Goal: Task Accomplishment & Management: Use online tool/utility

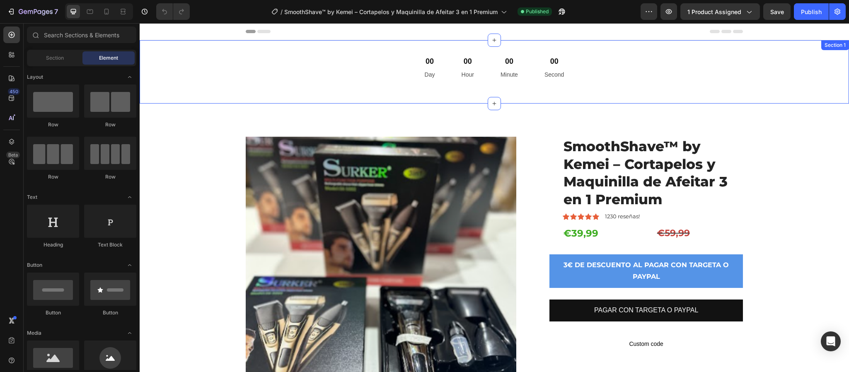
click at [466, 48] on div "00 Day 00 Hour 00 Minute 00 Second Countdown Timer Section 1" at bounding box center [494, 71] width 709 height 63
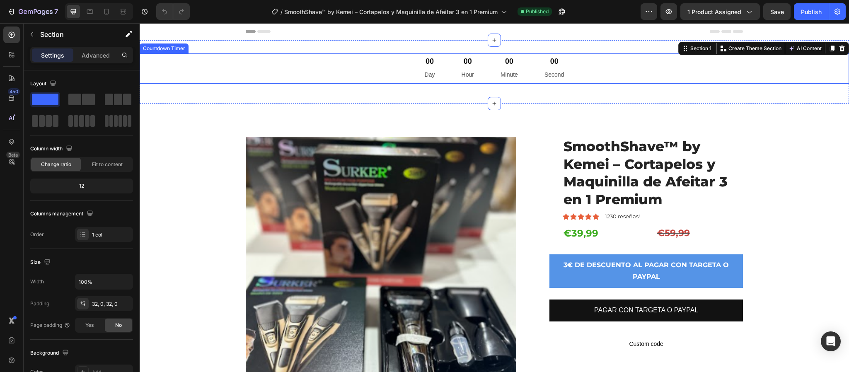
click at [491, 70] on div "00 Minute" at bounding box center [509, 68] width 37 height 30
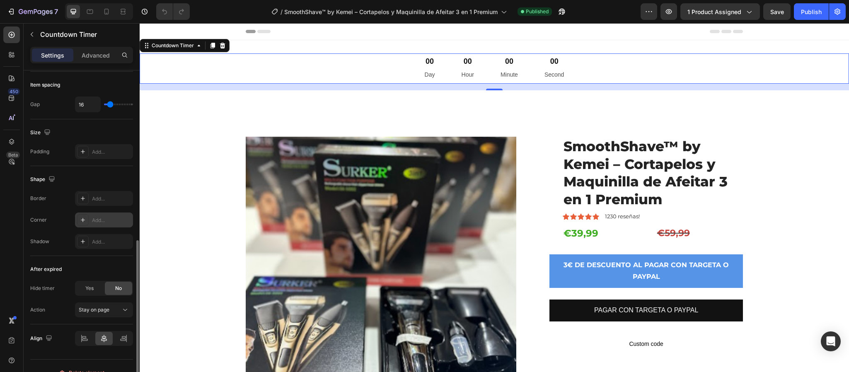
scroll to position [389, 0]
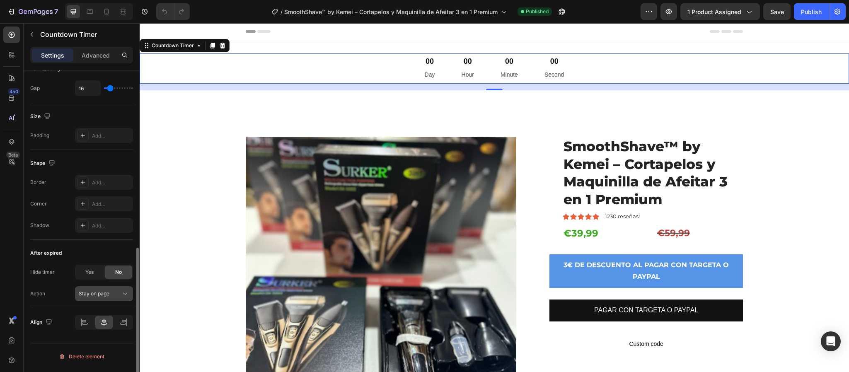
click at [128, 296] on icon at bounding box center [125, 294] width 8 height 8
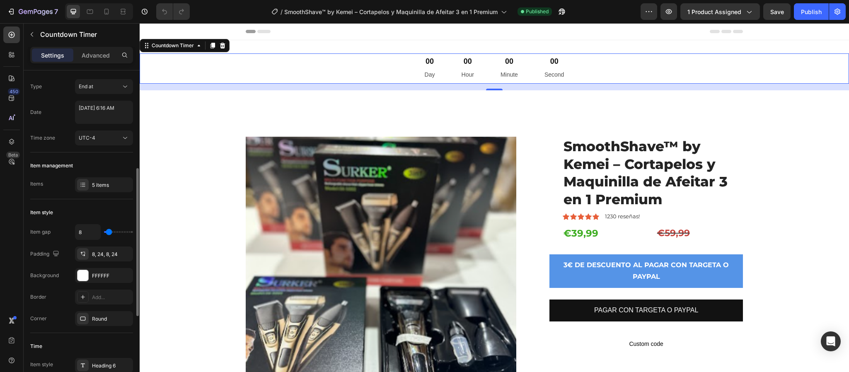
scroll to position [0, 0]
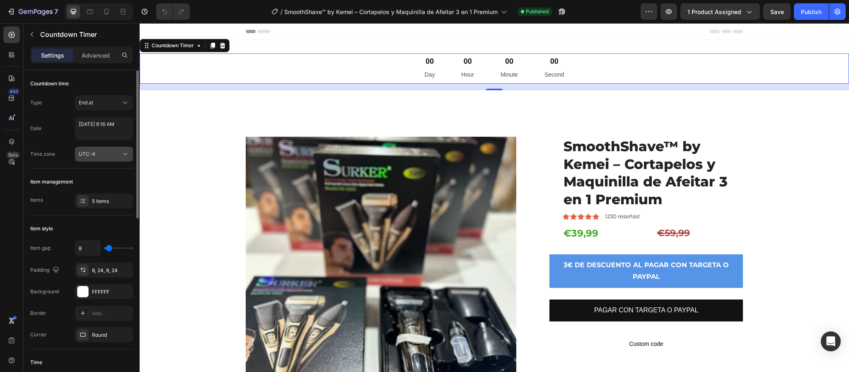
click at [128, 152] on icon at bounding box center [125, 154] width 8 height 8
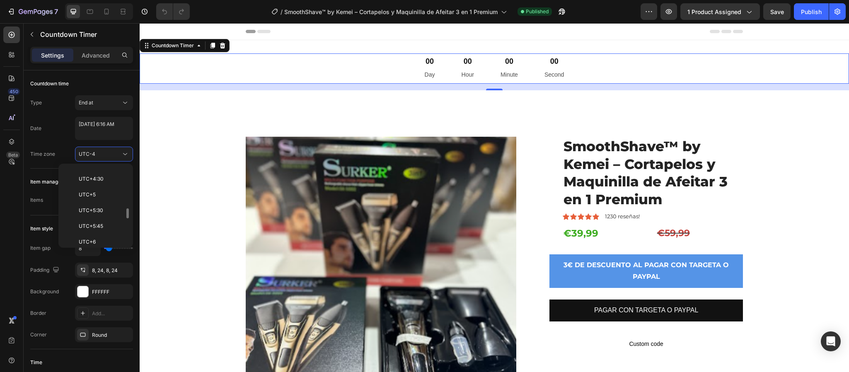
scroll to position [373, 0]
click at [168, 134] on div "Product Images SmoothShave™ by [PERSON_NAME] – Cortapelos y Maquinilla de Afeit…" at bounding box center [494, 299] width 709 height 390
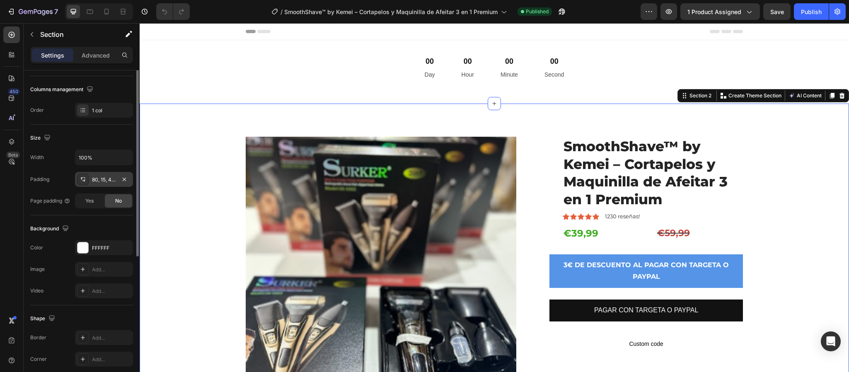
scroll to position [181, 0]
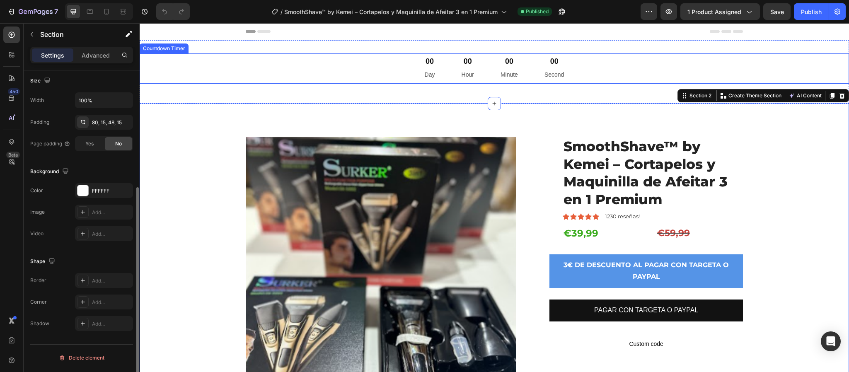
click at [463, 73] on p "Hour" at bounding box center [468, 75] width 12 height 10
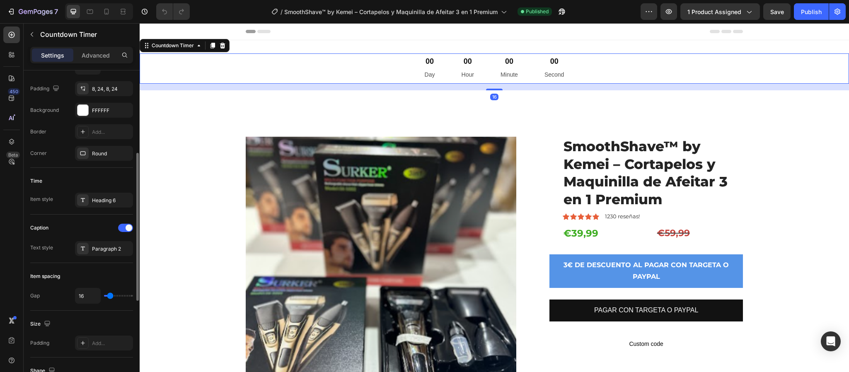
scroll to position [0, 0]
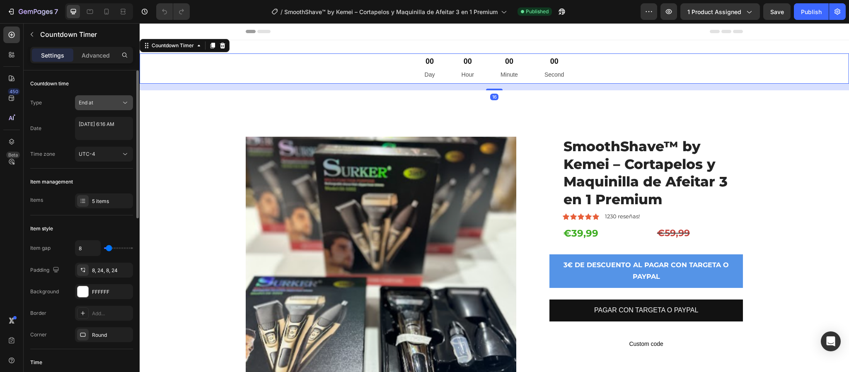
click at [124, 107] on button "End at" at bounding box center [104, 102] width 58 height 15
click at [109, 137] on p "Auto-renew" at bounding box center [102, 138] width 47 height 7
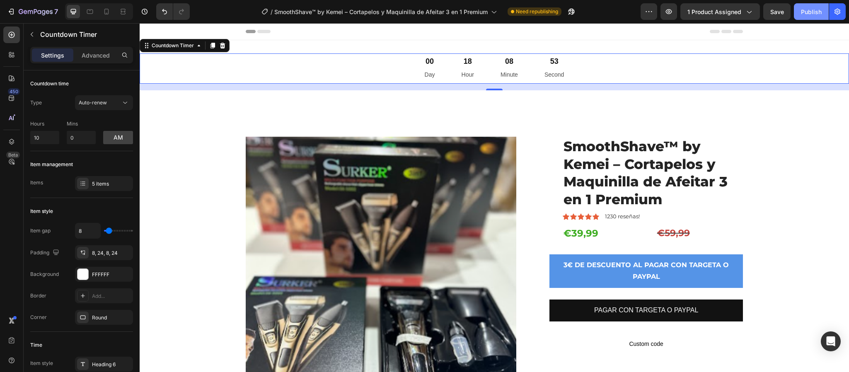
click at [810, 13] on div "Publish" at bounding box center [811, 11] width 21 height 9
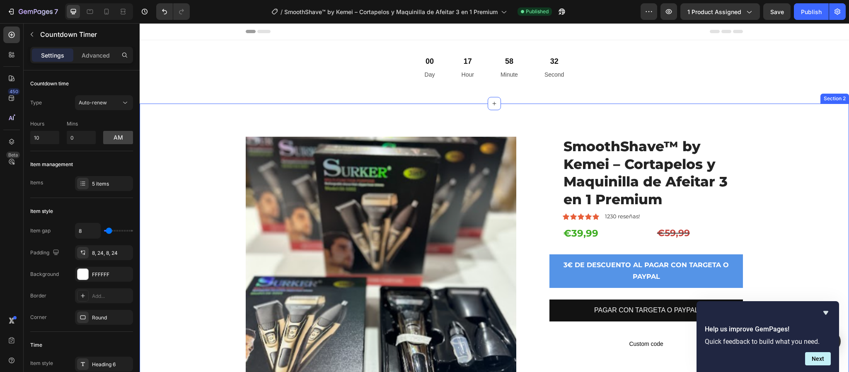
click at [819, 183] on div "Product Images SmoothShave™ by Kemei – Cortapelos y Maquinilla de Afeitar 3 en …" at bounding box center [494, 305] width 697 height 337
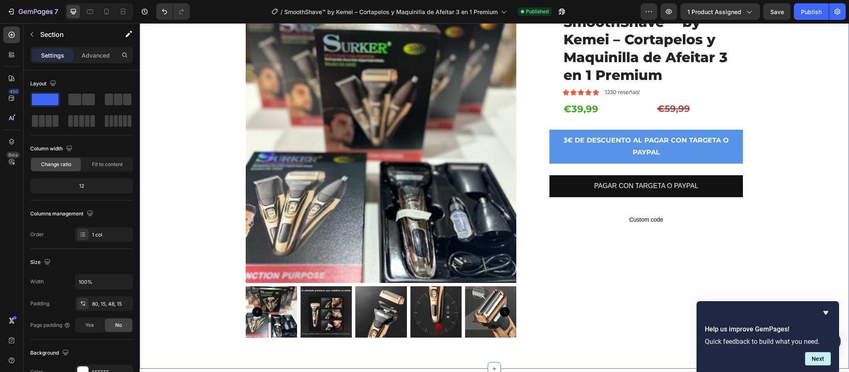
scroll to position [62, 0]
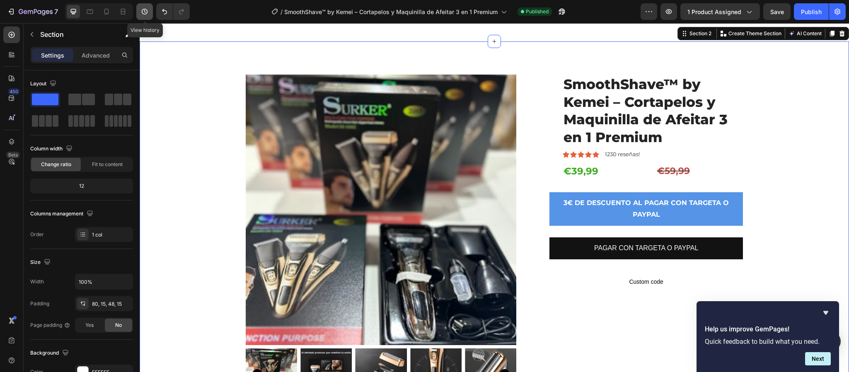
click at [148, 13] on icon "button" at bounding box center [144, 11] width 8 height 8
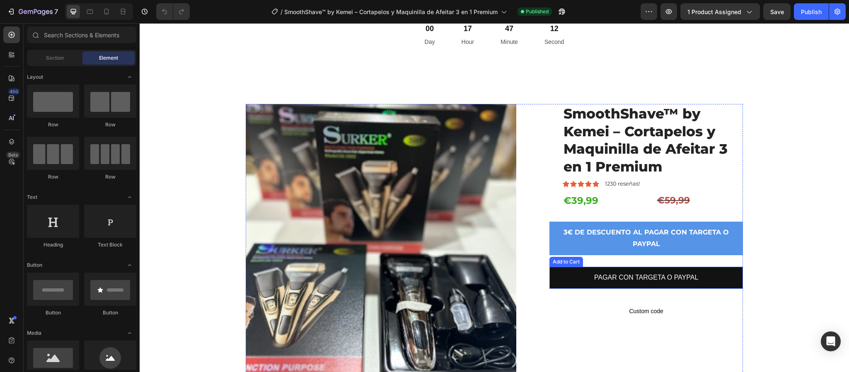
scroll to position [62, 0]
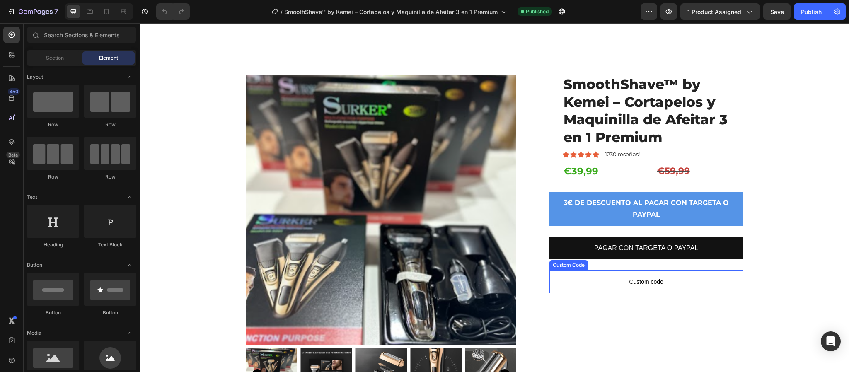
click at [646, 279] on span "Custom code" at bounding box center [645, 282] width 193 height 10
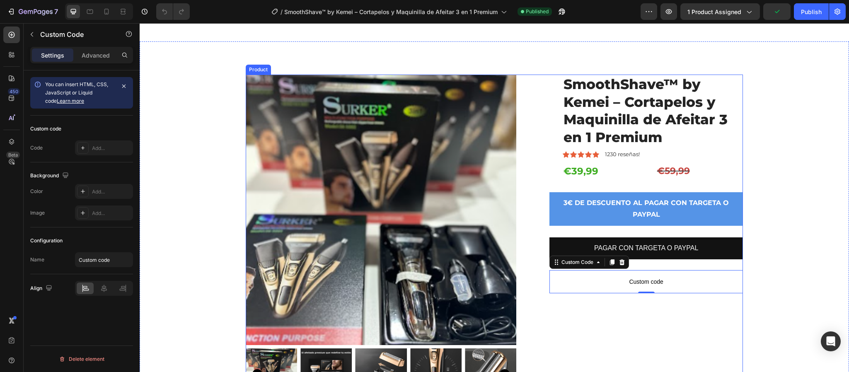
click at [650, 334] on div "SmoothShave™ by Kemei – Cortapelos y Maquinilla de Afeitar 3 en 1 Premium Produ…" at bounding box center [645, 243] width 193 height 337
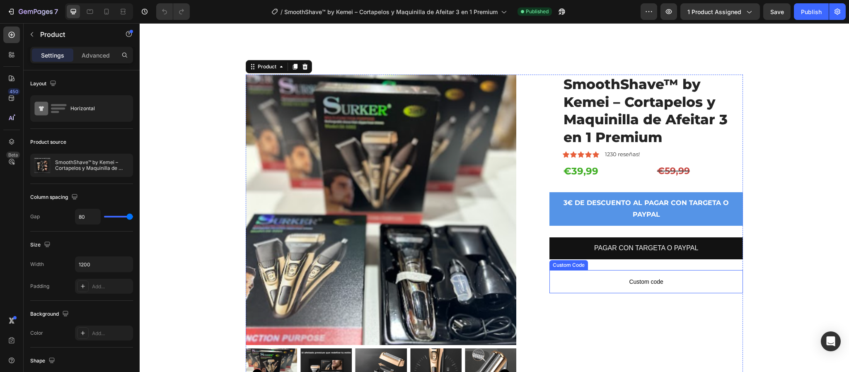
click at [639, 280] on span "Custom code" at bounding box center [645, 282] width 193 height 10
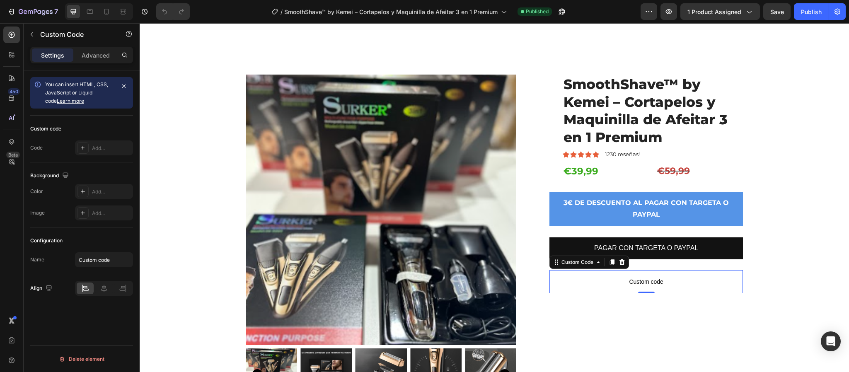
click at [64, 99] on link "Learn more" at bounding box center [70, 101] width 27 height 6
click at [106, 150] on div "Add..." at bounding box center [111, 148] width 39 height 7
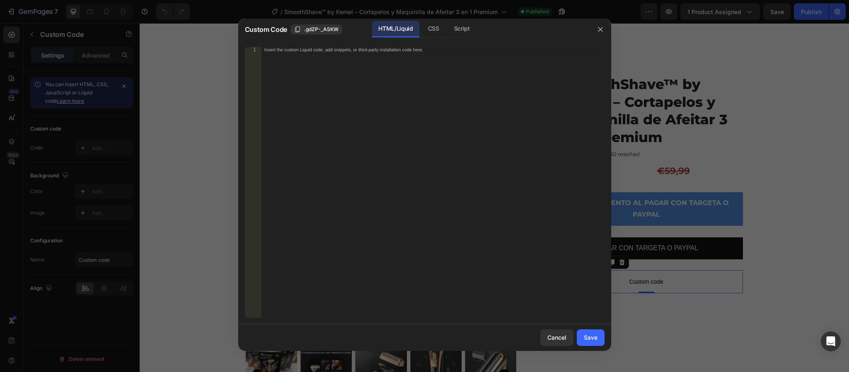
click at [464, 81] on div "Insert the custom Liquid code, add snippets, or third-party installation code h…" at bounding box center [432, 188] width 343 height 283
paste textarea "<span id="es-form-hook" ></span>"
type textarea "<span id="es-form-hook" ></span>"
click at [592, 334] on div "Save" at bounding box center [591, 337] width 14 height 9
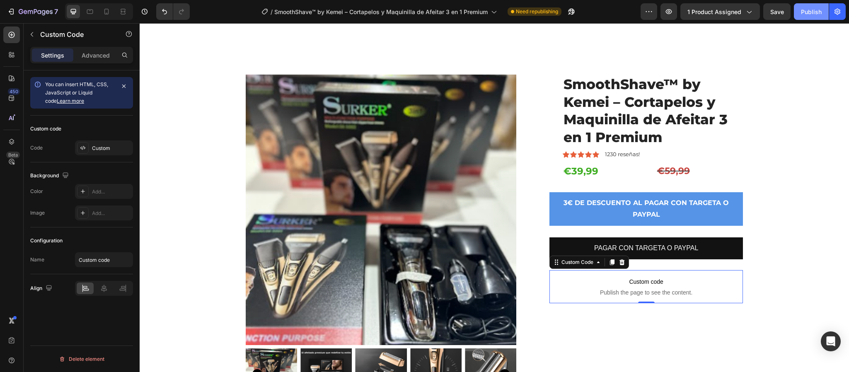
click at [806, 16] on button "Publish" at bounding box center [811, 11] width 35 height 17
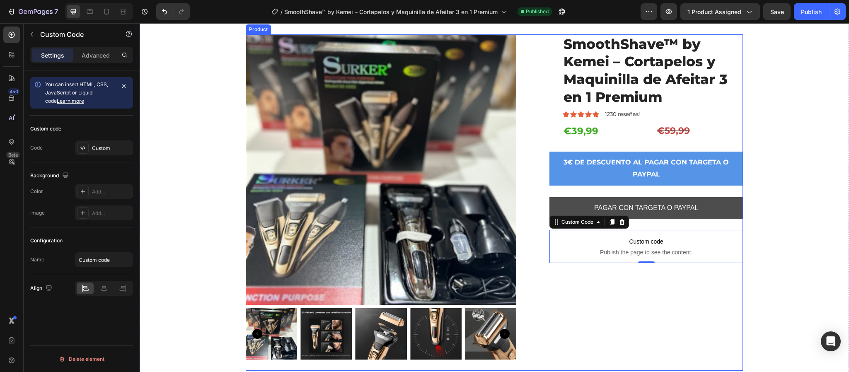
scroll to position [124, 0]
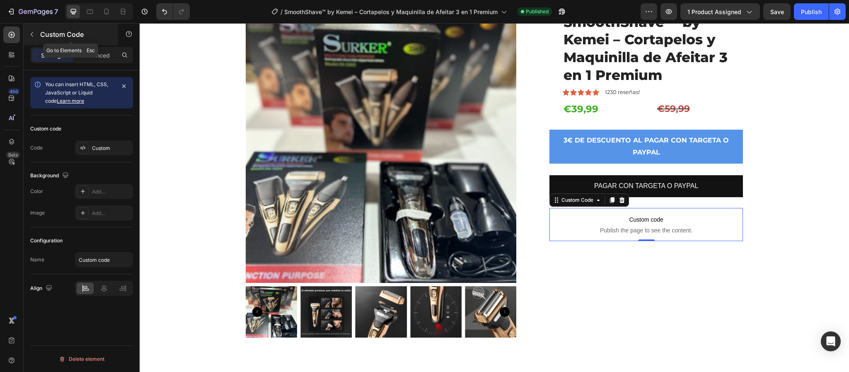
click at [31, 34] on icon "button" at bounding box center [32, 34] width 7 height 7
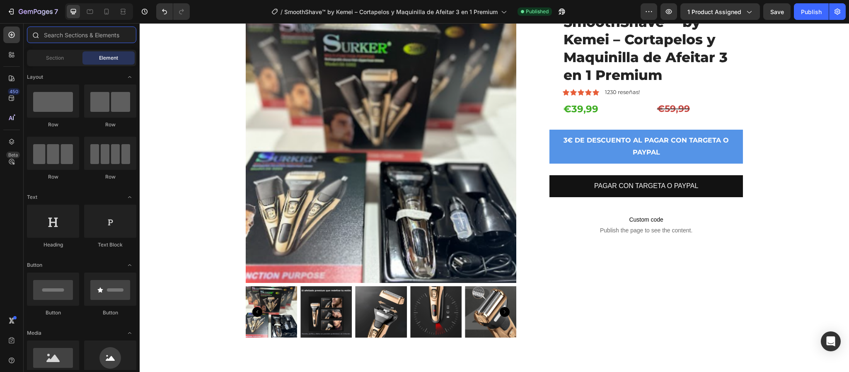
click at [116, 41] on input "text" at bounding box center [81, 35] width 109 height 17
type input "c"
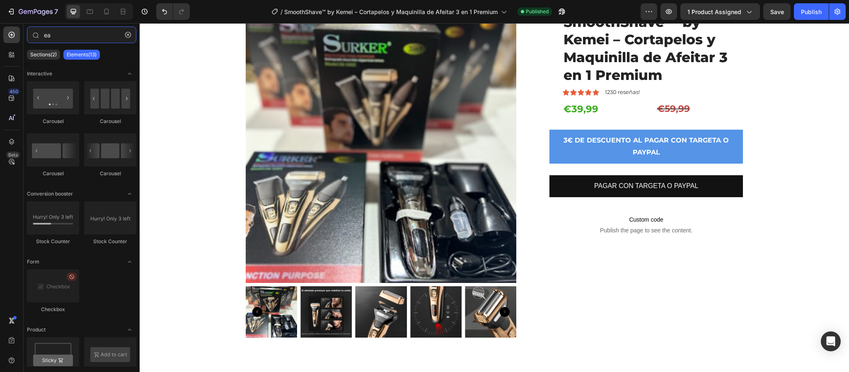
type input "e"
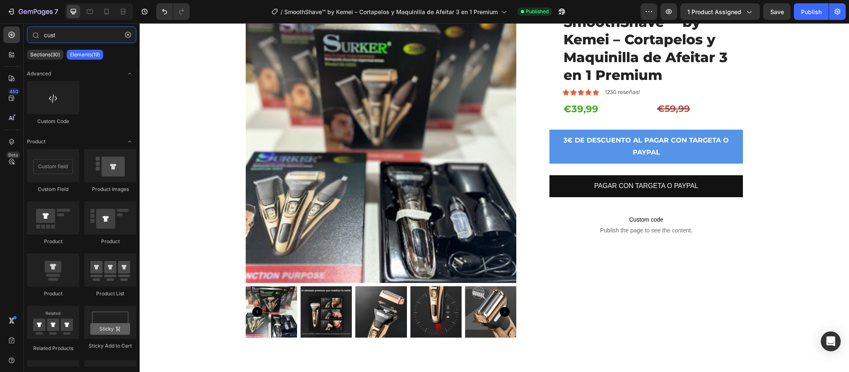
type input "custo"
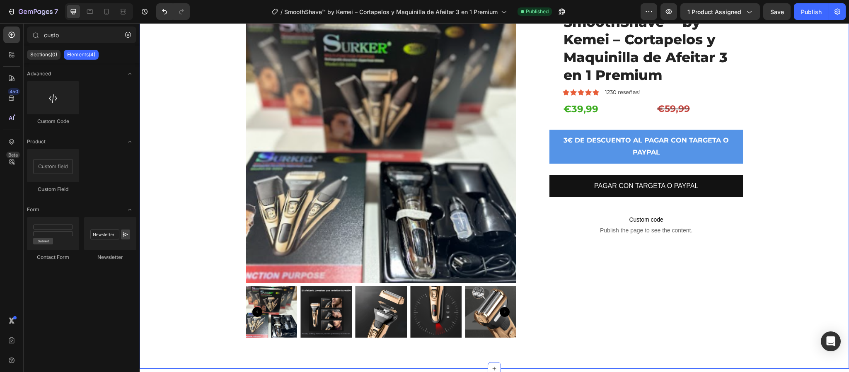
click at [766, 293] on div "Product Images SmoothShave™ by Kemei – Cortapelos y Maquinilla de Afeitar 3 en …" at bounding box center [494, 180] width 697 height 337
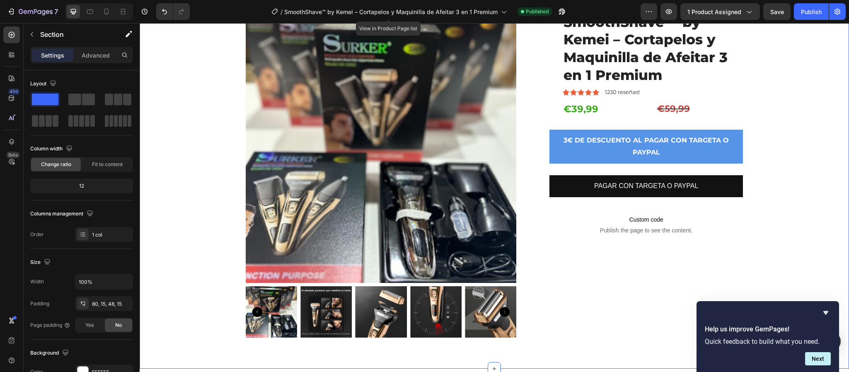
click at [759, 347] on div "Help us improve GemPages! Quick feedback to build what you need." at bounding box center [768, 335] width 136 height 24
click at [783, 338] on p "Quick feedback to build what you need." at bounding box center [768, 342] width 126 height 8
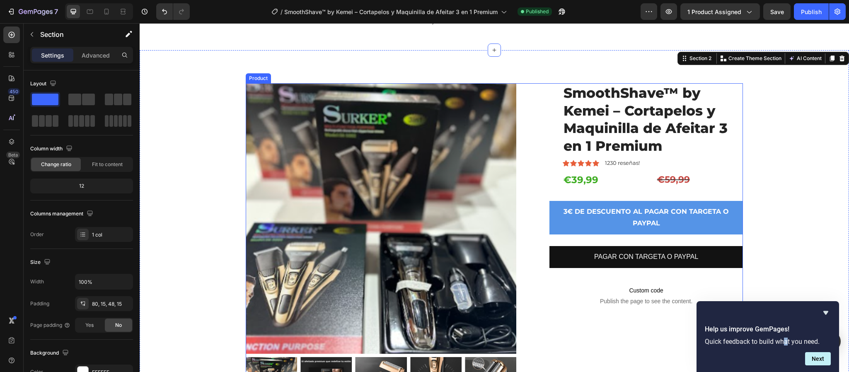
scroll to position [0, 0]
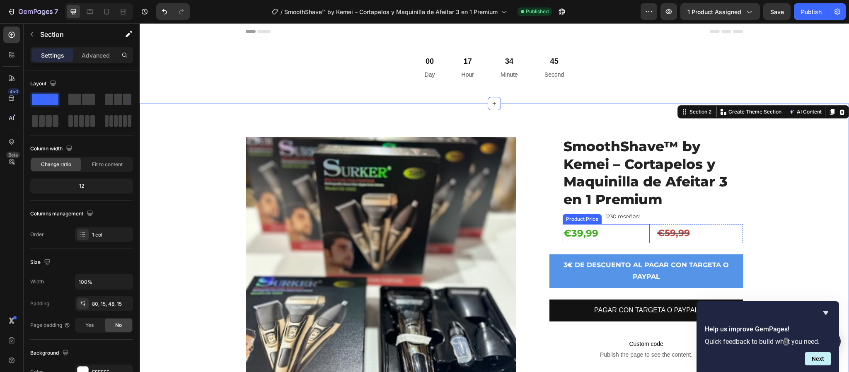
click at [638, 230] on div "€39,99" at bounding box center [606, 233] width 87 height 19
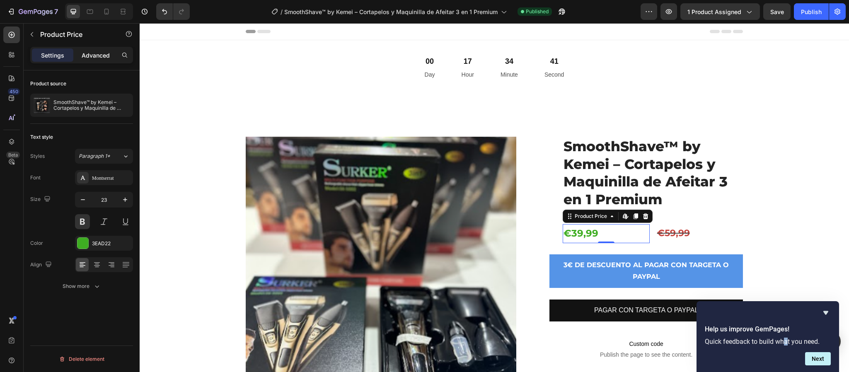
click at [106, 58] on p "Advanced" at bounding box center [96, 55] width 28 height 9
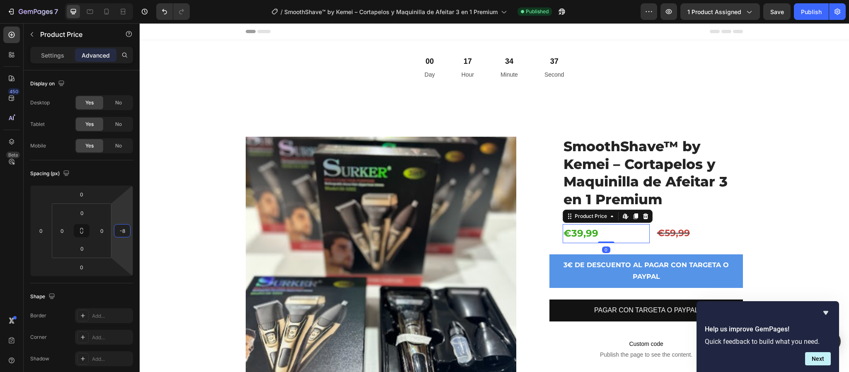
drag, startPoint x: 112, startPoint y: 232, endPoint x: 41, endPoint y: 235, distance: 70.9
click at [41, 0] on html "7 Version history / SmoothShave™ by Kemei – Cortapelos y Maquinilla de Afeitar …" at bounding box center [424, 0] width 849 height 0
drag, startPoint x: 109, startPoint y: 234, endPoint x: 86, endPoint y: 244, distance: 24.3
click at [86, 244] on div "0 0 0 0" at bounding box center [82, 230] width 60 height 55
drag, startPoint x: 252, startPoint y: 256, endPoint x: 215, endPoint y: 245, distance: 38.5
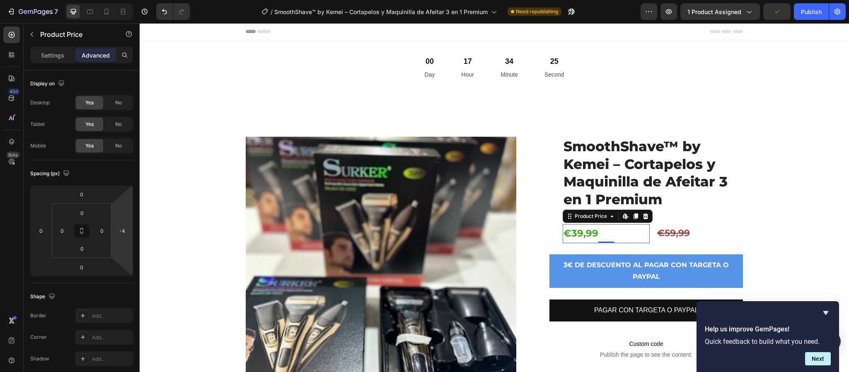
click at [94, 0] on html "7 Version history / SmoothShave™ by Kemei – Cortapelos y Maquinilla de Afeitar …" at bounding box center [424, 0] width 849 height 0
click at [109, 229] on div "0" at bounding box center [102, 230] width 17 height 13
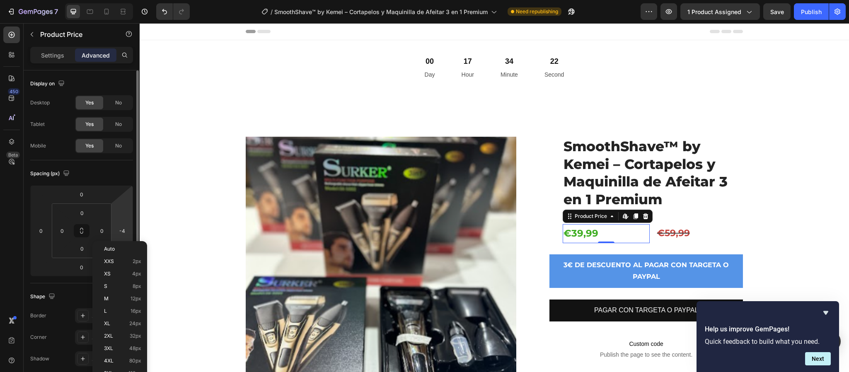
click at [112, 0] on html "7 Version history / SmoothShave™ by Kemei – Cortapelos y Maquinilla de Afeitar …" at bounding box center [424, 0] width 849 height 0
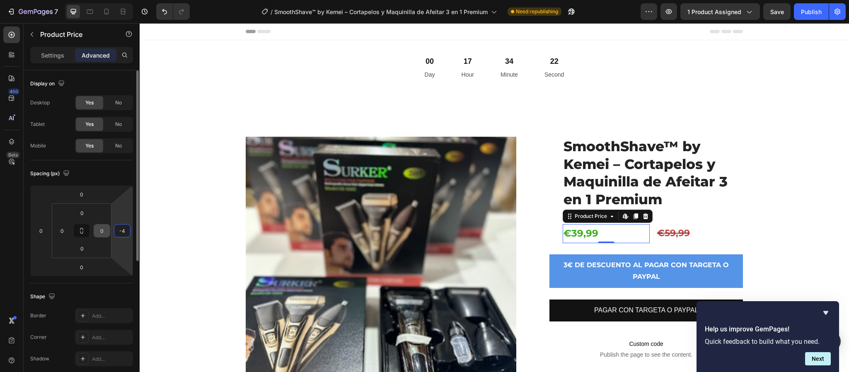
click at [111, 0] on html "7 Version history / SmoothShave™ by Kemei – Cortapelos y Maquinilla de Afeitar …" at bounding box center [424, 0] width 849 height 0
drag, startPoint x: 110, startPoint y: 227, endPoint x: 92, endPoint y: 229, distance: 17.5
click at [92, 229] on div "0 0 0 0" at bounding box center [82, 230] width 60 height 55
click at [110, 231] on div "0" at bounding box center [102, 230] width 17 height 13
type input "104"
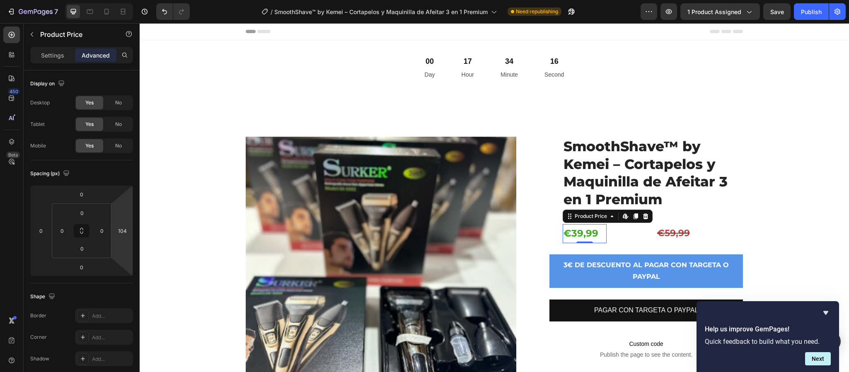
drag, startPoint x: 117, startPoint y: 222, endPoint x: 123, endPoint y: 189, distance: 34.1
click at [123, 0] on html "7 Version history / SmoothShave™ by Kemei – Cortapelos y Maquinilla de Afeitar …" at bounding box center [424, 0] width 849 height 0
click at [631, 230] on div "€39,99 Product Price Edit content in Shopify 0 Product Price Edit content in Sh…" at bounding box center [606, 233] width 87 height 19
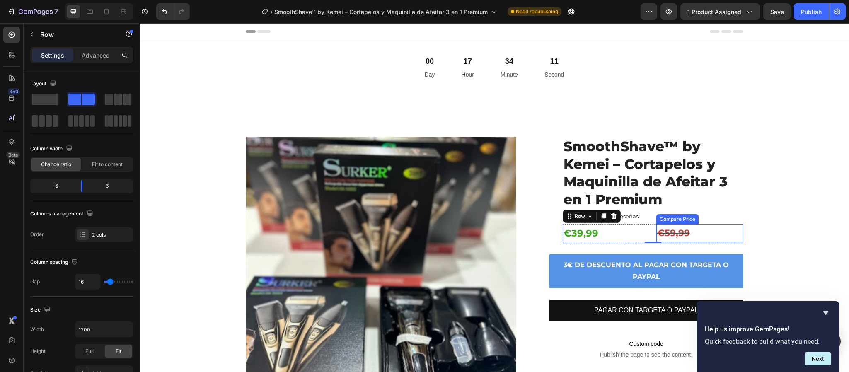
drag, startPoint x: 707, startPoint y: 234, endPoint x: 701, endPoint y: 237, distance: 6.7
click at [705, 235] on div "€59,99" at bounding box center [699, 233] width 87 height 18
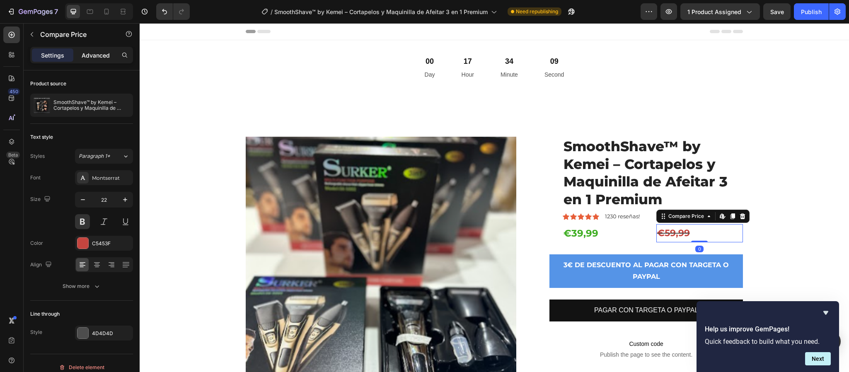
click at [80, 56] on div "Advanced" at bounding box center [95, 54] width 41 height 13
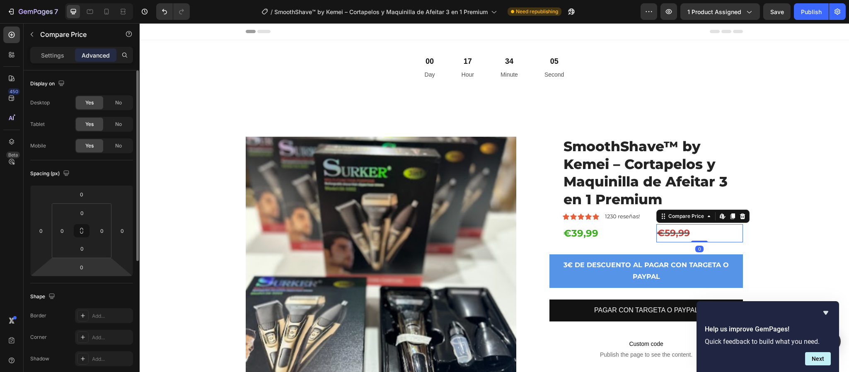
drag, startPoint x: 48, startPoint y: 234, endPoint x: 59, endPoint y: 264, distance: 31.9
click at [59, 264] on div "0 0 0 0" at bounding box center [81, 230] width 103 height 91
drag, startPoint x: 114, startPoint y: 231, endPoint x: 81, endPoint y: 236, distance: 33.1
click at [81, 236] on div "0 0 0 0 0 0 0 0" at bounding box center [81, 230] width 103 height 91
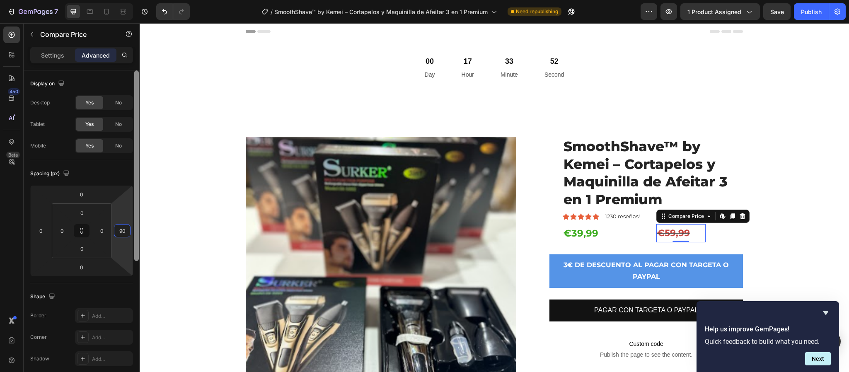
drag, startPoint x: 112, startPoint y: 232, endPoint x: 139, endPoint y: 209, distance: 35.0
click at [118, 0] on html "7 Version history / SmoothShave™ by Kemei – Cortapelos y Maquinilla de Afeitar …" at bounding box center [424, 0] width 849 height 0
type input "92"
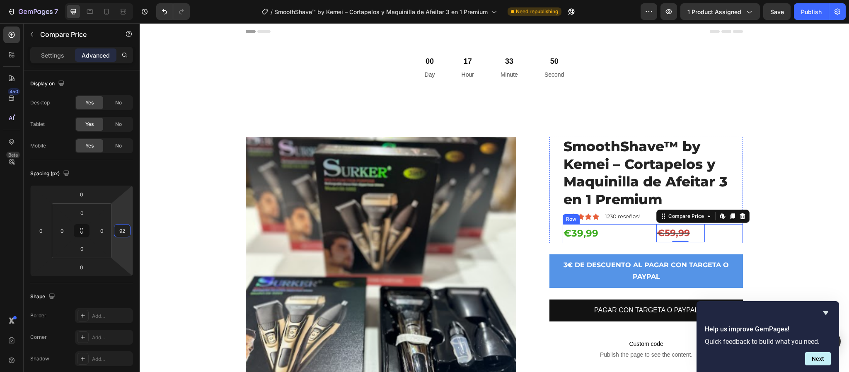
click at [605, 230] on div "€39,99 Product Price Product Price" at bounding box center [606, 233] width 87 height 19
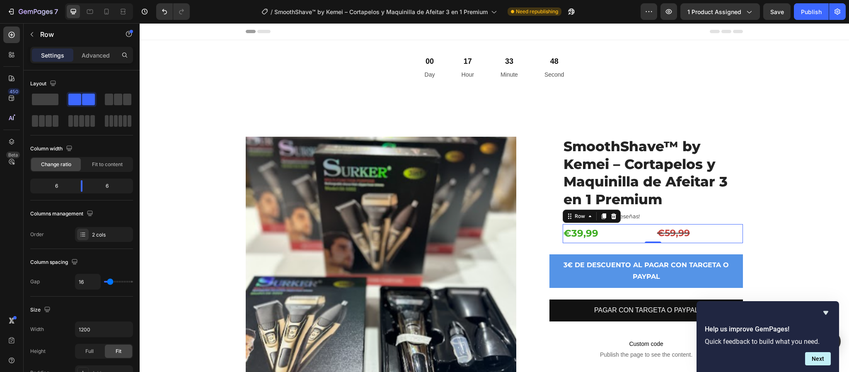
click at [643, 233] on div "€39,99 Product Price Product Price" at bounding box center [606, 233] width 87 height 19
click at [622, 234] on div "€39,99 Product Price Product Price" at bounding box center [606, 233] width 87 height 19
drag, startPoint x: 608, startPoint y: 231, endPoint x: 603, endPoint y: 231, distance: 5.0
click at [604, 231] on div "€39,99 Product Price Product Price" at bounding box center [606, 233] width 87 height 19
click at [700, 236] on div "€59,99 Compare Price Compare Price" at bounding box center [699, 233] width 87 height 19
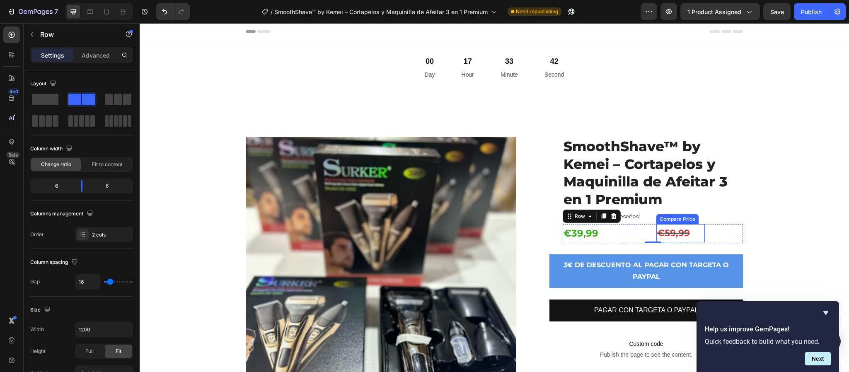
click at [694, 238] on div "€59,99" at bounding box center [680, 233] width 48 height 18
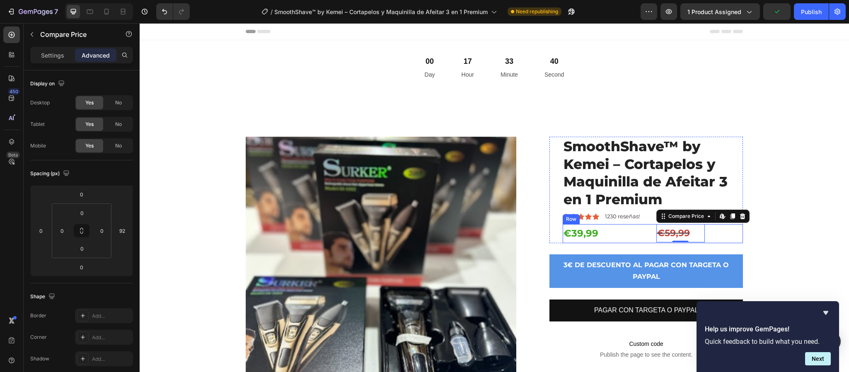
click at [600, 231] on div "€39,99 Product Price Product Price" at bounding box center [606, 233] width 87 height 19
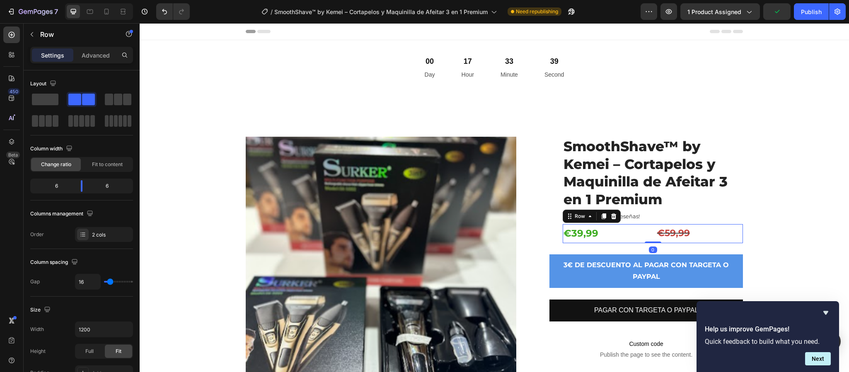
click at [700, 232] on div "€59,99 Compare Price Compare Price" at bounding box center [699, 233] width 87 height 19
click at [696, 234] on div "€59,99" at bounding box center [680, 233] width 48 height 18
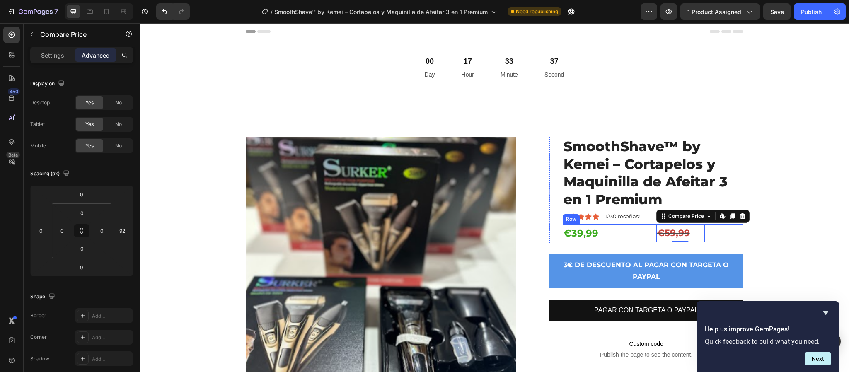
click at [602, 235] on div "€39,99 Product Price Product Price" at bounding box center [606, 233] width 87 height 19
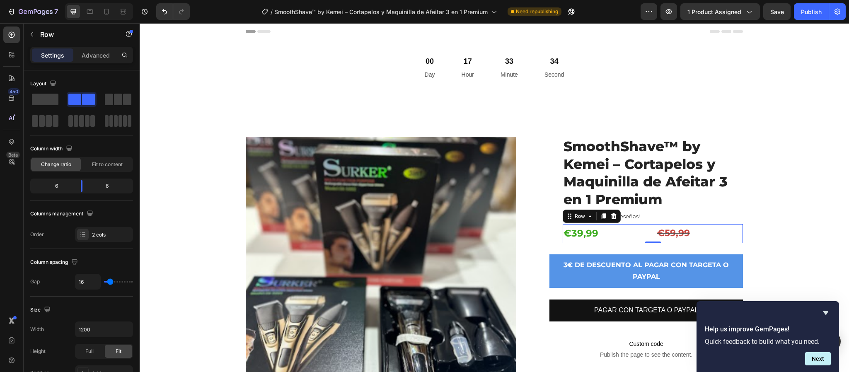
drag, startPoint x: 730, startPoint y: 235, endPoint x: 724, endPoint y: 239, distance: 7.2
click at [726, 237] on div "€59,99 Compare Price Compare Price" at bounding box center [699, 233] width 87 height 19
click at [694, 228] on div "€59,99" at bounding box center [680, 233] width 48 height 18
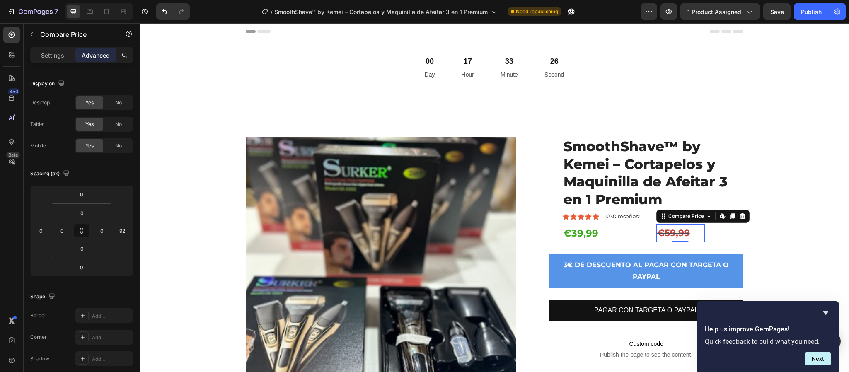
click at [684, 230] on div "€59,99" at bounding box center [680, 233] width 48 height 18
click at [685, 230] on div "€59,99" at bounding box center [680, 233] width 48 height 18
click at [592, 234] on div "€39,99" at bounding box center [585, 233] width 44 height 19
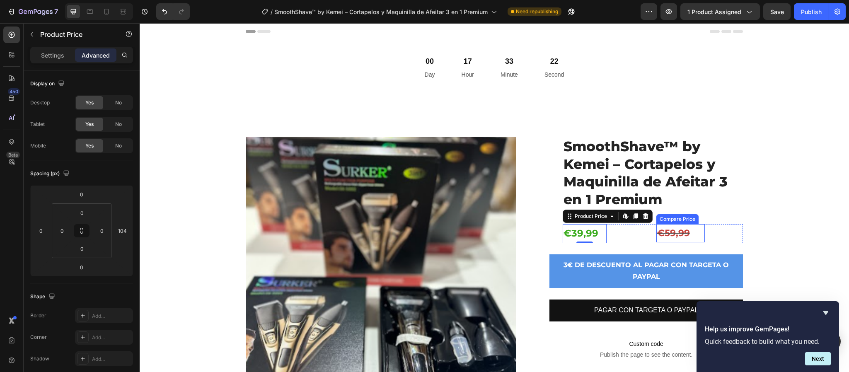
click at [685, 229] on div "€59,99" at bounding box center [680, 233] width 48 height 18
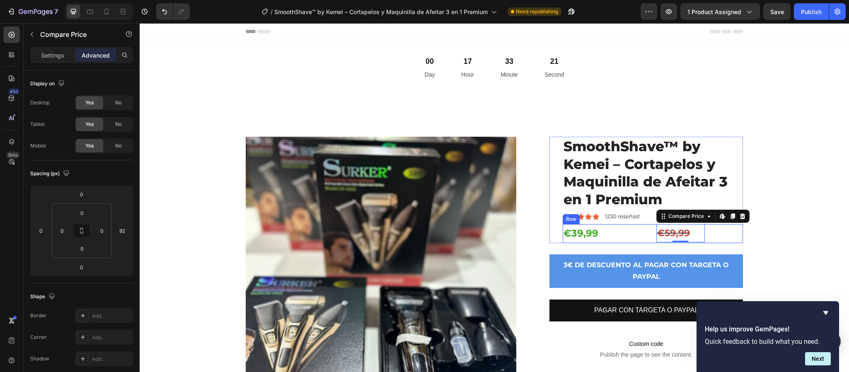
click at [607, 238] on div "€39,99 Product Price Product Price" at bounding box center [606, 233] width 87 height 19
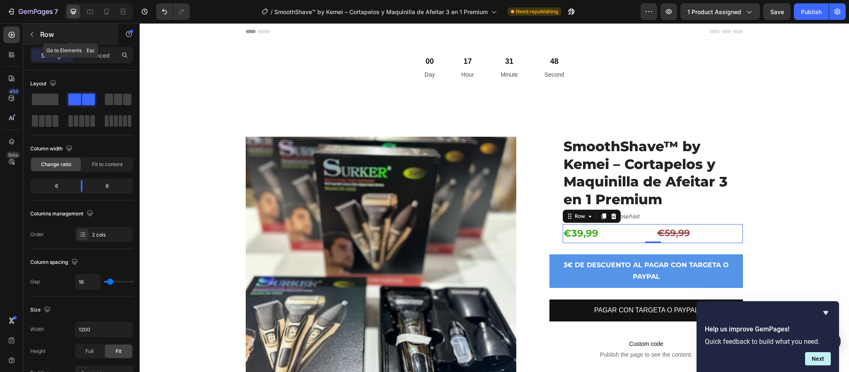
click at [34, 35] on icon "button" at bounding box center [32, 34] width 7 height 7
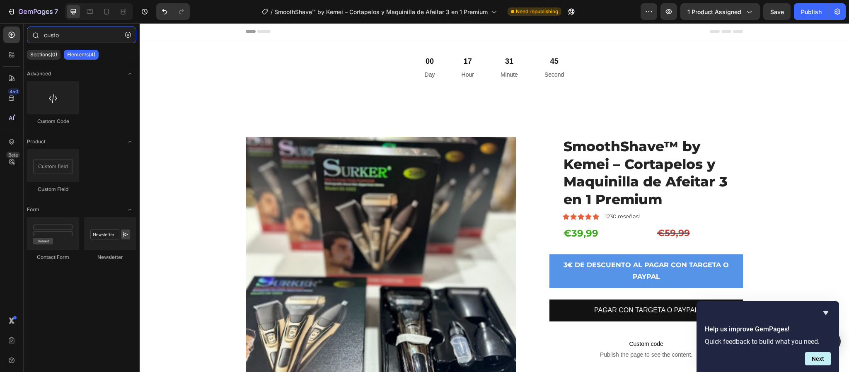
click at [65, 34] on input "custo" at bounding box center [81, 35] width 109 height 17
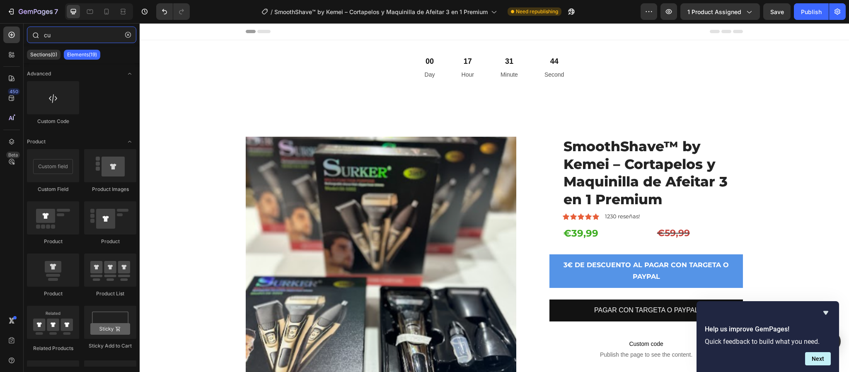
type input "c"
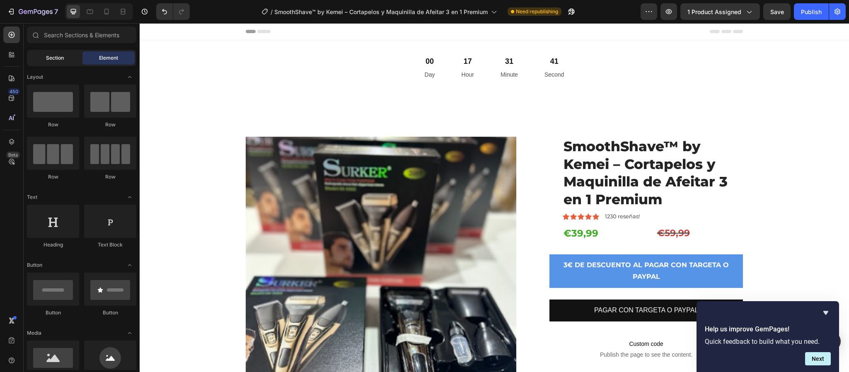
click at [69, 59] on div "Section" at bounding box center [55, 57] width 52 height 13
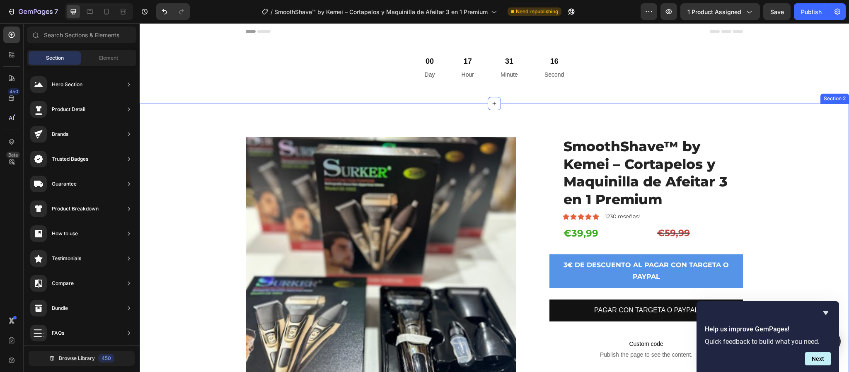
drag, startPoint x: 803, startPoint y: 194, endPoint x: 792, endPoint y: 196, distance: 11.5
click at [799, 194] on div "Product Images SmoothShave™ by Kemei – Cortapelos y Maquinilla de Afeitar 3 en …" at bounding box center [494, 305] width 697 height 337
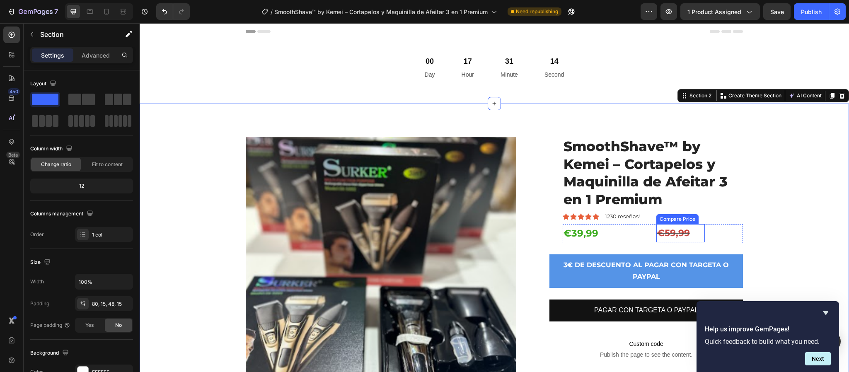
click at [672, 226] on div "€59,99" at bounding box center [680, 233] width 48 height 18
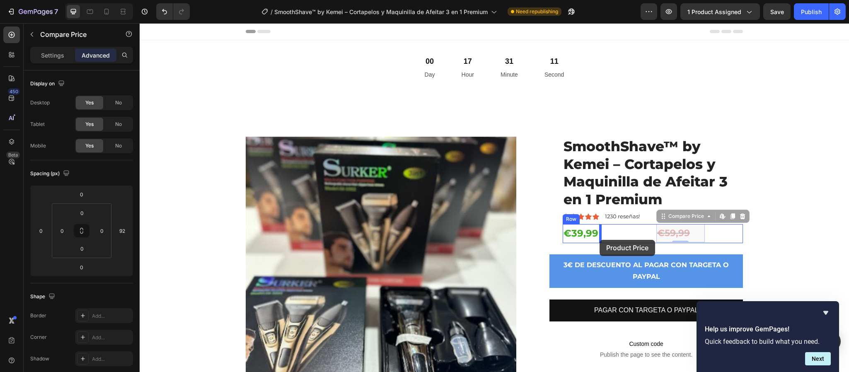
drag, startPoint x: 685, startPoint y: 235, endPoint x: 600, endPoint y: 240, distance: 85.5
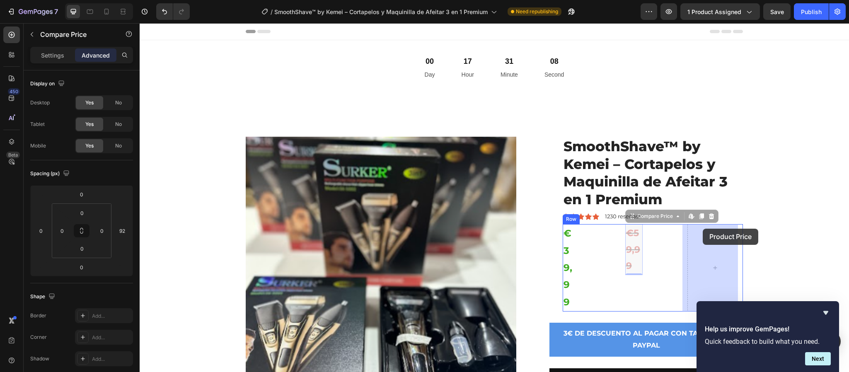
drag, startPoint x: 630, startPoint y: 260, endPoint x: 703, endPoint y: 229, distance: 78.9
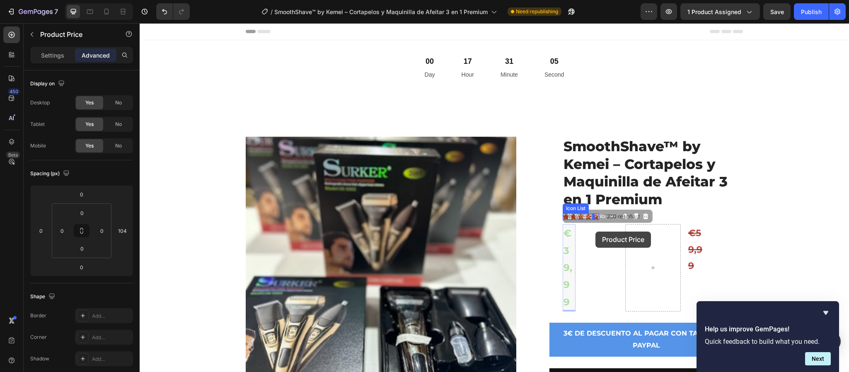
drag, startPoint x: 565, startPoint y: 291, endPoint x: 597, endPoint y: 232, distance: 67.3
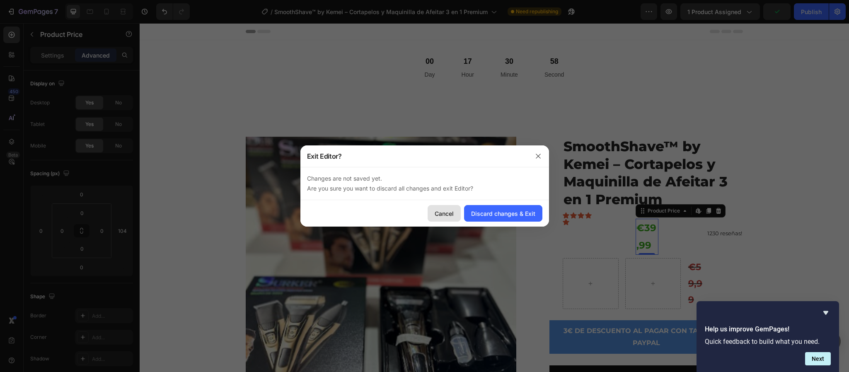
click at [445, 215] on div "Cancel" at bounding box center [444, 213] width 19 height 9
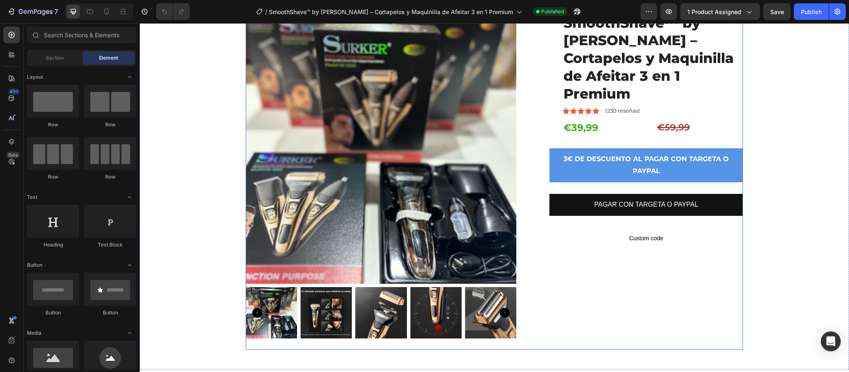
scroll to position [124, 0]
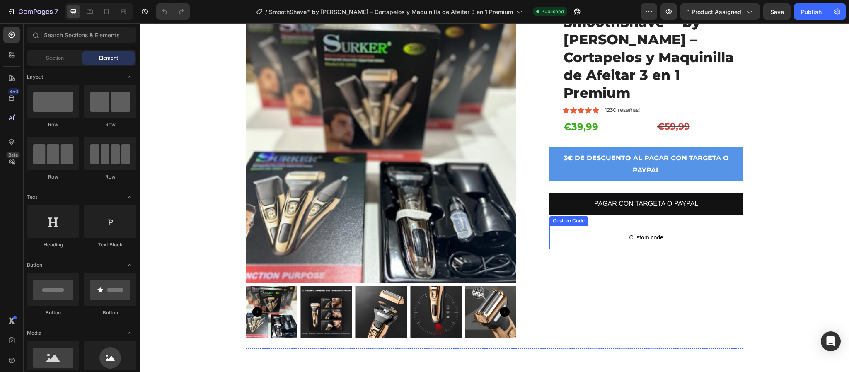
click at [641, 232] on span "Custom code" at bounding box center [645, 237] width 193 height 10
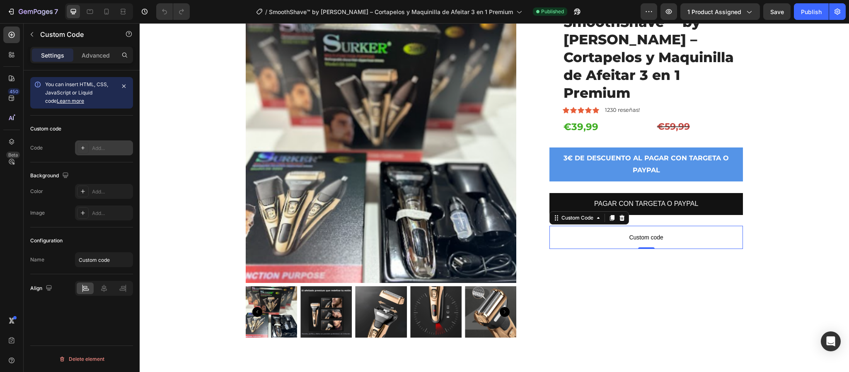
click at [113, 148] on div "Add..." at bounding box center [111, 148] width 39 height 7
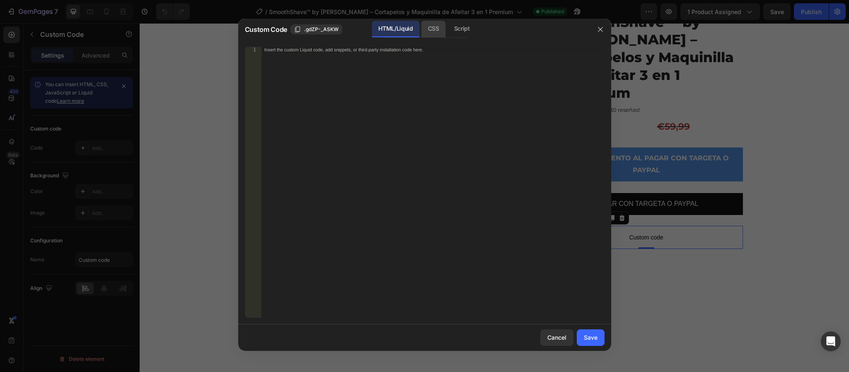
click at [436, 29] on div "CSS" at bounding box center [433, 29] width 24 height 17
click at [408, 27] on div "HTML/Liquid" at bounding box center [396, 29] width 48 height 17
click at [325, 27] on span ".gdZP-_ASKW" at bounding box center [321, 29] width 34 height 7
paste textarea ".gdZP-_ASKW"
type textarea ".gdZP-_ASKW"
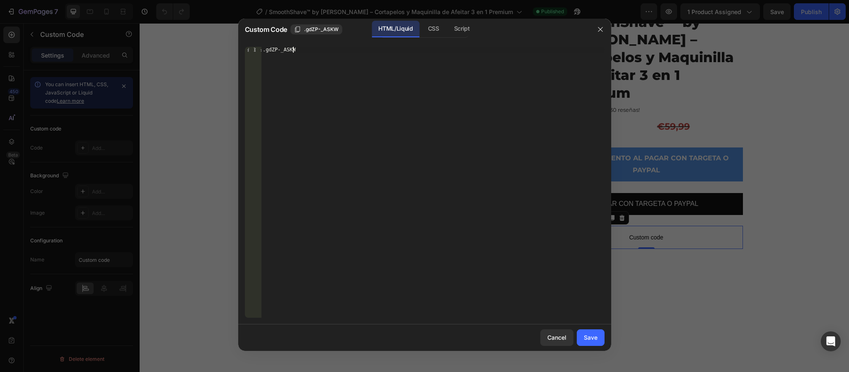
click at [340, 48] on div ".gdZP-_ASKW" at bounding box center [432, 188] width 343 height 283
click at [602, 30] on icon "button" at bounding box center [600, 29] width 7 height 7
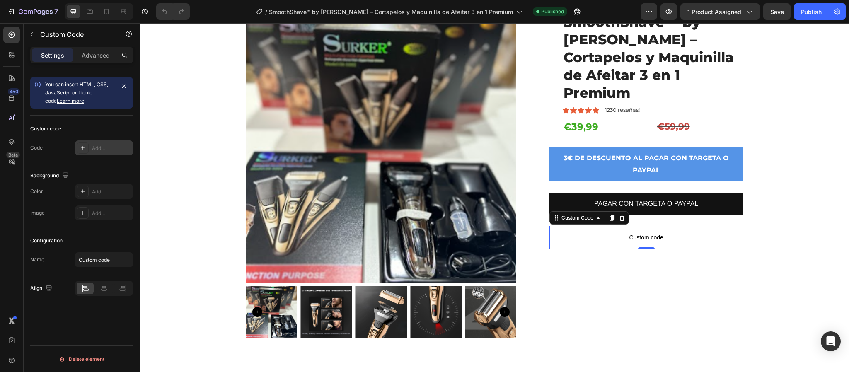
click at [122, 145] on div "Add..." at bounding box center [111, 148] width 39 height 7
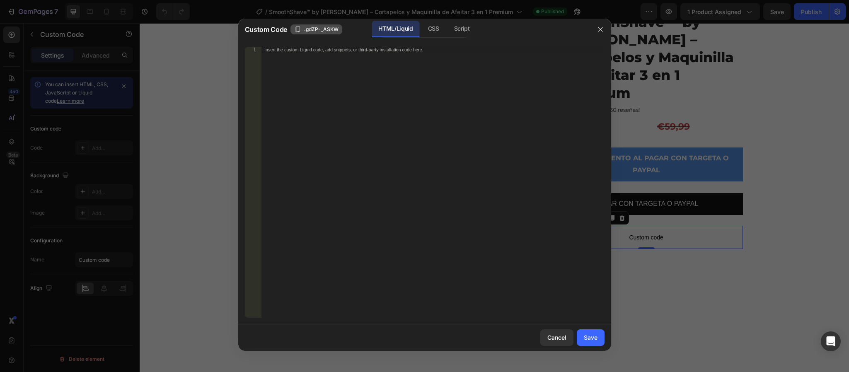
click at [331, 31] on span ".gdZP-_ASKW" at bounding box center [321, 29] width 34 height 7
click at [834, 309] on div at bounding box center [424, 186] width 849 height 372
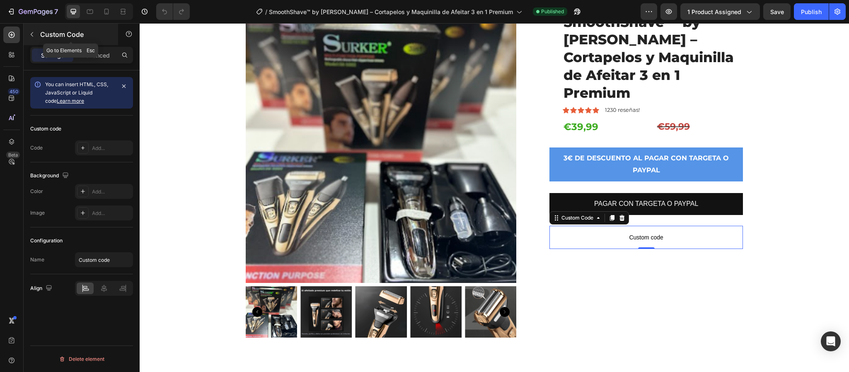
click at [34, 31] on icon "button" at bounding box center [32, 34] width 7 height 7
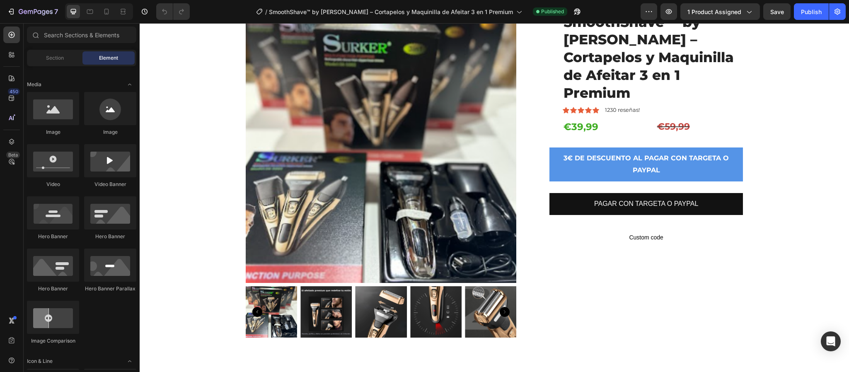
scroll to position [0, 0]
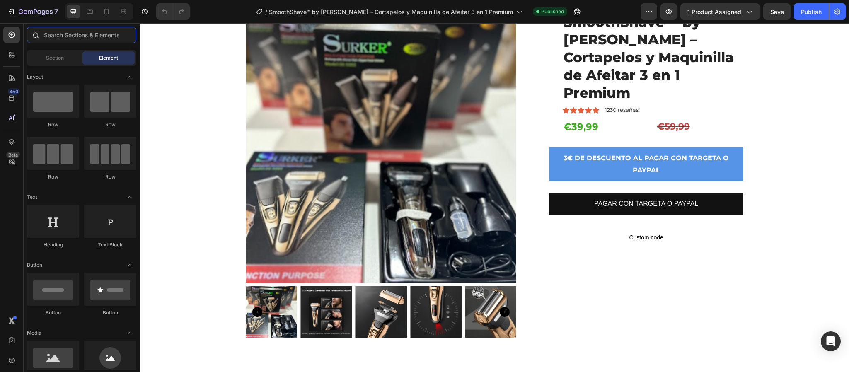
click at [75, 39] on input "text" at bounding box center [81, 35] width 109 height 17
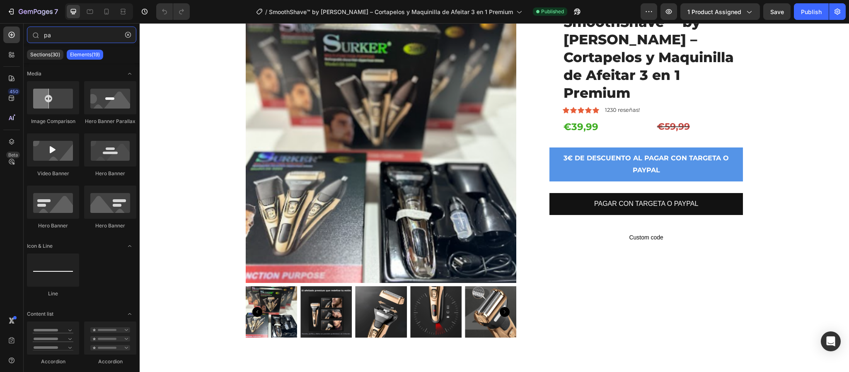
type input "p"
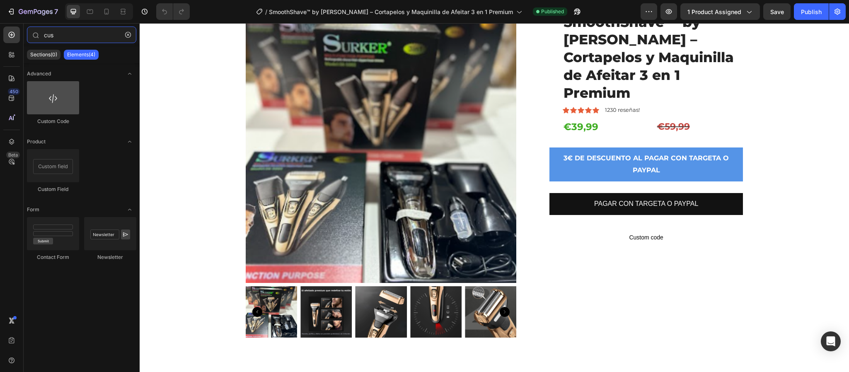
type input "cus"
click at [58, 99] on div at bounding box center [53, 97] width 52 height 33
click at [60, 107] on div at bounding box center [53, 97] width 52 height 33
click at [129, 73] on icon "Toggle open" at bounding box center [129, 74] width 3 height 2
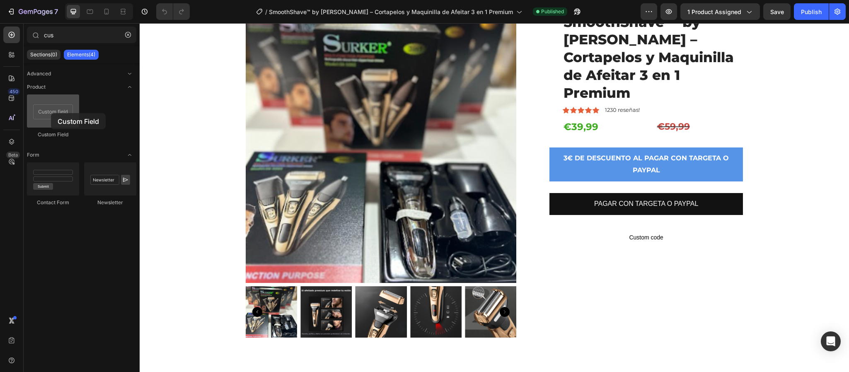
click at [51, 113] on div at bounding box center [53, 110] width 52 height 33
click at [51, 114] on div at bounding box center [53, 110] width 52 height 33
click at [128, 85] on icon "Toggle open" at bounding box center [129, 87] width 7 height 7
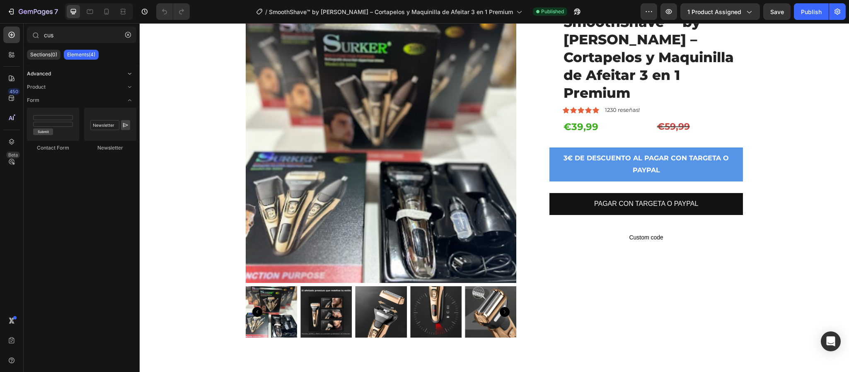
click at [131, 75] on icon "Toggle open" at bounding box center [129, 73] width 7 height 7
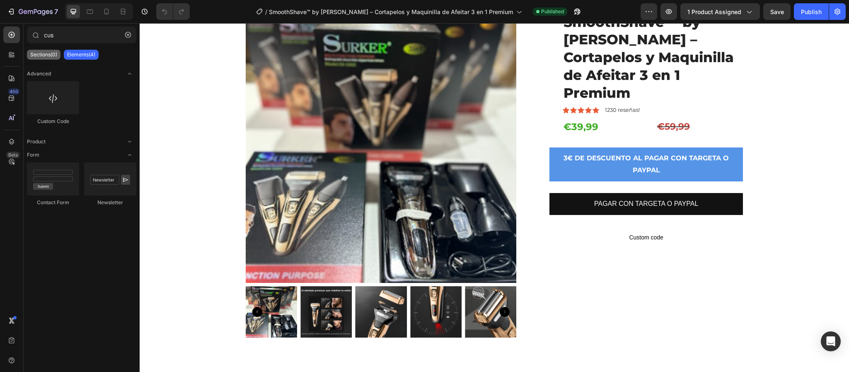
click at [47, 52] on p "Sections(0)" at bounding box center [43, 54] width 27 height 7
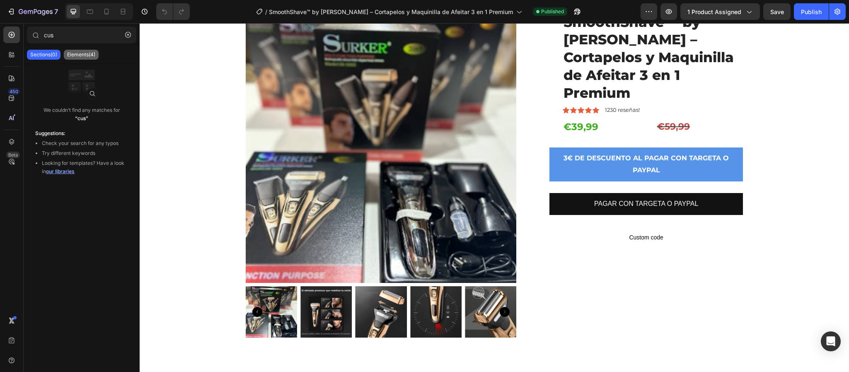
click at [82, 51] on p "Elements(4)" at bounding box center [81, 54] width 28 height 7
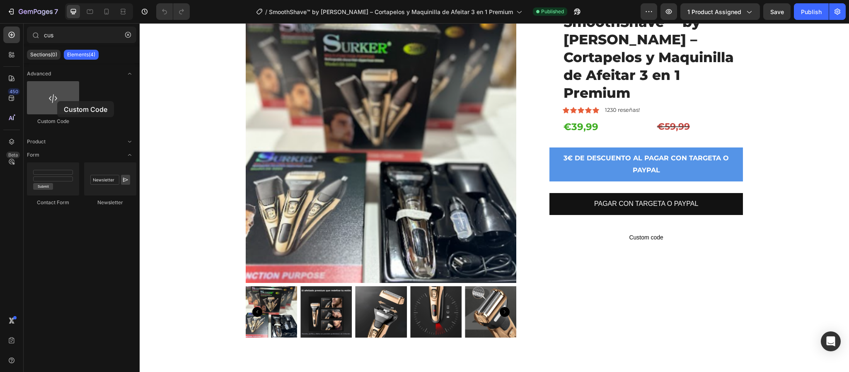
click at [58, 101] on div at bounding box center [53, 97] width 52 height 33
click at [130, 141] on icon "Toggle open" at bounding box center [129, 141] width 7 height 7
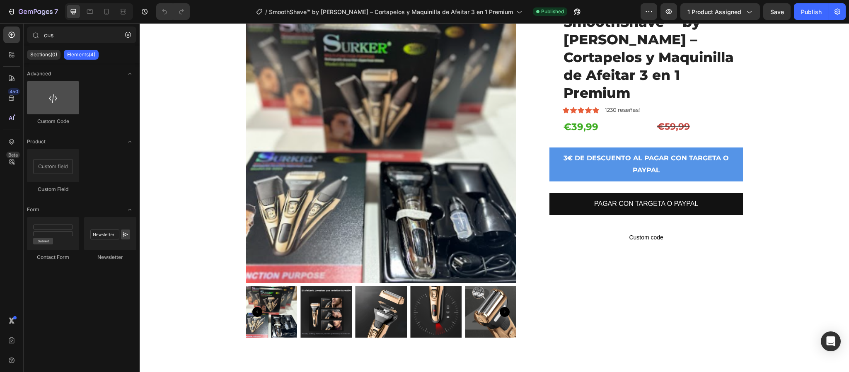
click at [58, 99] on div at bounding box center [53, 97] width 52 height 33
click at [666, 226] on p "Custom code" at bounding box center [645, 237] width 193 height 23
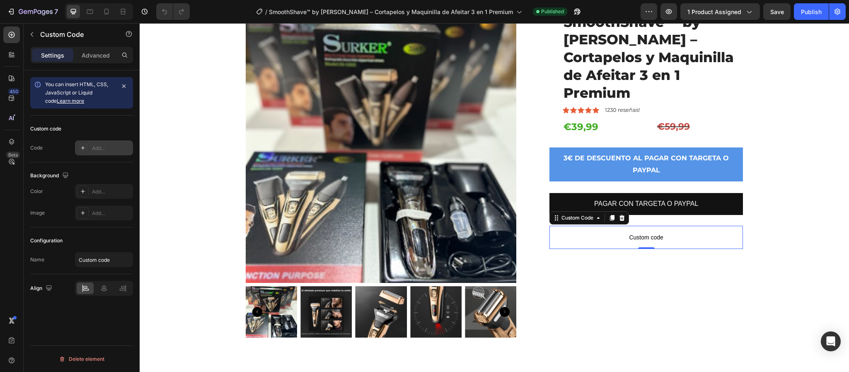
click at [113, 142] on div "Add..." at bounding box center [104, 147] width 58 height 15
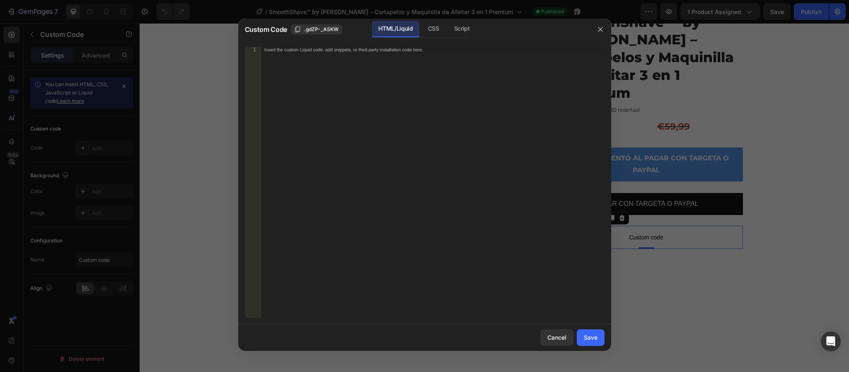
click at [592, 29] on div at bounding box center [601, 30] width 22 height 22
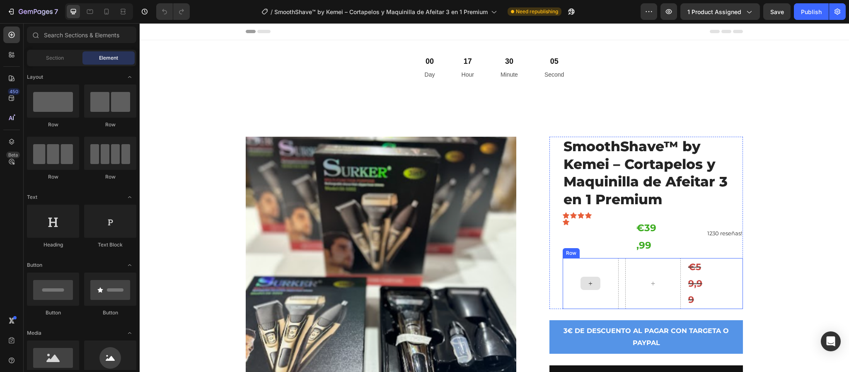
click at [597, 283] on div at bounding box center [591, 283] width 56 height 51
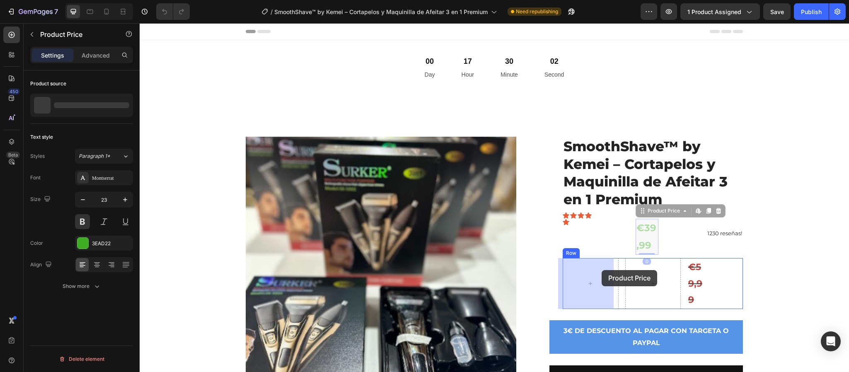
drag, startPoint x: 610, startPoint y: 257, endPoint x: 602, endPoint y: 275, distance: 19.8
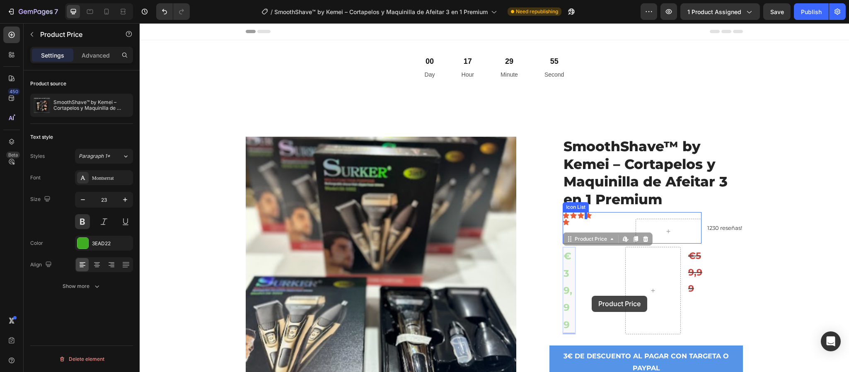
drag, startPoint x: 569, startPoint y: 297, endPoint x: 592, endPoint y: 296, distance: 22.4
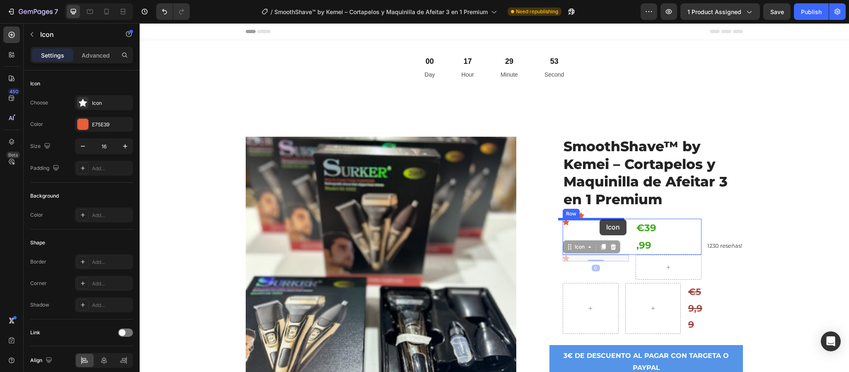
drag, startPoint x: 562, startPoint y: 255, endPoint x: 598, endPoint y: 221, distance: 49.3
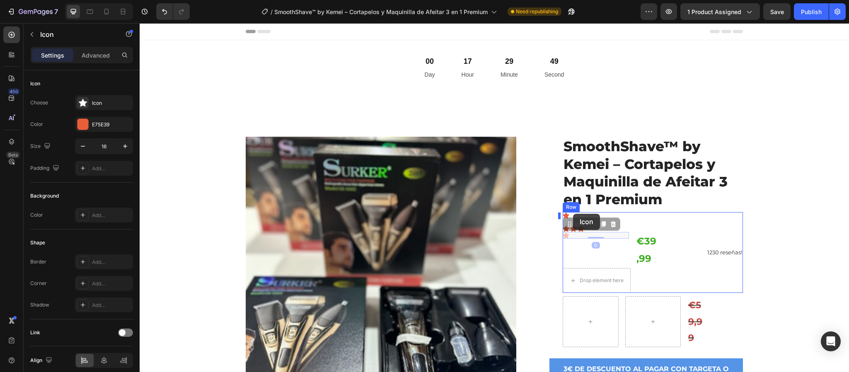
drag, startPoint x: 564, startPoint y: 234, endPoint x: 573, endPoint y: 214, distance: 22.1
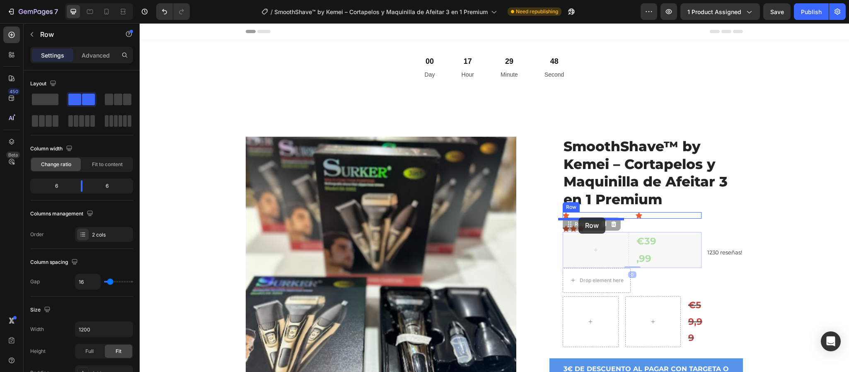
drag, startPoint x: 559, startPoint y: 239, endPoint x: 579, endPoint y: 218, distance: 29.0
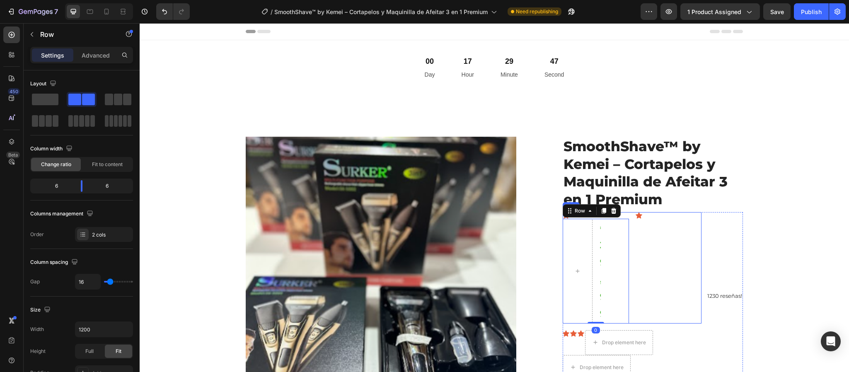
click at [677, 234] on div "Icon" at bounding box center [669, 267] width 66 height 111
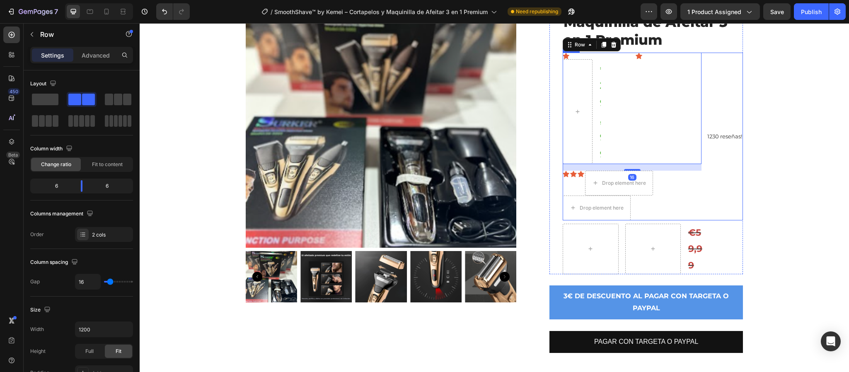
scroll to position [186, 0]
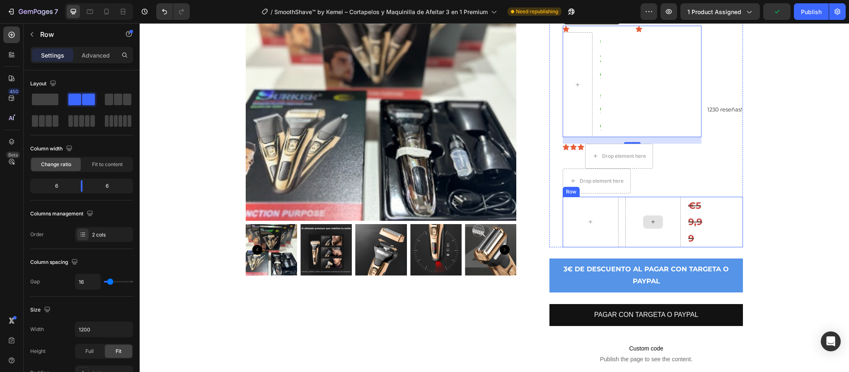
click at [658, 210] on div at bounding box center [653, 222] width 56 height 51
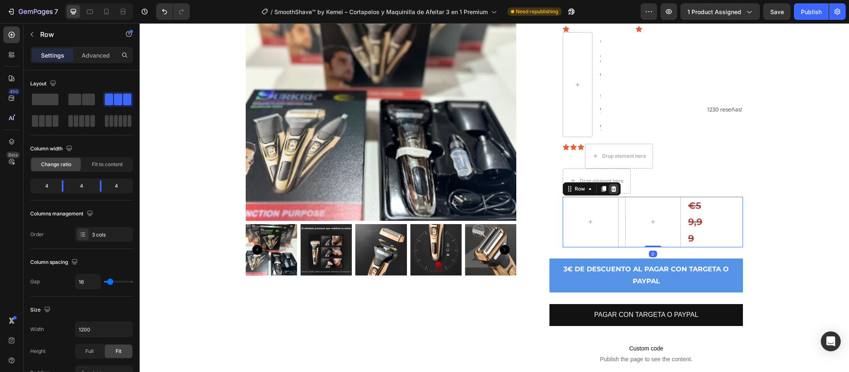
click at [611, 188] on icon at bounding box center [613, 189] width 5 height 6
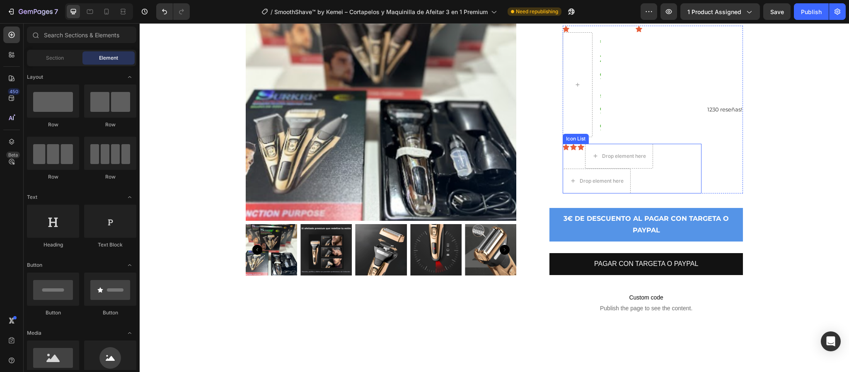
click at [627, 174] on div "Icon Icon Icon Drop element here Drop element here" at bounding box center [632, 169] width 139 height 50
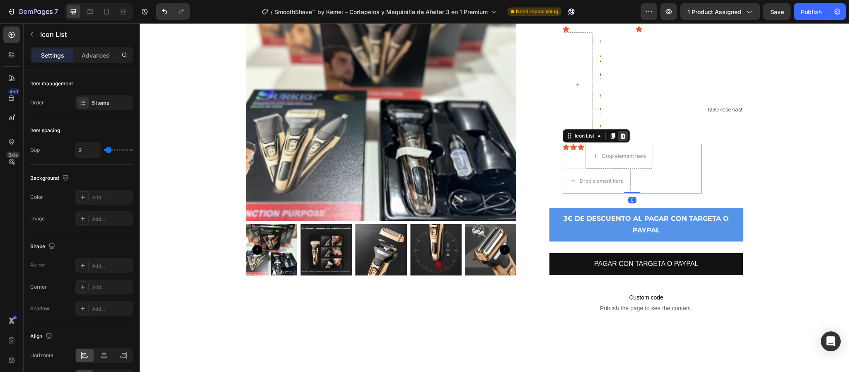
click at [621, 133] on icon at bounding box center [622, 136] width 7 height 7
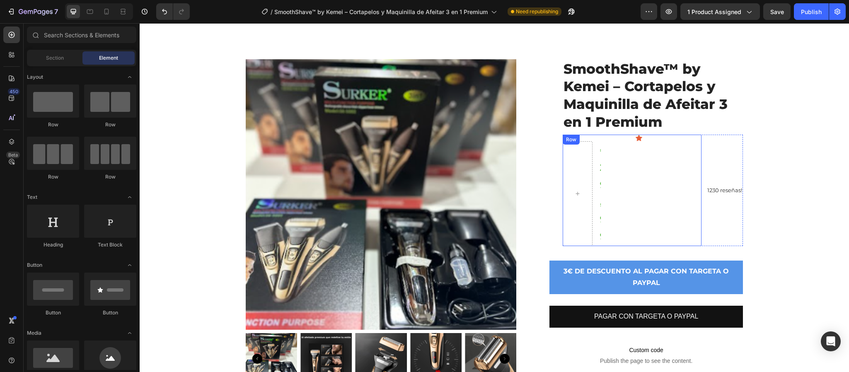
scroll to position [62, 0]
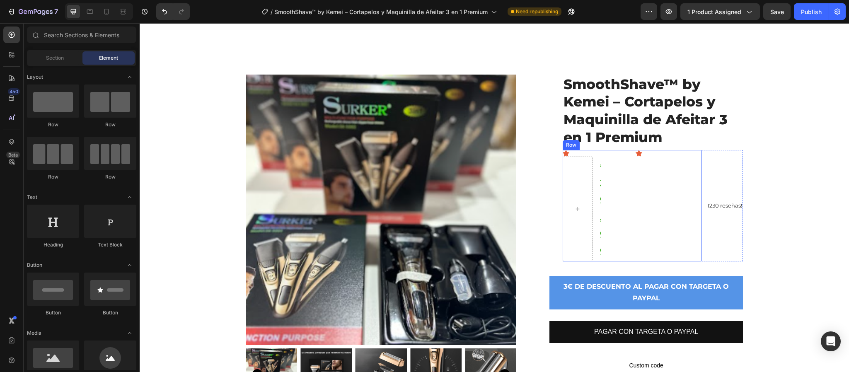
click at [696, 197] on div "Icon" at bounding box center [669, 205] width 66 height 111
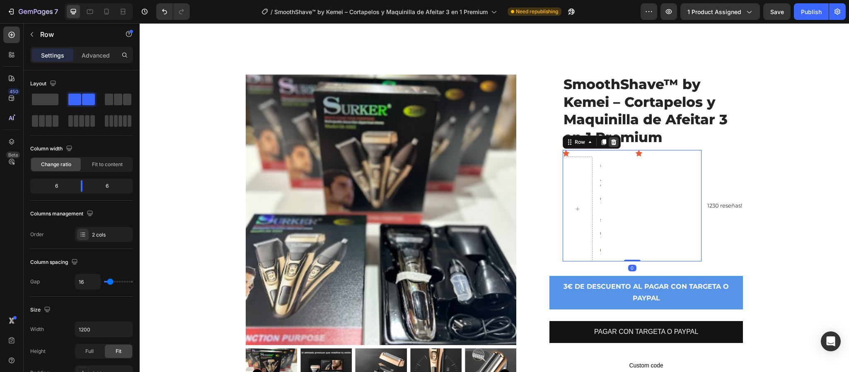
click at [610, 143] on icon at bounding box center [613, 142] width 7 height 7
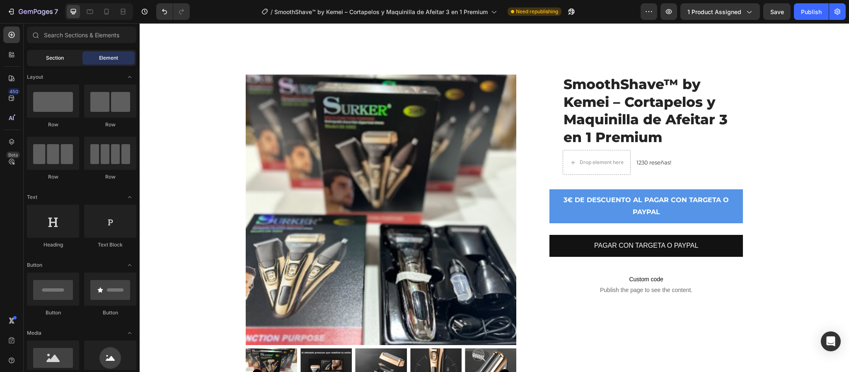
click at [65, 58] on div "Section" at bounding box center [55, 57] width 52 height 13
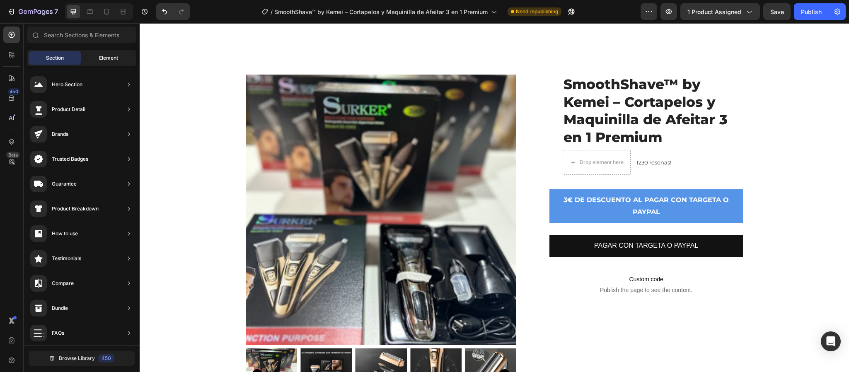
drag, startPoint x: 106, startPoint y: 59, endPoint x: 95, endPoint y: 61, distance: 11.5
click at [106, 59] on span "Element" at bounding box center [108, 57] width 19 height 7
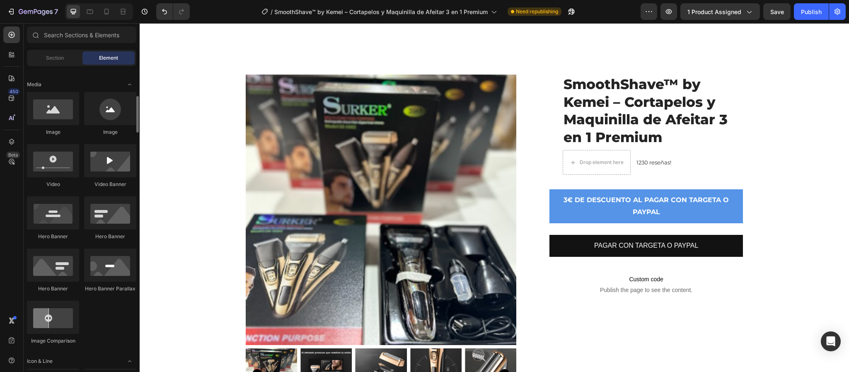
scroll to position [373, 0]
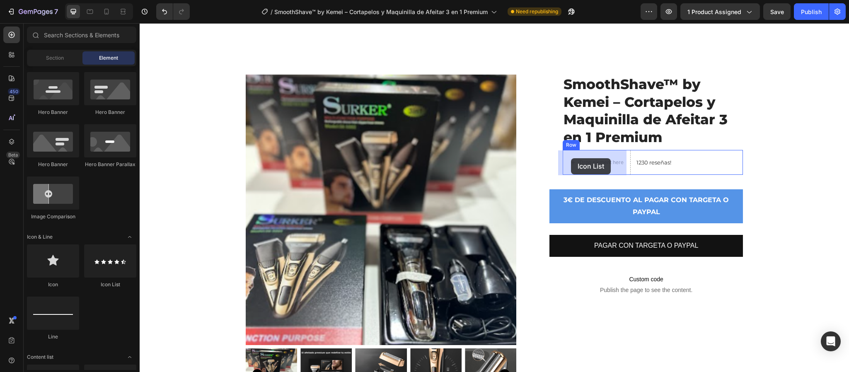
drag, startPoint x: 244, startPoint y: 292, endPoint x: 571, endPoint y: 158, distance: 352.7
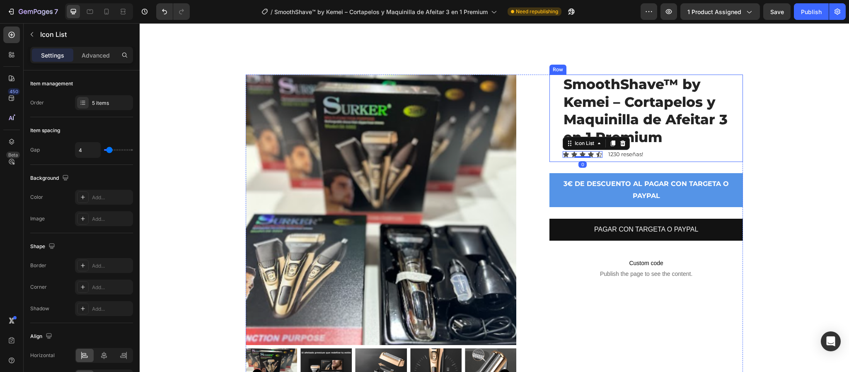
click at [705, 155] on div "Icon Icon Icon Icon Icon Icon List 0 1230 reseñas! Text Block Row" at bounding box center [653, 154] width 180 height 9
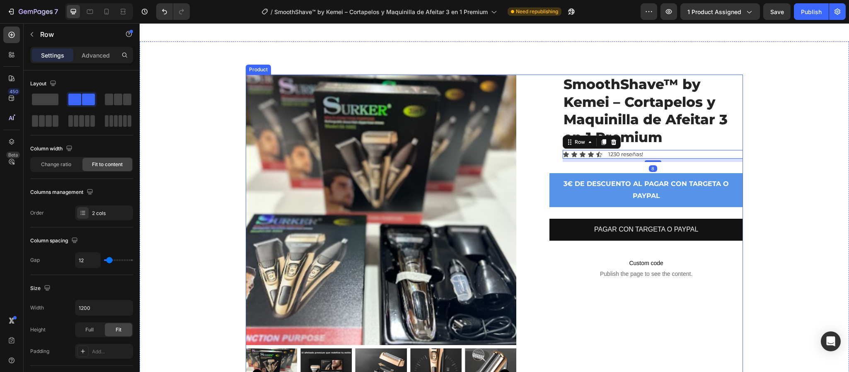
click at [613, 280] on p "Custom code Publish the page to see the content." at bounding box center [645, 267] width 193 height 33
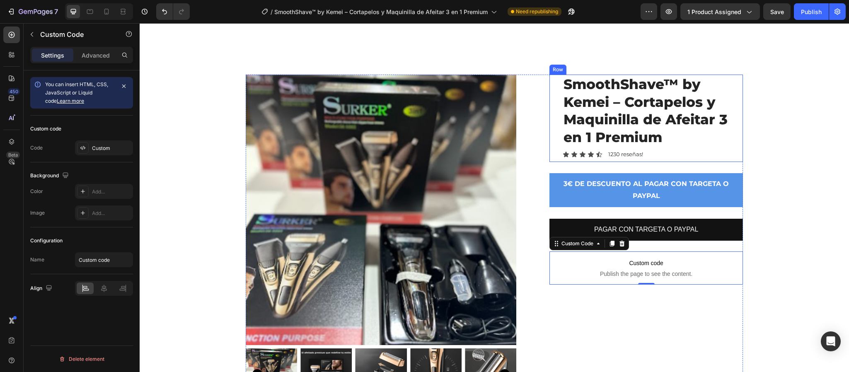
click at [689, 161] on div "SmoothShave™ by Kemei – Cortapelos y Maquinilla de Afeitar 3 en 1 Premium Produ…" at bounding box center [653, 119] width 180 height 88
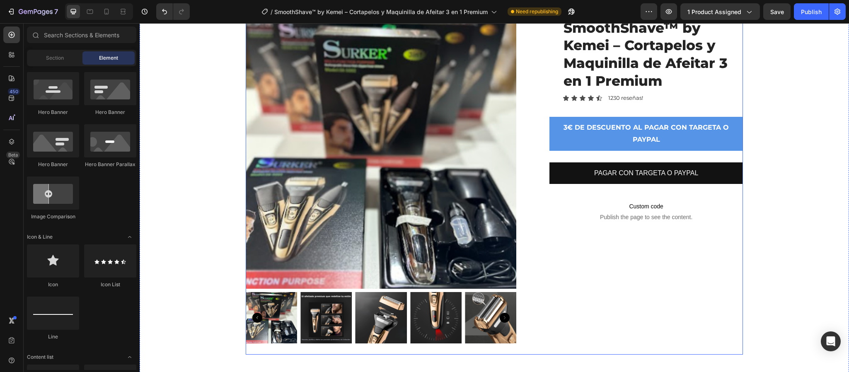
scroll to position [0, 0]
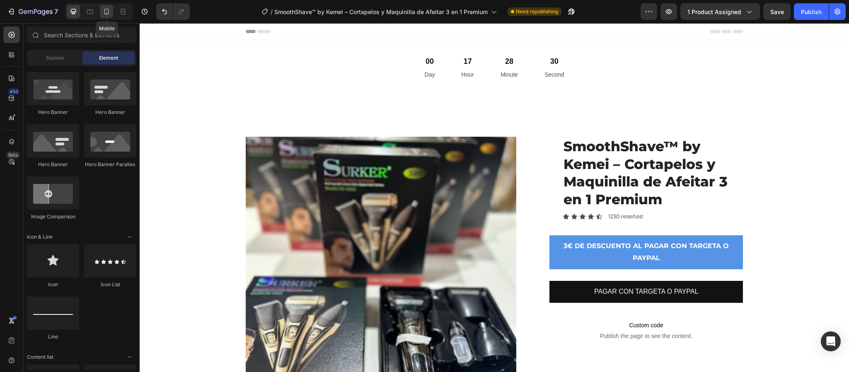
click at [111, 10] on icon at bounding box center [106, 11] width 8 height 8
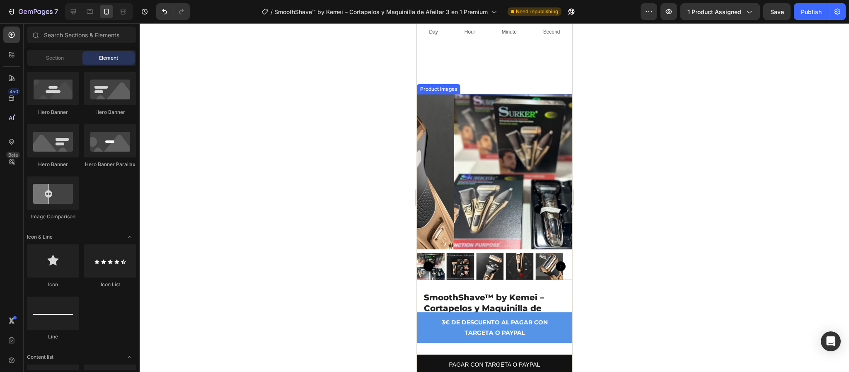
scroll to position [62, 0]
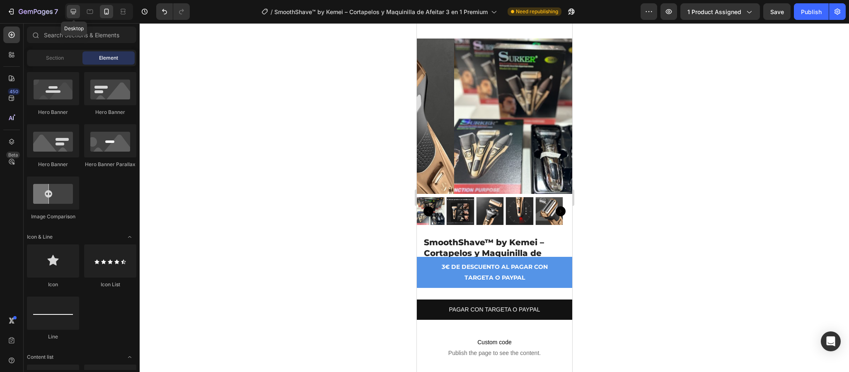
click at [77, 13] on icon at bounding box center [73, 11] width 8 height 8
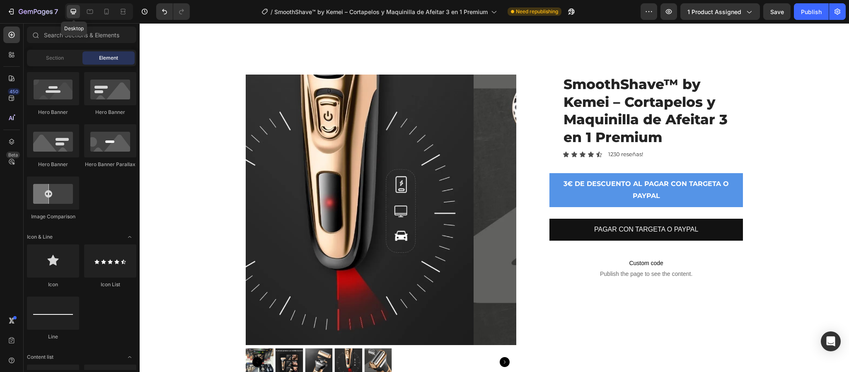
scroll to position [28, 0]
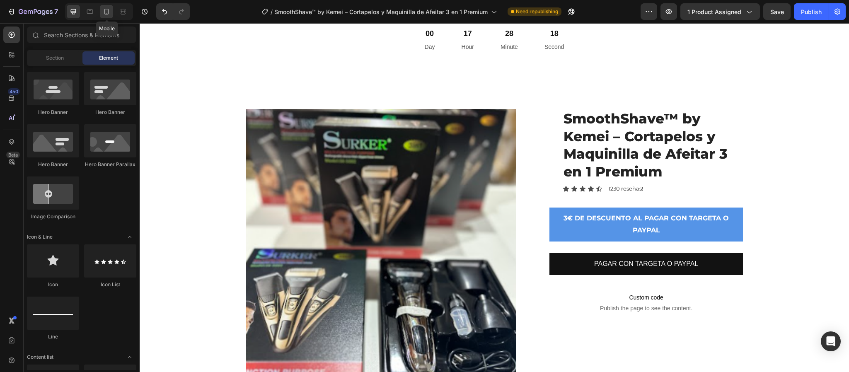
click at [106, 11] on icon at bounding box center [106, 11] width 8 height 8
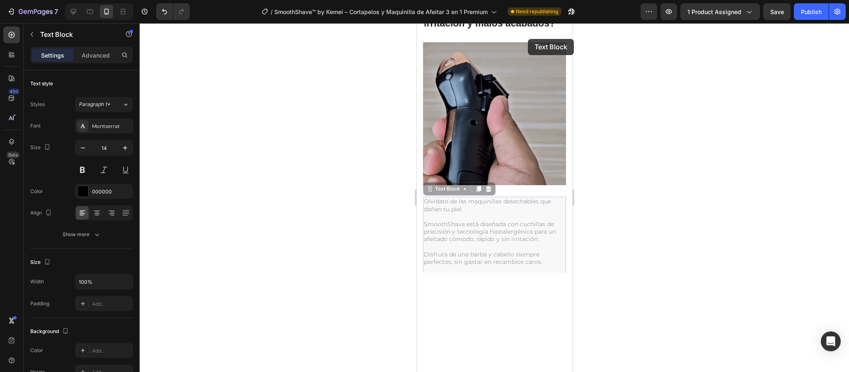
scroll to position [708, 0]
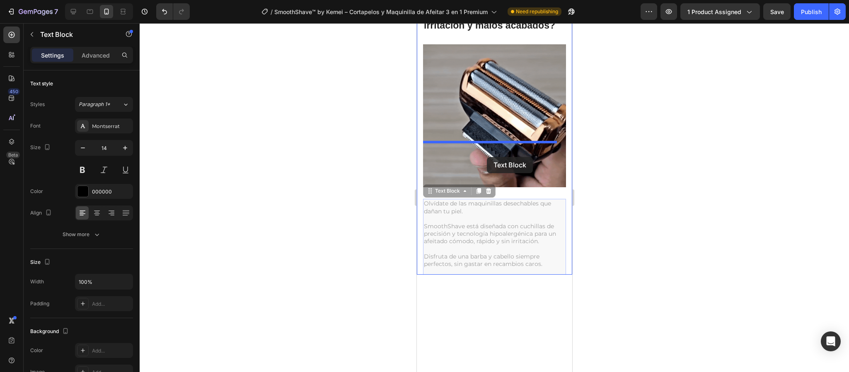
drag, startPoint x: 492, startPoint y: 206, endPoint x: 487, endPoint y: 157, distance: 48.7
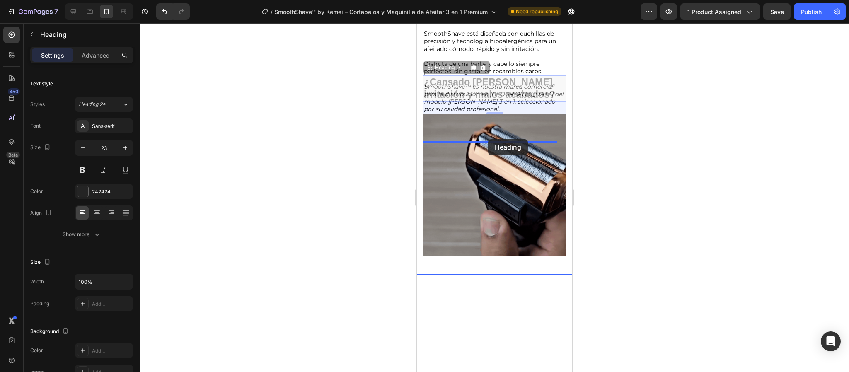
drag, startPoint x: 468, startPoint y: 213, endPoint x: 489, endPoint y: 136, distance: 79.6
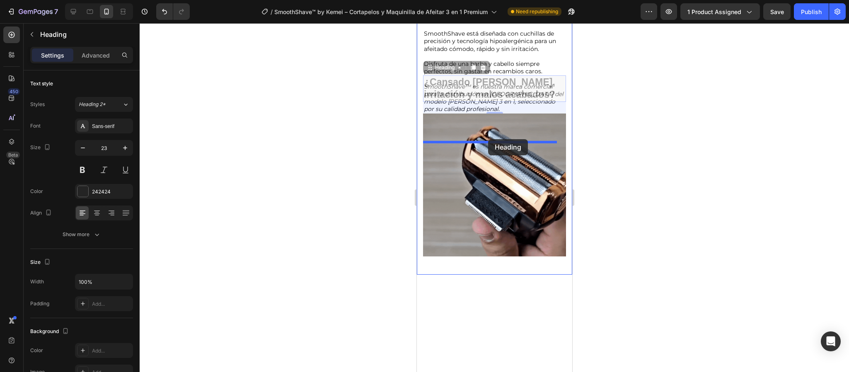
click at [489, 136] on div "iPhone 13 Mini ( 375 px) iPhone 13 Mini iPhone 13 Pro iPhone 11 Pro Max iPhone …" at bounding box center [493, 276] width 155 height 1920
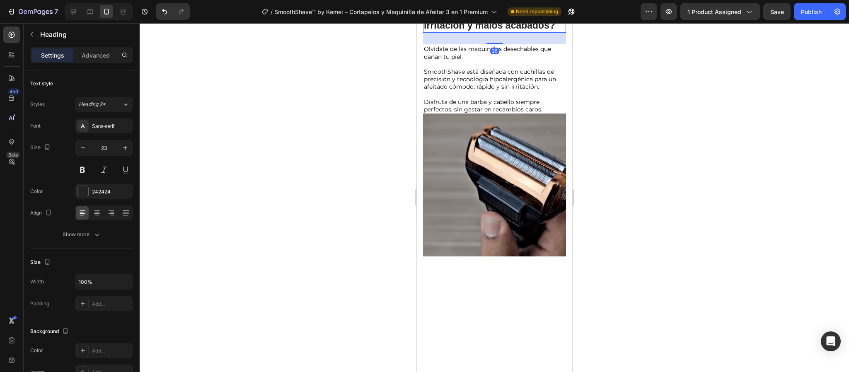
click at [624, 183] on div at bounding box center [494, 197] width 709 height 349
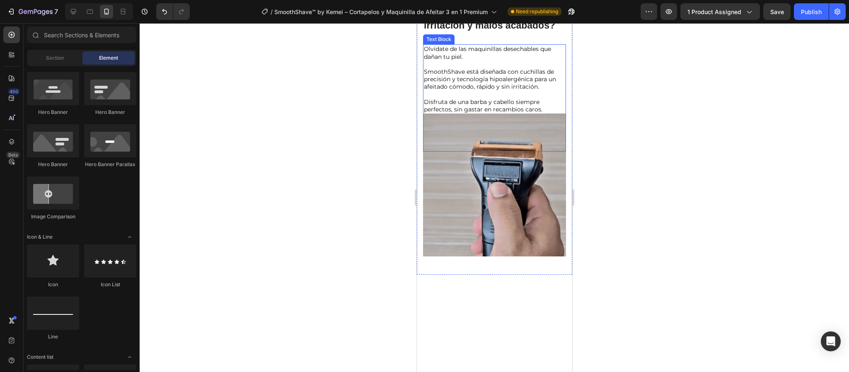
click at [549, 114] on p "Disfruta de una barba y cabello siempre perfectos, sin gastar en recambios caro…" at bounding box center [493, 102] width 141 height 23
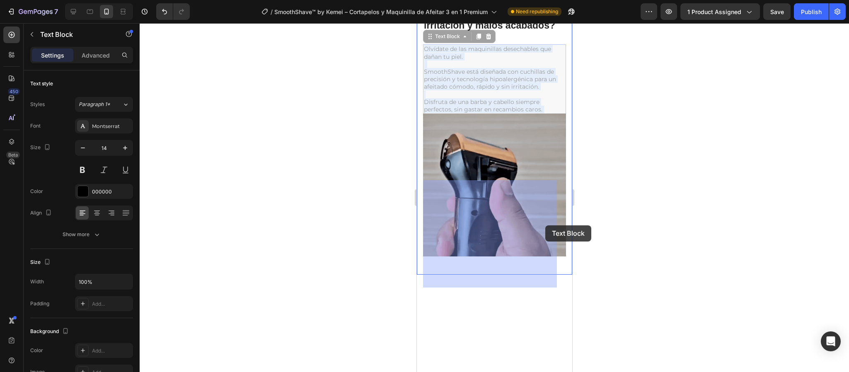
drag, startPoint x: 544, startPoint y: 230, endPoint x: 544, endPoint y: 223, distance: 7.0
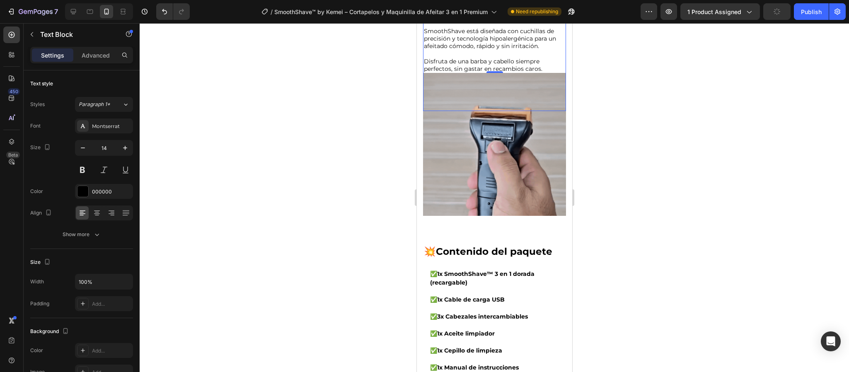
scroll to position [770, 0]
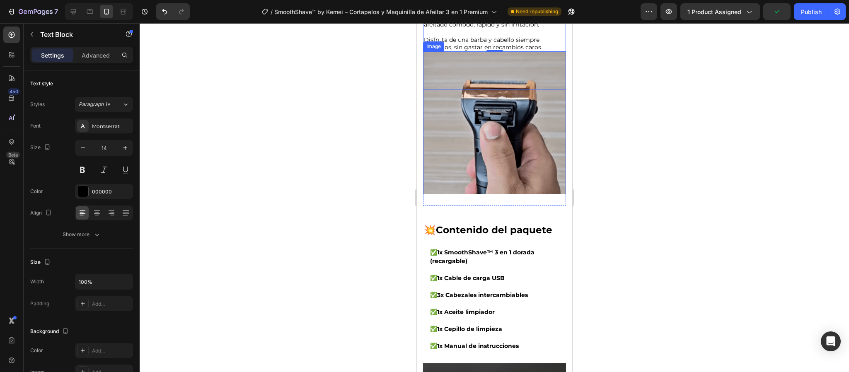
click at [491, 194] on img at bounding box center [494, 122] width 143 height 143
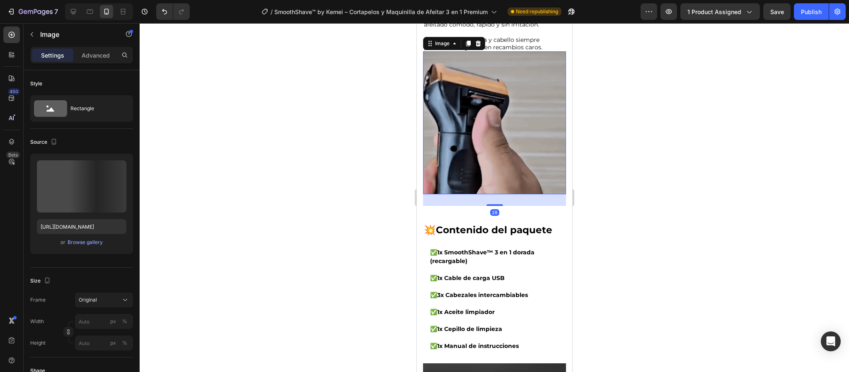
click at [493, 194] on img at bounding box center [494, 122] width 143 height 143
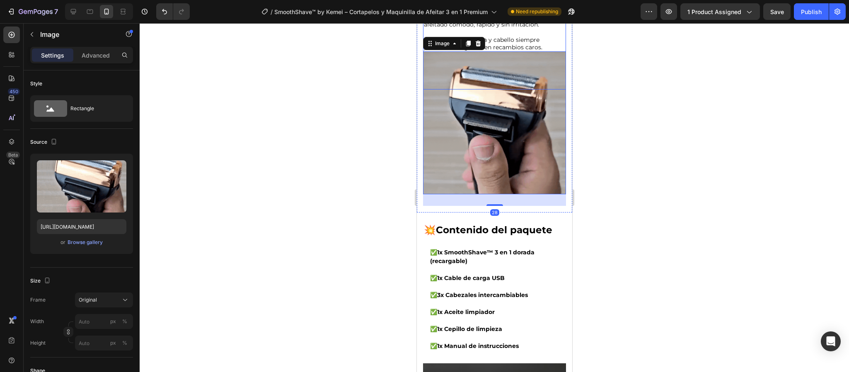
click at [511, 51] on p "Disfruta de una barba y cabello siempre perfectos, sin gastar en recambios caro…" at bounding box center [493, 40] width 141 height 23
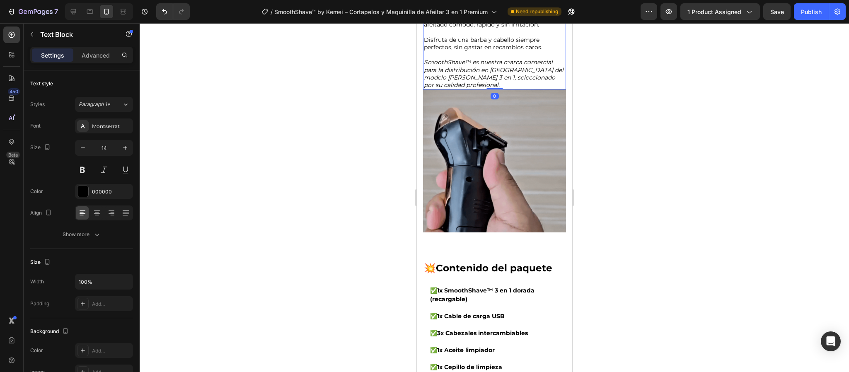
drag, startPoint x: 488, startPoint y: 224, endPoint x: 500, endPoint y: 191, distance: 35.8
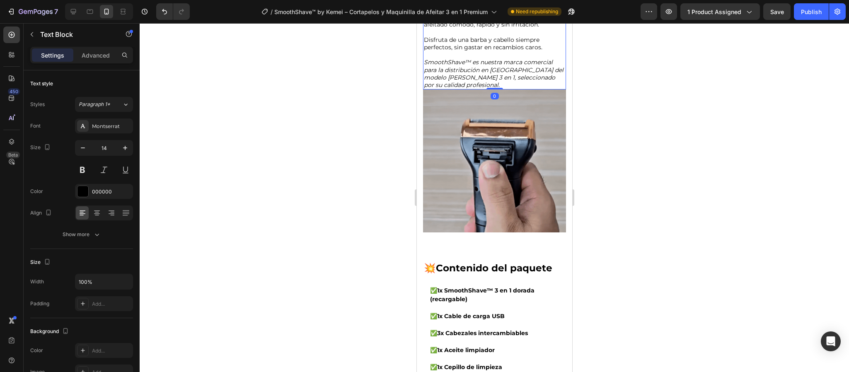
click at [500, 89] on div "Olvídate de las maquinillas desechables que dañan tu piel. SmoothShave está dis…" at bounding box center [494, 35] width 143 height 107
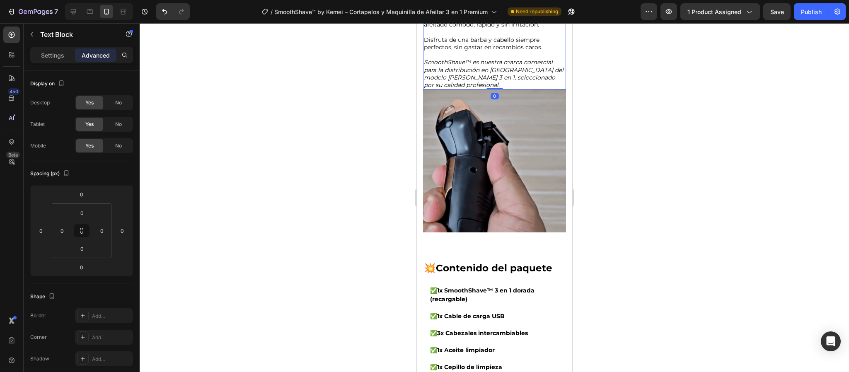
click at [664, 232] on div at bounding box center [494, 197] width 709 height 349
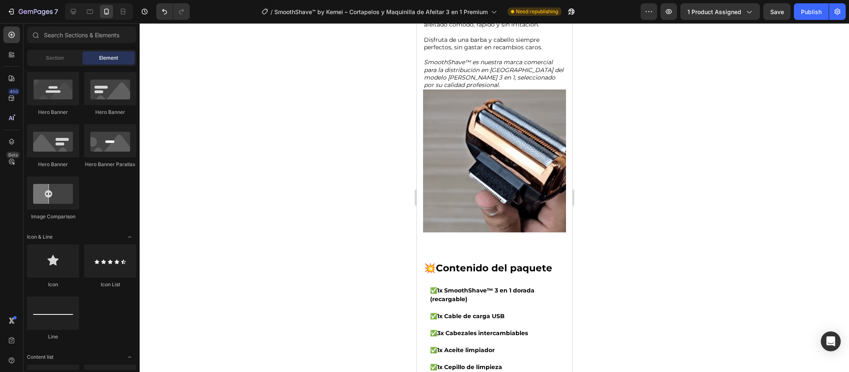
click at [631, 226] on div at bounding box center [494, 197] width 709 height 349
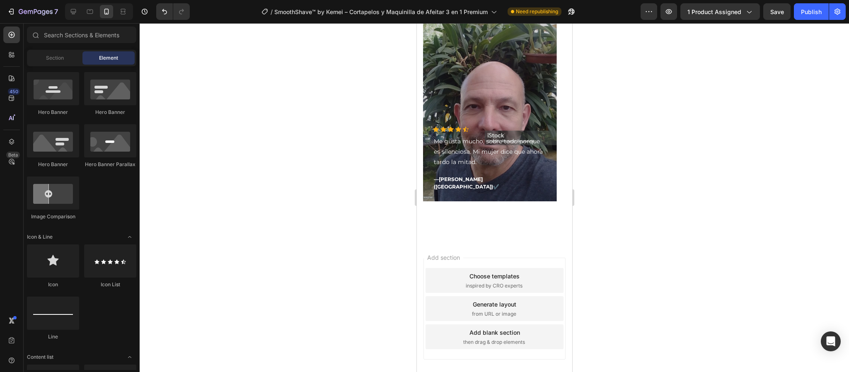
scroll to position [1802, 0]
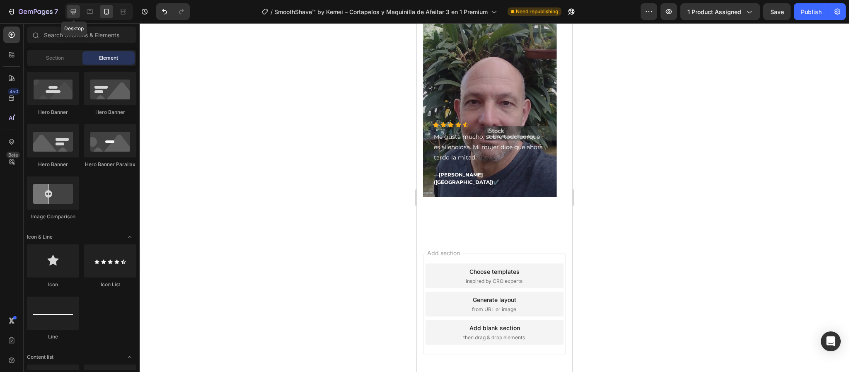
click at [78, 9] on div at bounding box center [73, 11] width 13 height 13
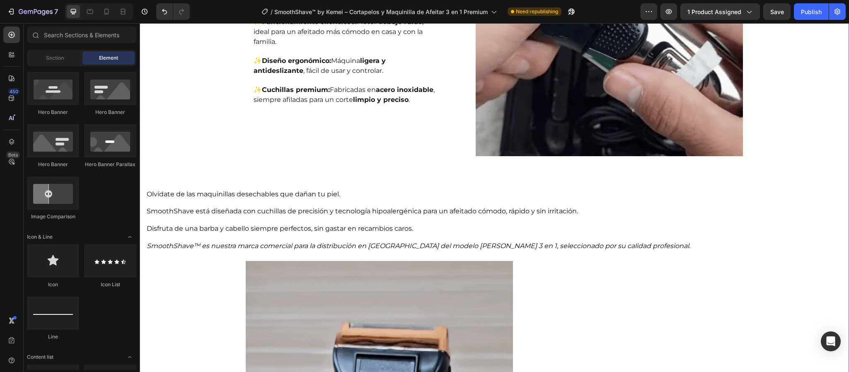
scroll to position [555, 0]
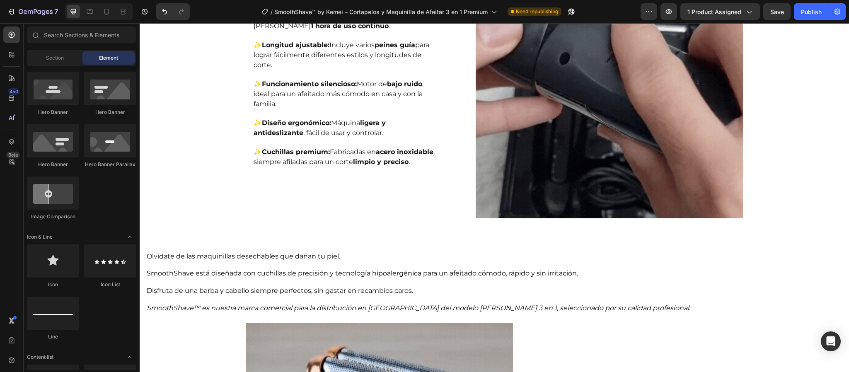
click at [114, 10] on div at bounding box center [99, 11] width 68 height 17
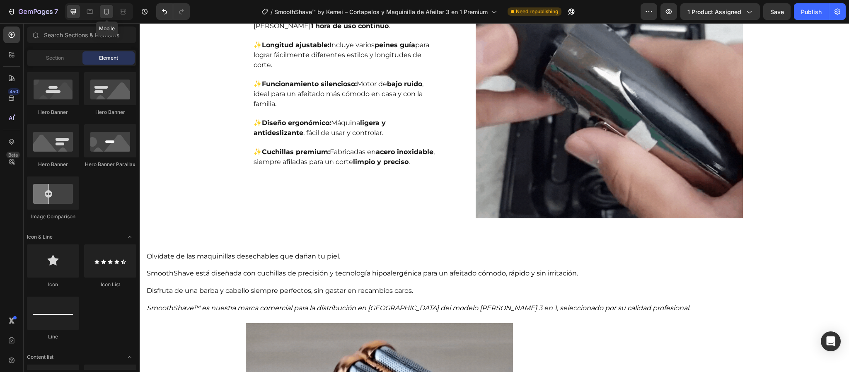
click at [107, 12] on icon at bounding box center [106, 11] width 8 height 8
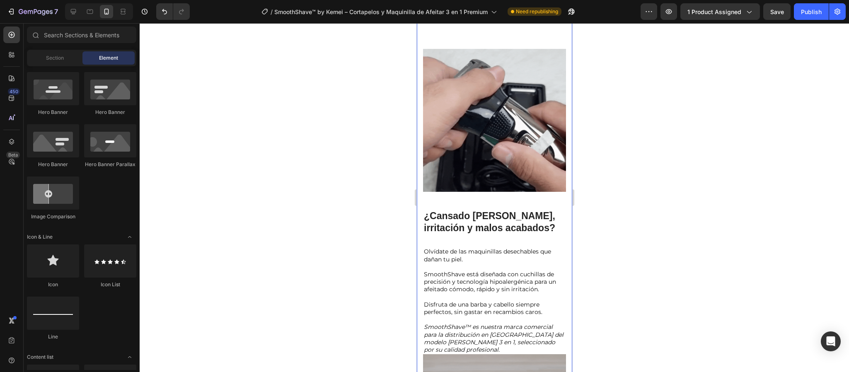
scroll to position [670, 0]
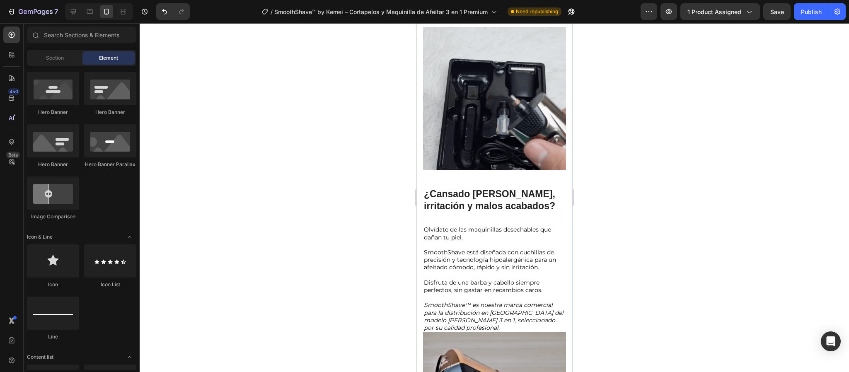
click at [443, 177] on div "Una máquina, infinitas posibilidades Text Block ✨ Comodidad inalámbrica: Olvída…" at bounding box center [494, 149] width 143 height 690
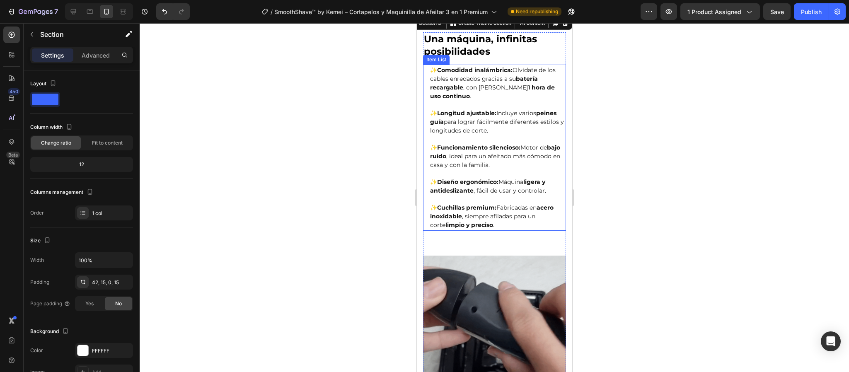
scroll to position [360, 0]
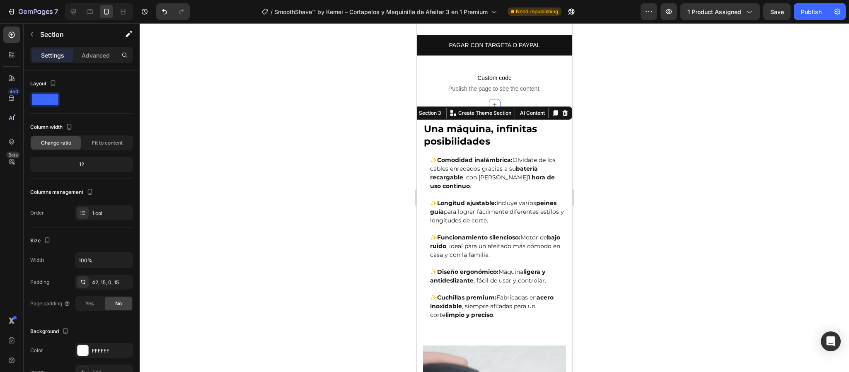
click at [620, 122] on div at bounding box center [494, 197] width 709 height 349
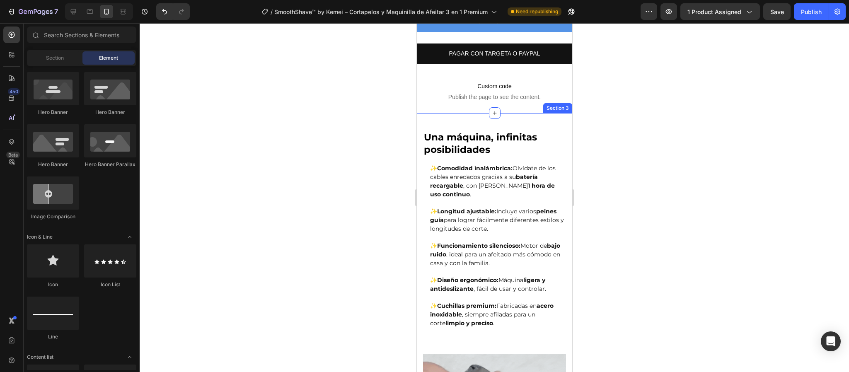
scroll to position [298, 0]
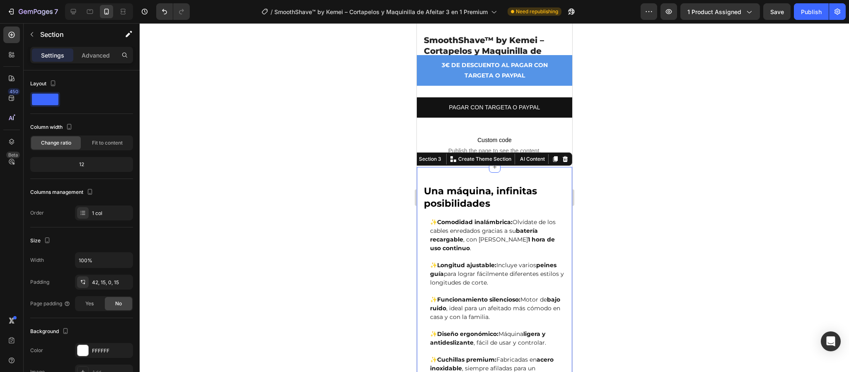
click at [775, 199] on div at bounding box center [494, 197] width 709 height 349
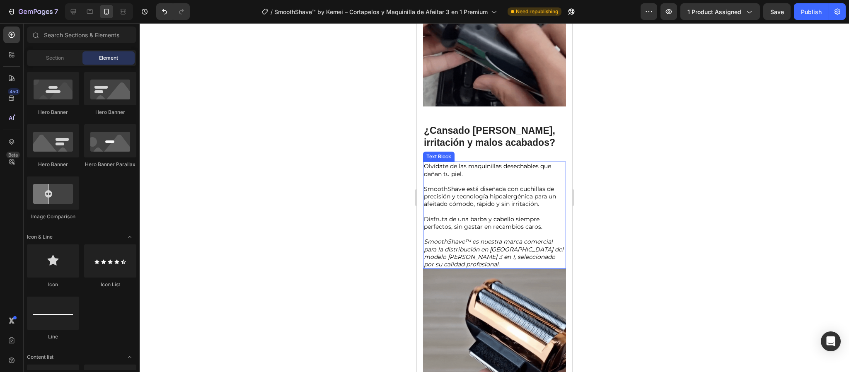
scroll to position [795, 0]
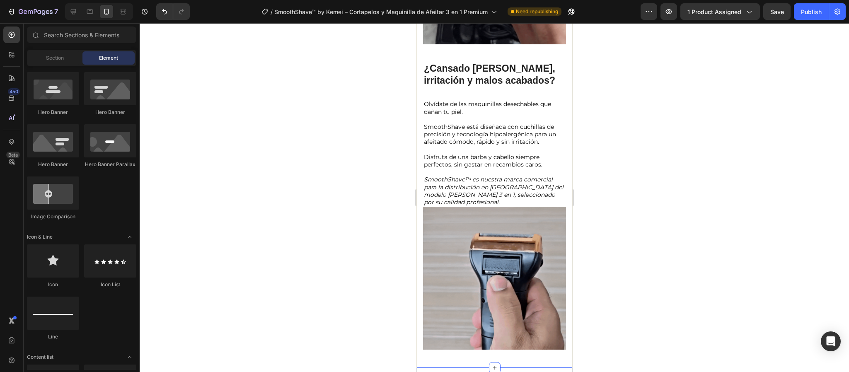
click at [555, 49] on div "Una máquina, infinitas posibilidades Text Block ✨ Comodidad inalámbrica: Olvída…" at bounding box center [494, 23] width 143 height 690
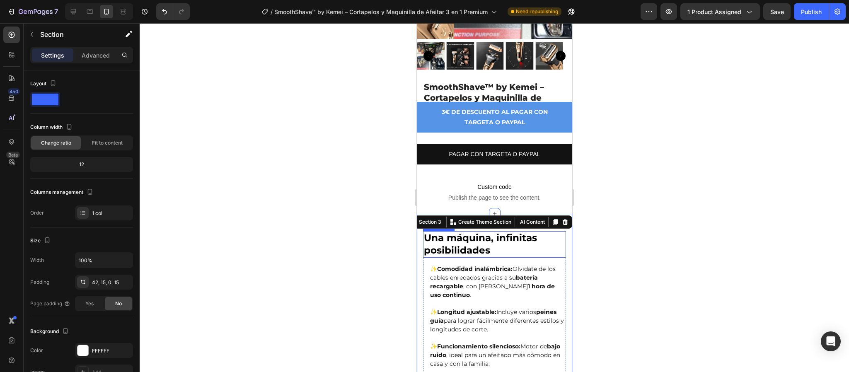
scroll to position [237, 0]
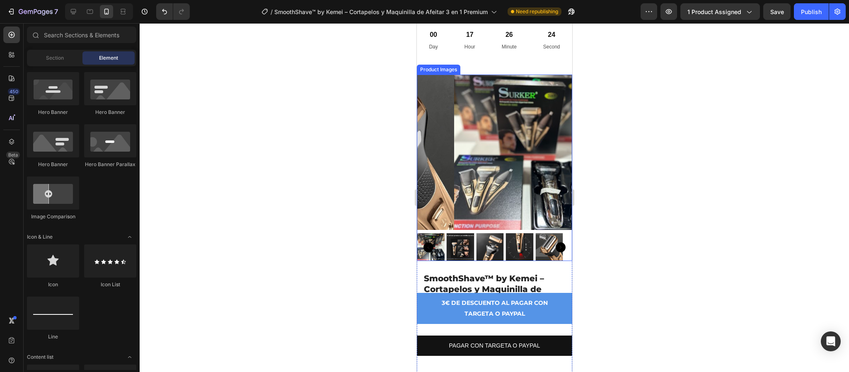
scroll to position [124, 0]
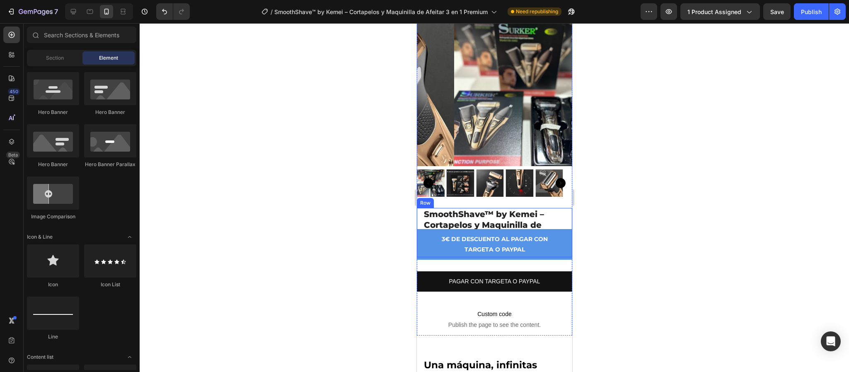
click at [560, 213] on div "SmoothShave™ by Kemei – Cortapelos y Maquinilla de Afeitar 3 en 1 Premium Produ…" at bounding box center [493, 232] width 155 height 49
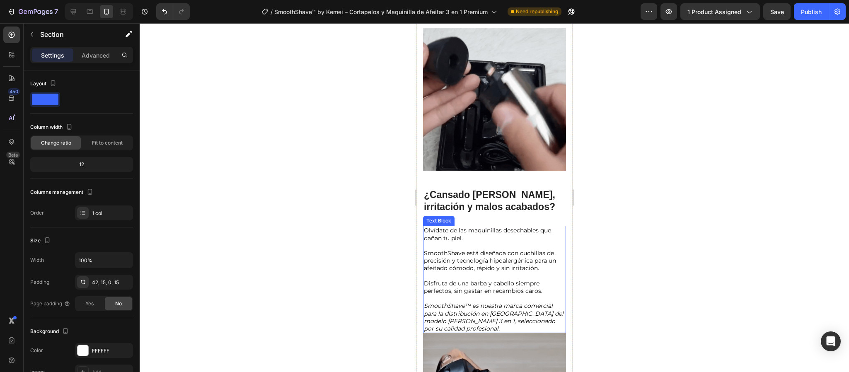
scroll to position [678, 0]
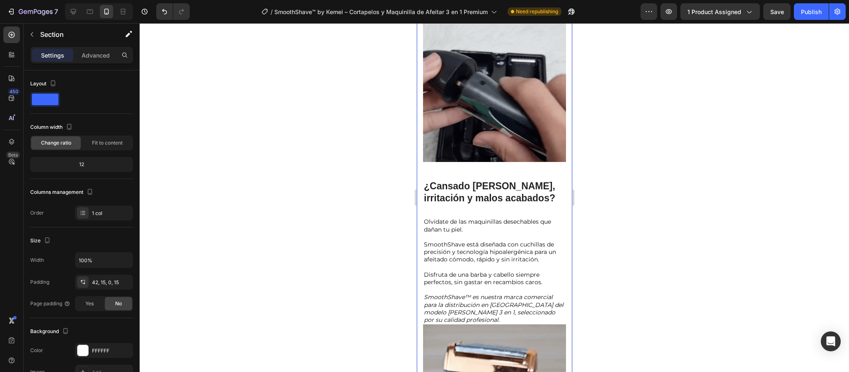
click at [556, 203] on div "Una máquina, infinitas posibilidades Text Block ✨ Comodidad inalámbrica: Olvída…" at bounding box center [494, 141] width 143 height 690
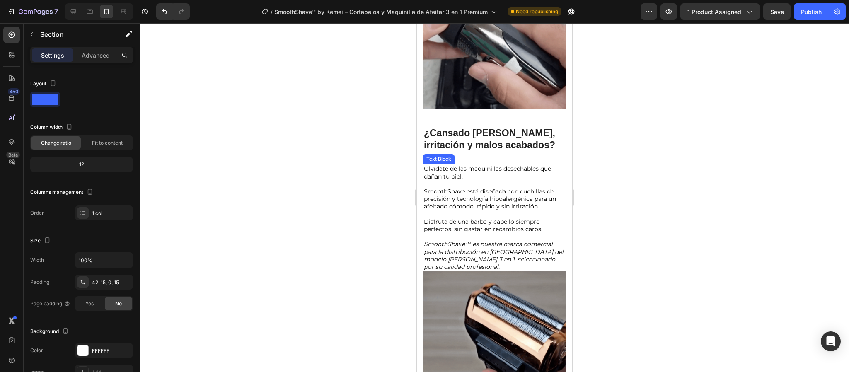
scroll to position [803, 0]
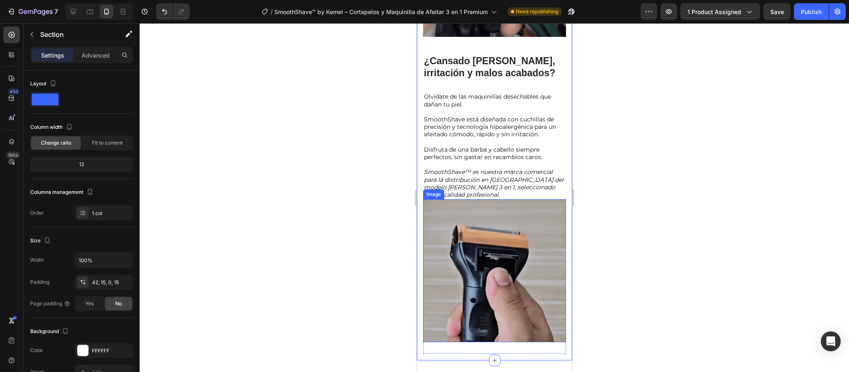
click at [542, 219] on img at bounding box center [494, 270] width 143 height 143
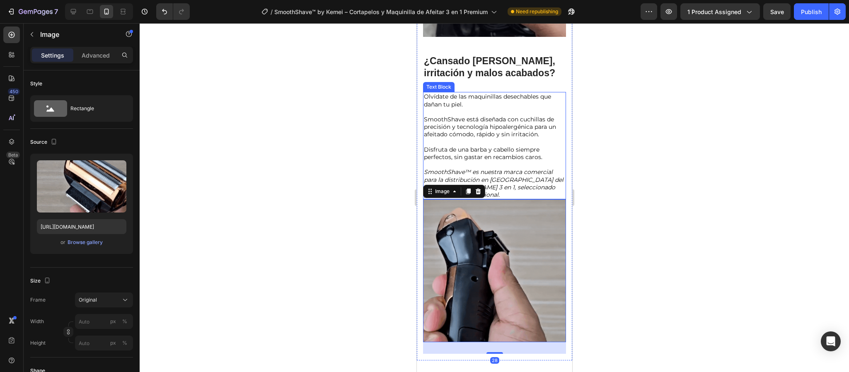
click at [546, 186] on p "SmoothShave™ es nuestra marca comercial para la distribución en [GEOGRAPHIC_DAT…" at bounding box center [493, 183] width 141 height 30
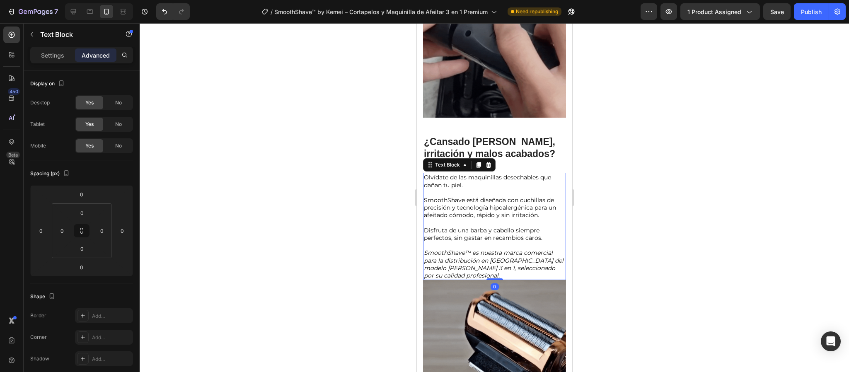
scroll to position [679, 0]
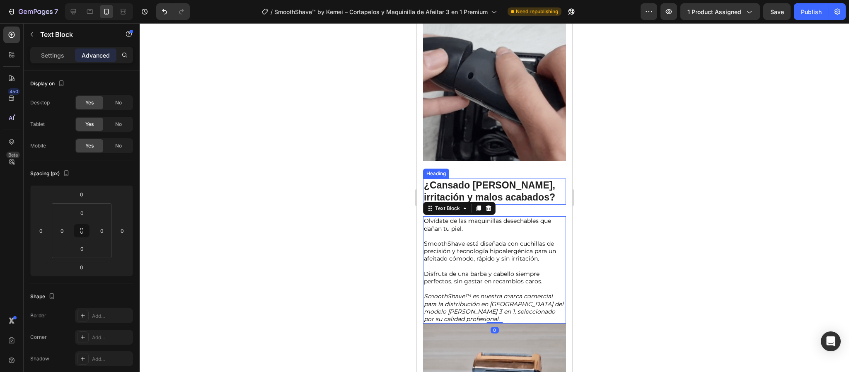
click at [546, 179] on h2 "¿Cansado [PERSON_NAME], irritación y malos acabados?" at bounding box center [494, 192] width 143 height 27
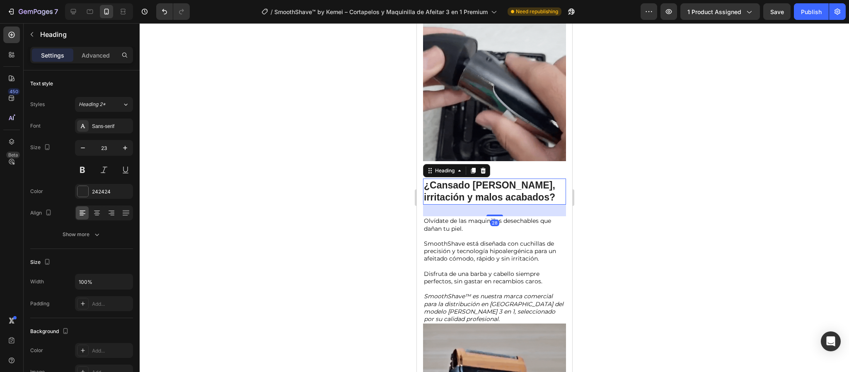
click at [547, 163] on div "Una máquina, infinitas posibilidades Text Block ✨ Comodidad inalámbrica: Olvída…" at bounding box center [494, 140] width 143 height 690
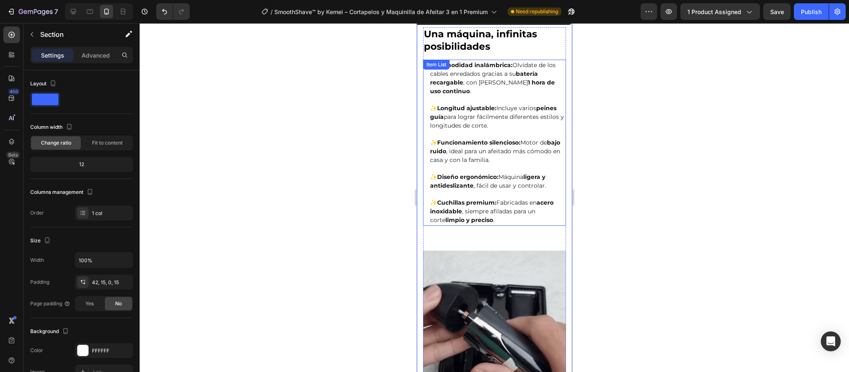
scroll to position [306, 0]
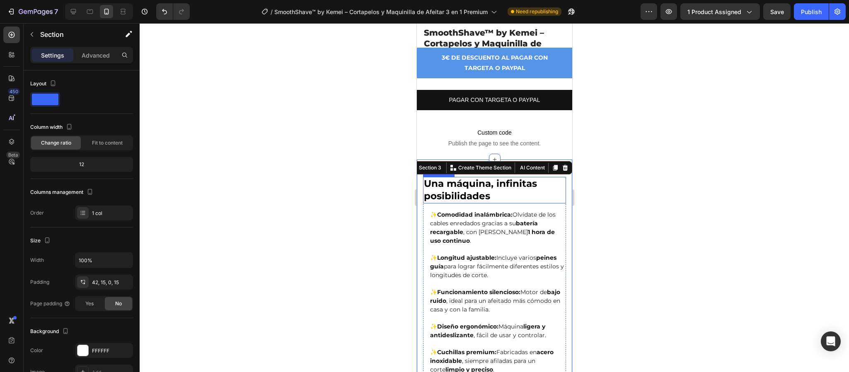
click at [550, 189] on p "Una máquina, infinitas posibilidades" at bounding box center [493, 190] width 141 height 25
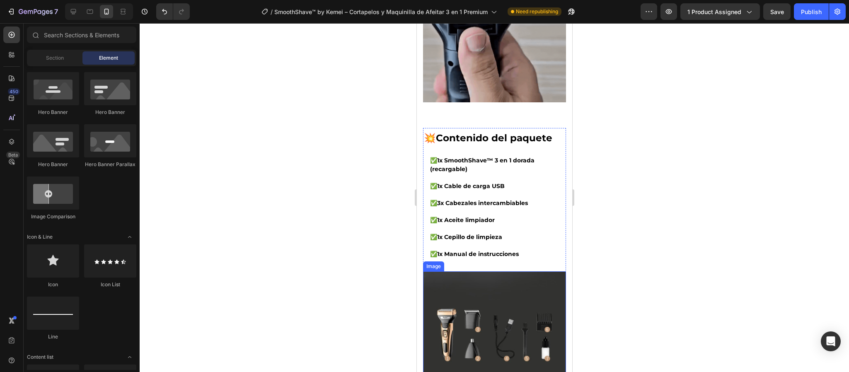
scroll to position [1046, 0]
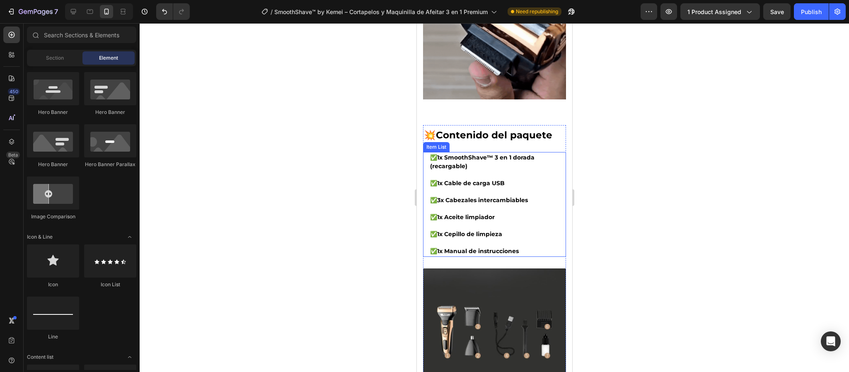
click at [549, 230] on p "✅ 1x Cepillo de limpieza" at bounding box center [497, 234] width 135 height 9
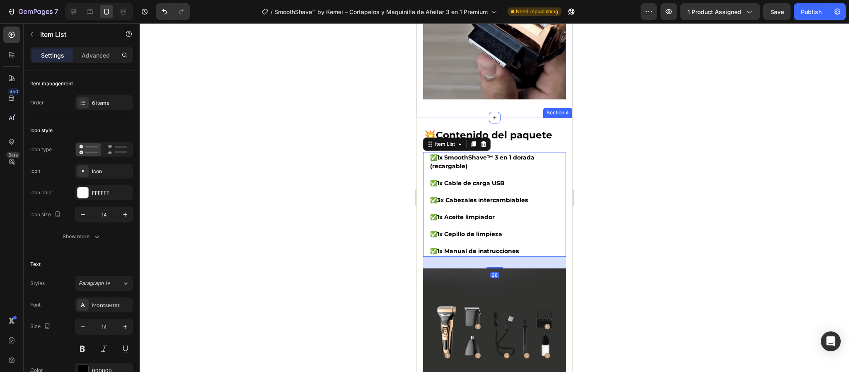
click at [560, 173] on div "💥 Contenido del paquete Heading ✅ 1x SmoothShave™ 3 en 1 dorada (recargable) ✅ …" at bounding box center [493, 267] width 155 height 299
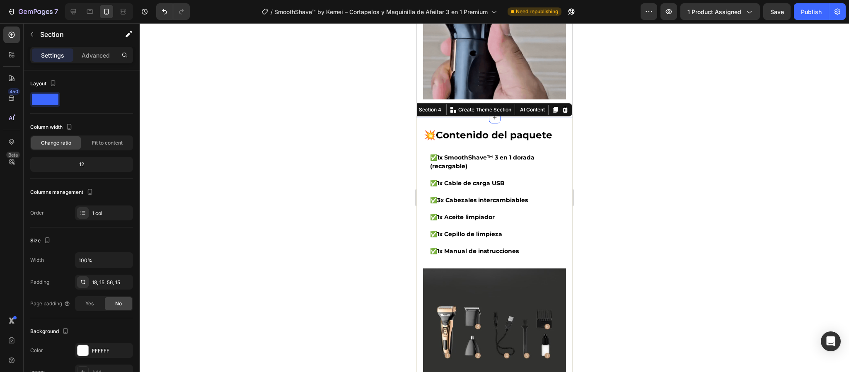
click at [620, 165] on div at bounding box center [494, 197] width 709 height 349
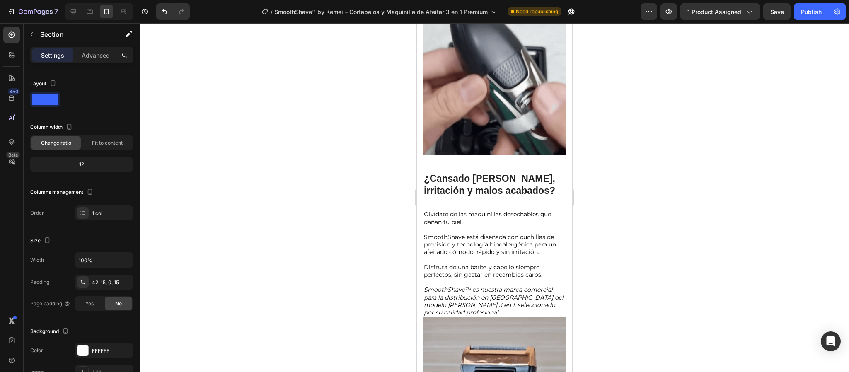
scroll to position [673, 0]
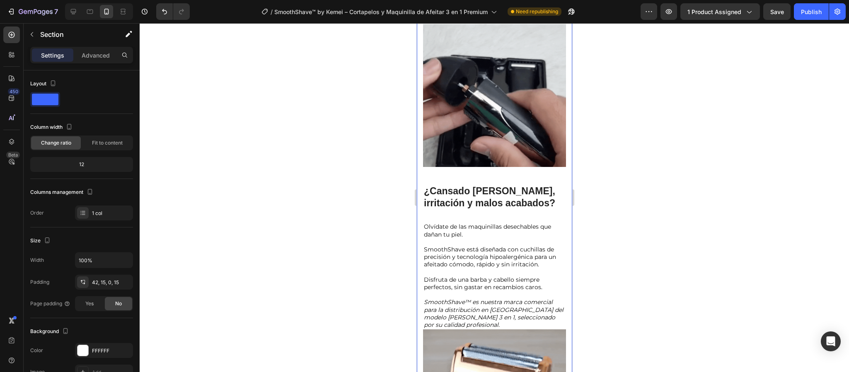
click at [540, 168] on div "Una máquina, infinitas posibilidades Text Block ✨ Comodidad inalámbrica: Olvída…" at bounding box center [494, 146] width 143 height 690
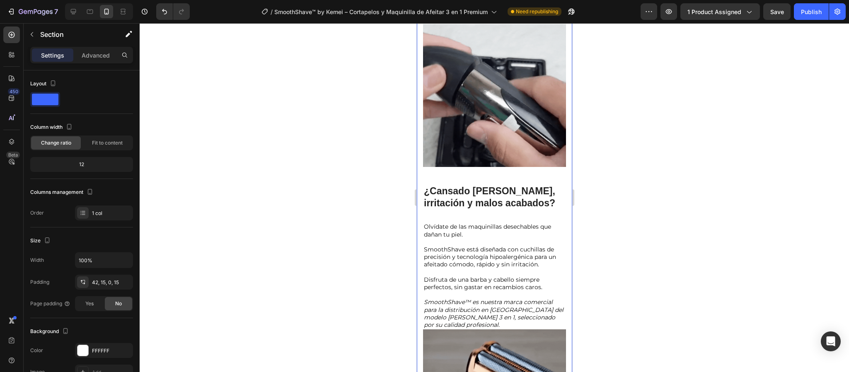
click at [541, 173] on div "Una máquina, infinitas posibilidades Text Block ✨ Comodidad inalámbrica: Olvída…" at bounding box center [494, 146] width 143 height 690
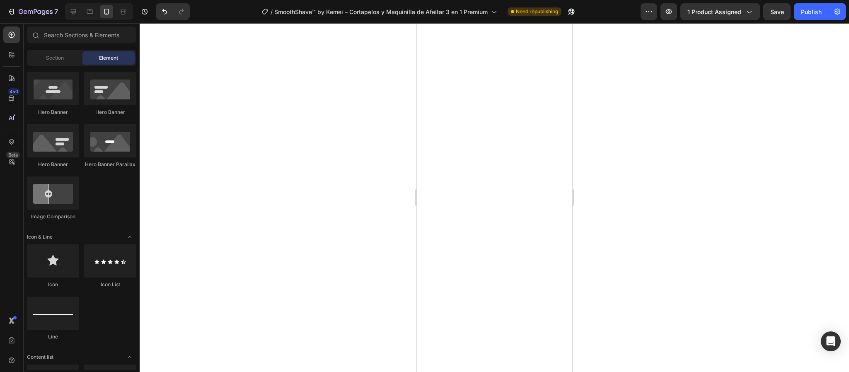
scroll to position [0, 0]
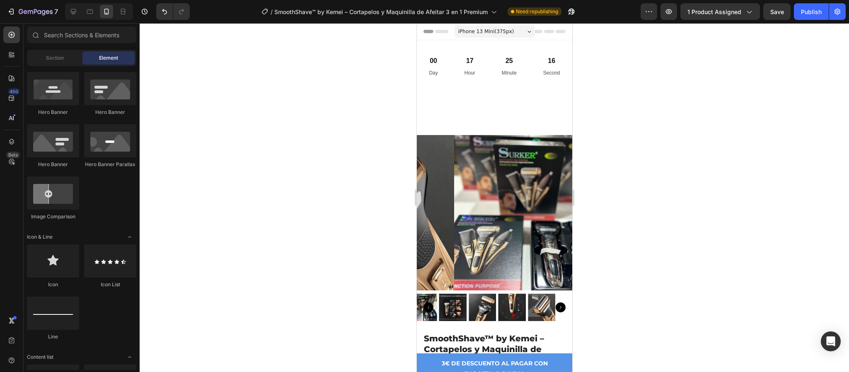
drag, startPoint x: 568, startPoint y: 145, endPoint x: 967, endPoint y: 46, distance: 412.1
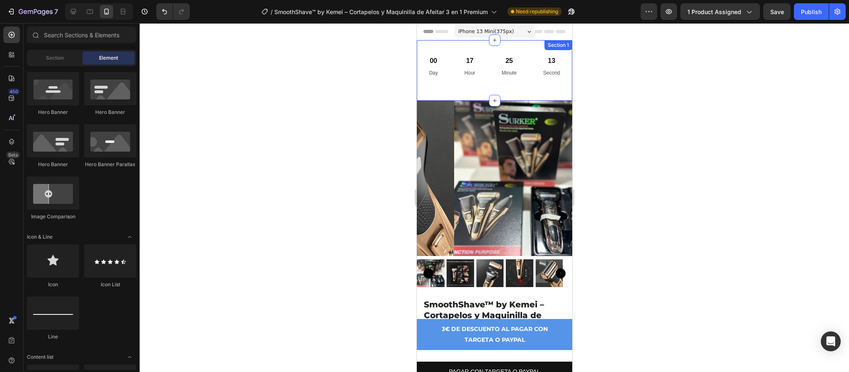
click at [421, 45] on div "00 Day 17 Hour 25 Minute 13 Second Countdown Timer Section 1" at bounding box center [493, 70] width 155 height 60
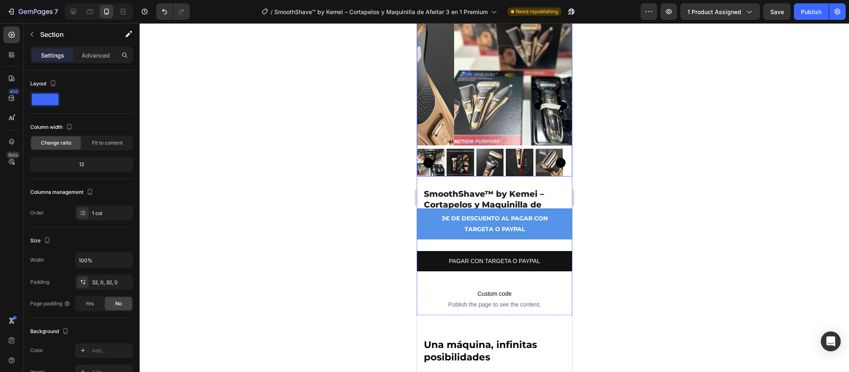
scroll to position [124, 0]
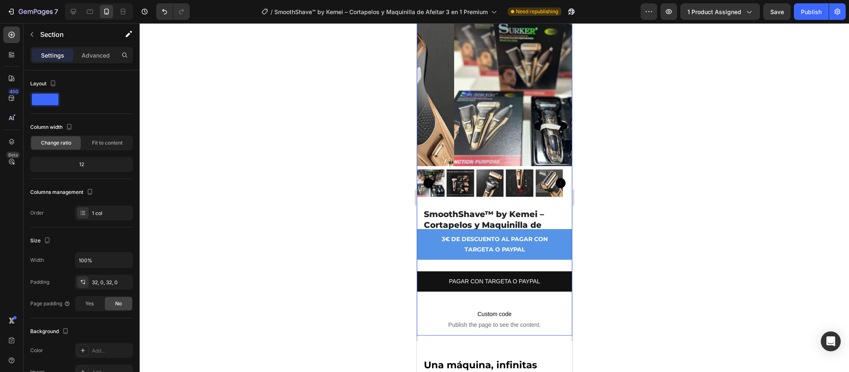
click at [426, 191] on div "Product Images" at bounding box center [493, 110] width 155 height 198
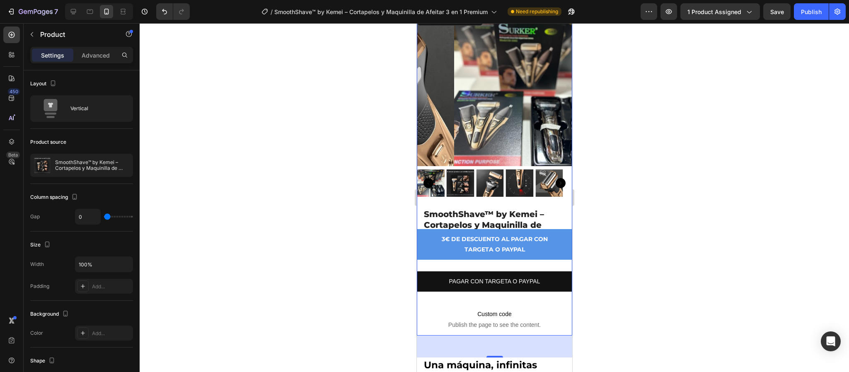
click at [418, 258] on div "3€ DE DESCUENTO AL PAGAR CON TARGETA O PAYPAL Button" at bounding box center [493, 250] width 155 height 42
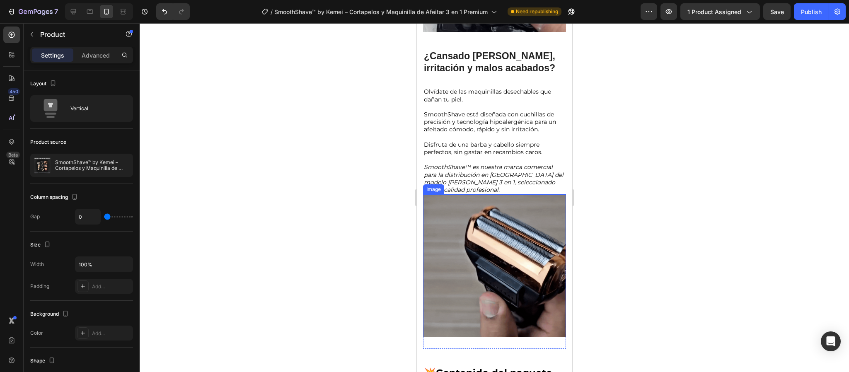
scroll to position [870, 0]
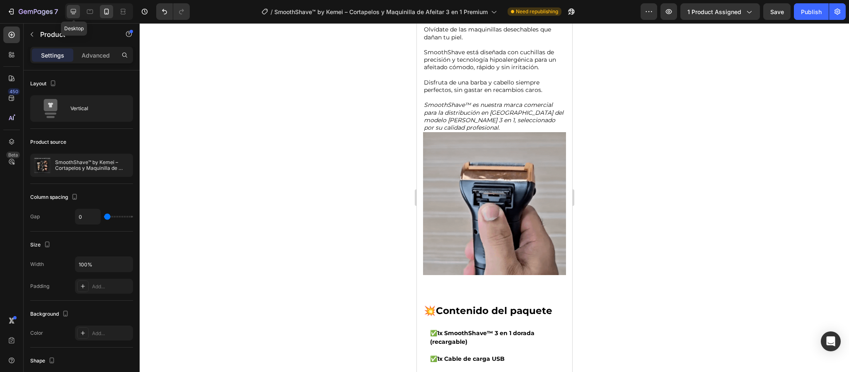
click at [77, 9] on icon at bounding box center [73, 11] width 8 height 8
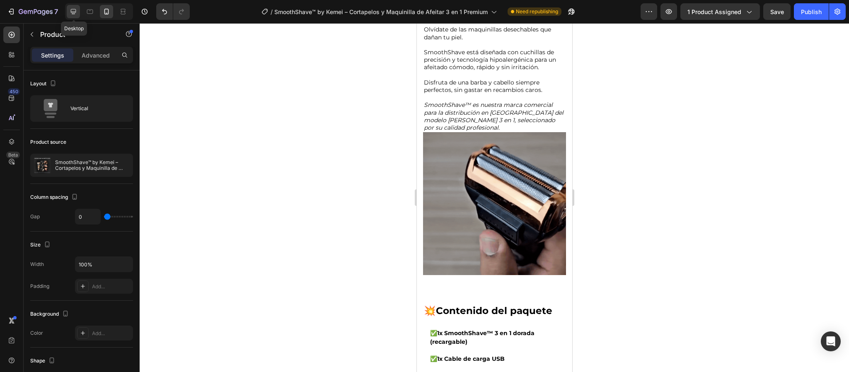
type input "80"
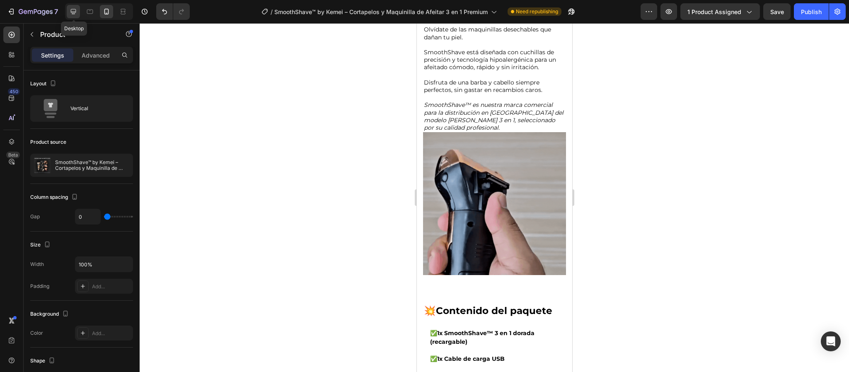
type input "80"
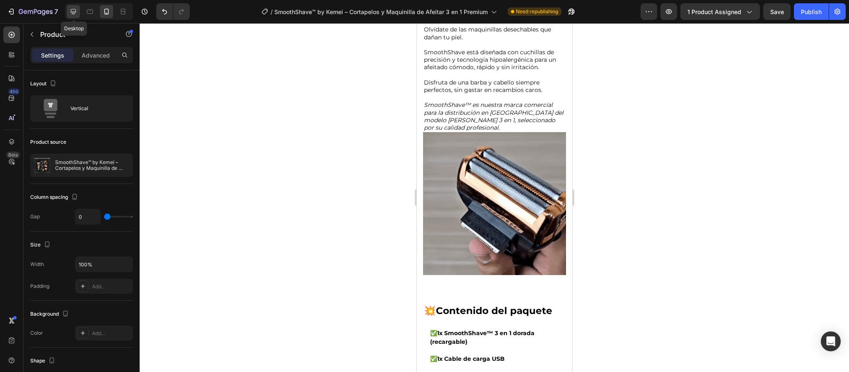
type input "1200"
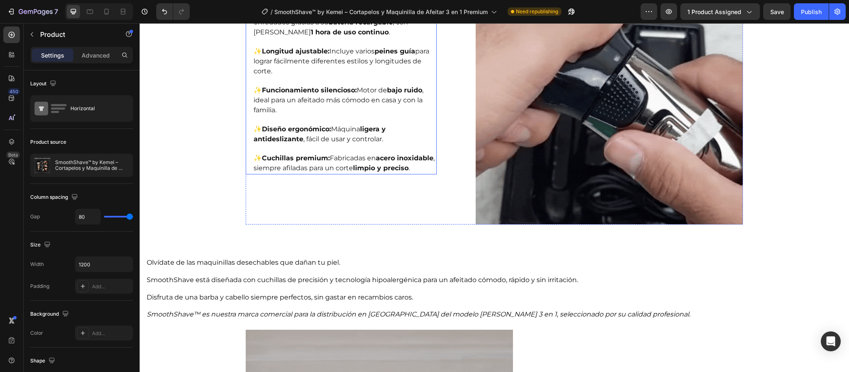
scroll to position [709, 0]
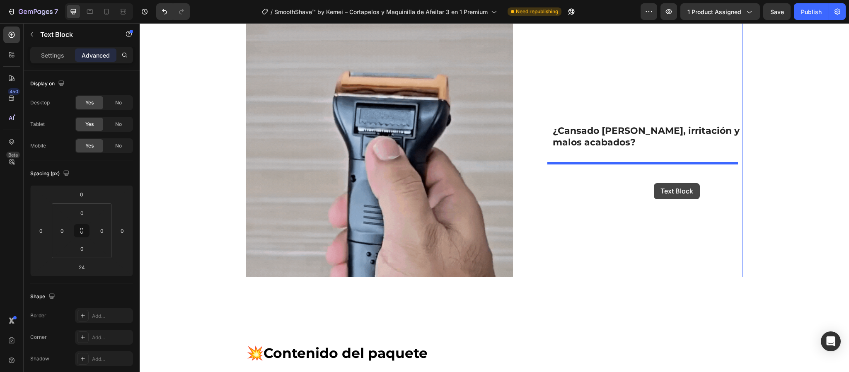
drag, startPoint x: 344, startPoint y: 165, endPoint x: 654, endPoint y: 182, distance: 309.9
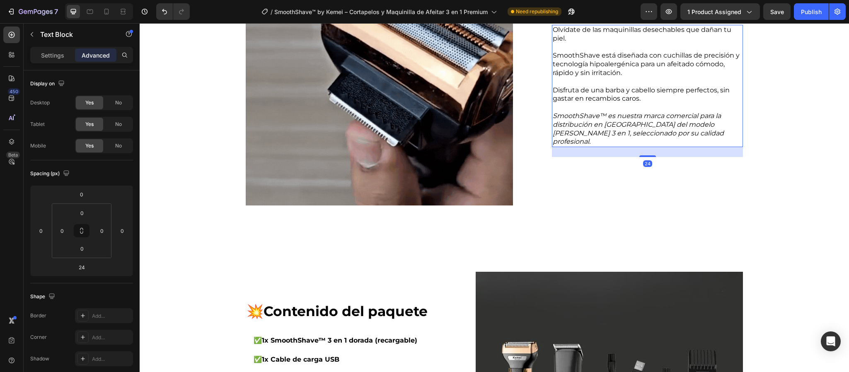
scroll to position [848, 0]
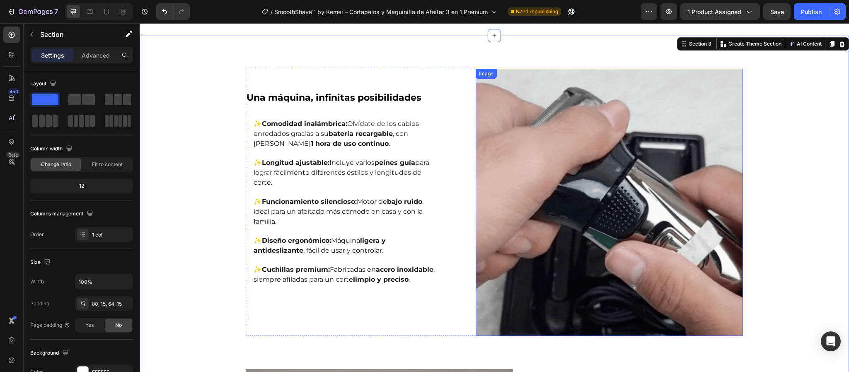
scroll to position [413, 0]
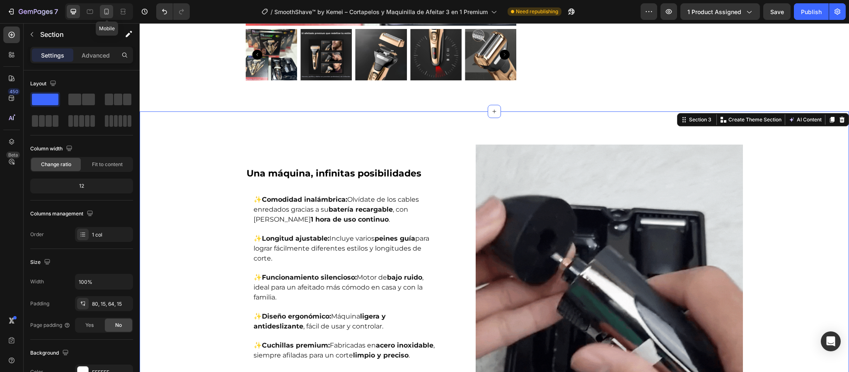
click at [107, 12] on icon at bounding box center [106, 11] width 8 height 8
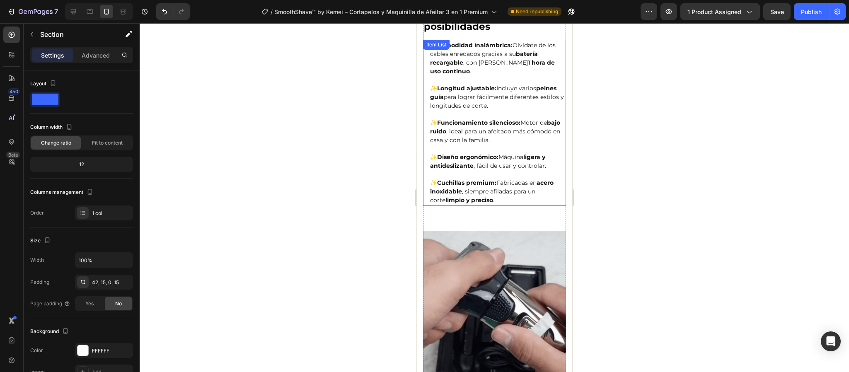
scroll to position [342, 0]
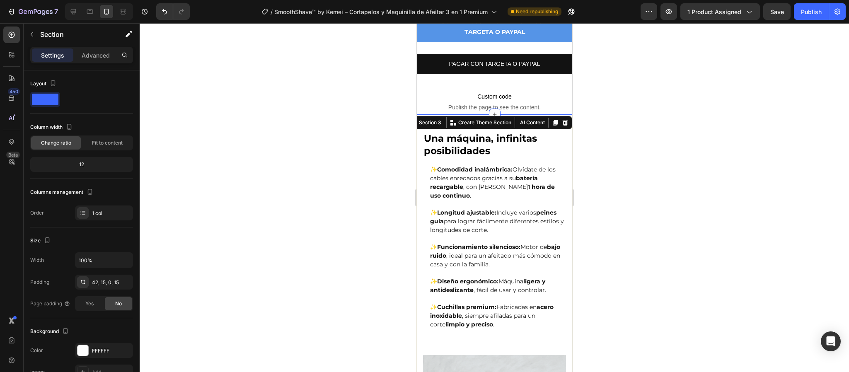
click at [655, 201] on div at bounding box center [494, 197] width 709 height 349
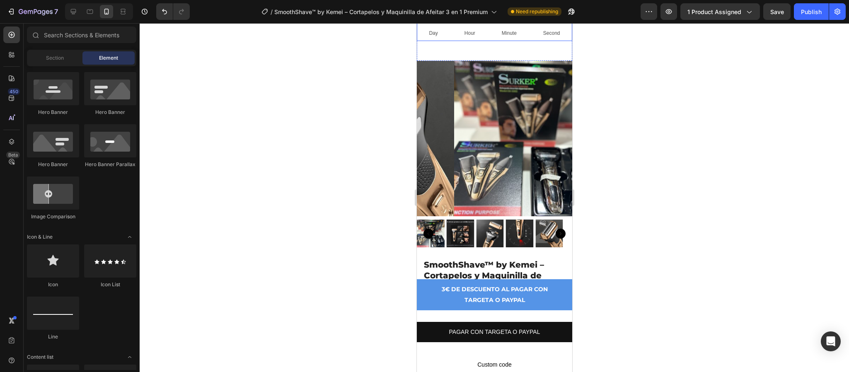
scroll to position [62, 0]
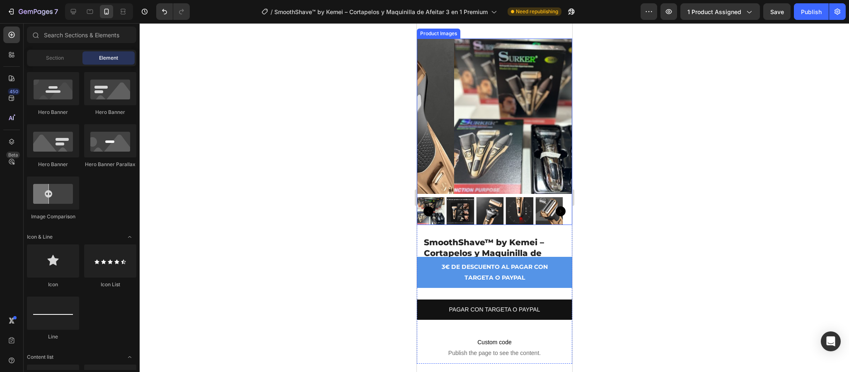
click at [517, 225] on img at bounding box center [519, 211] width 28 height 28
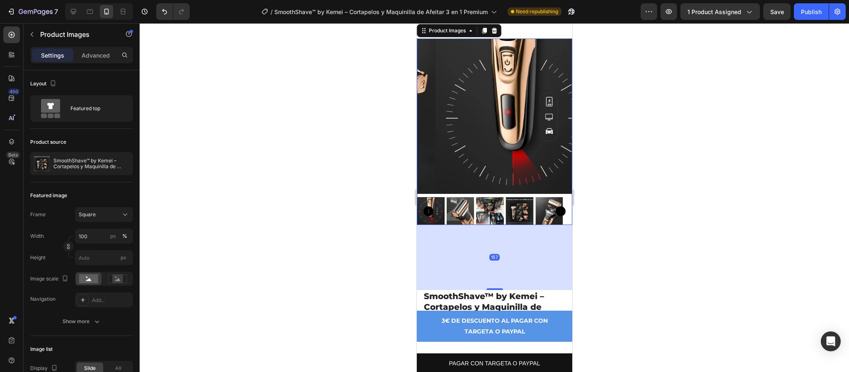
drag, startPoint x: 492, startPoint y: 260, endPoint x: 484, endPoint y: 314, distance: 54.4
click at [486, 290] on div at bounding box center [494, 289] width 17 height 2
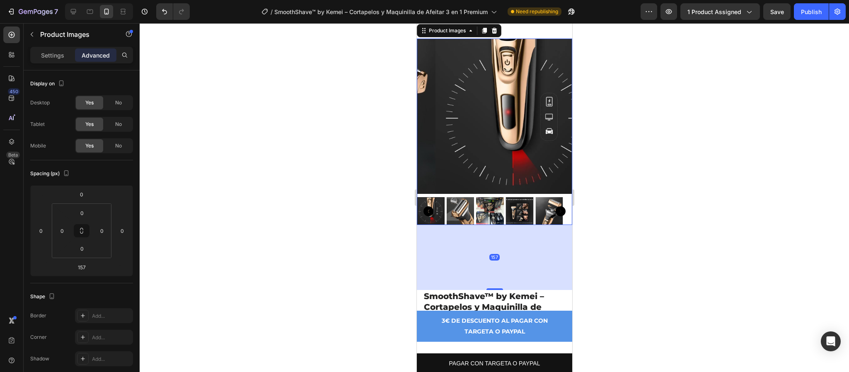
click at [705, 215] on div at bounding box center [494, 197] width 709 height 349
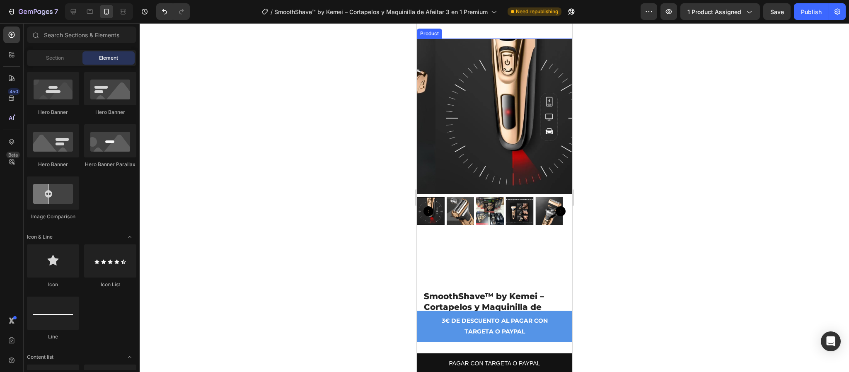
click at [484, 273] on div "Product Images" at bounding box center [493, 164] width 155 height 251
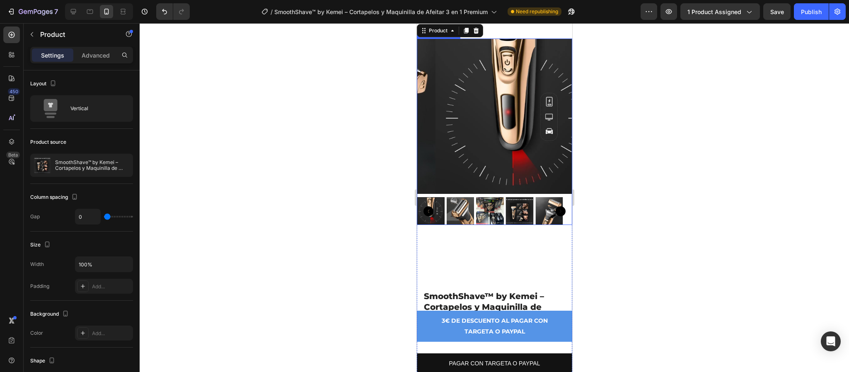
click at [489, 225] on img at bounding box center [490, 211] width 28 height 28
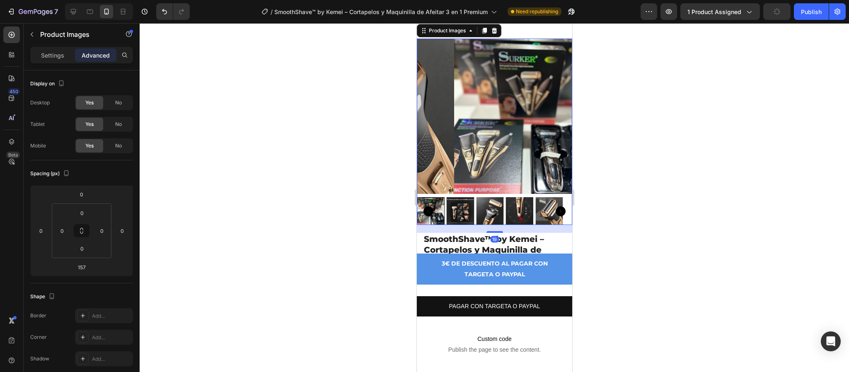
drag, startPoint x: 488, startPoint y: 314, endPoint x: 515, endPoint y: 257, distance: 63.4
click at [515, 225] on div "19" at bounding box center [493, 225] width 155 height 0
type input "19"
click at [513, 267] on h1 "SmoothShave™ by Kemei – Cortapelos y Maquinilla de Afeitar 3 en 1 Premium" at bounding box center [494, 250] width 143 height 34
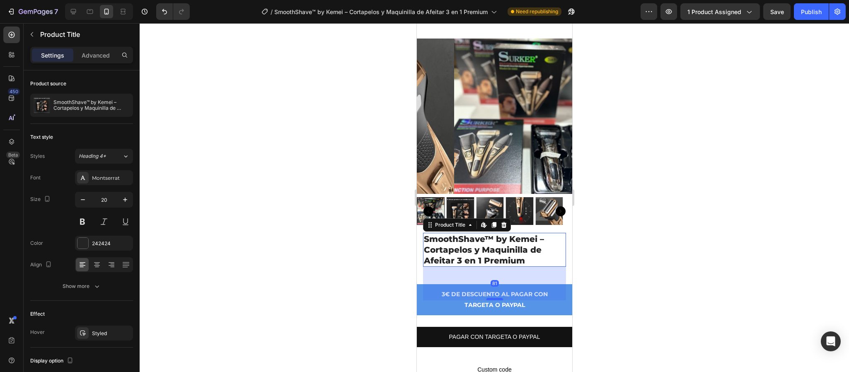
drag, startPoint x: 488, startPoint y: 294, endPoint x: 494, endPoint y: 324, distance: 31.4
click at [494, 300] on div at bounding box center [494, 299] width 17 height 2
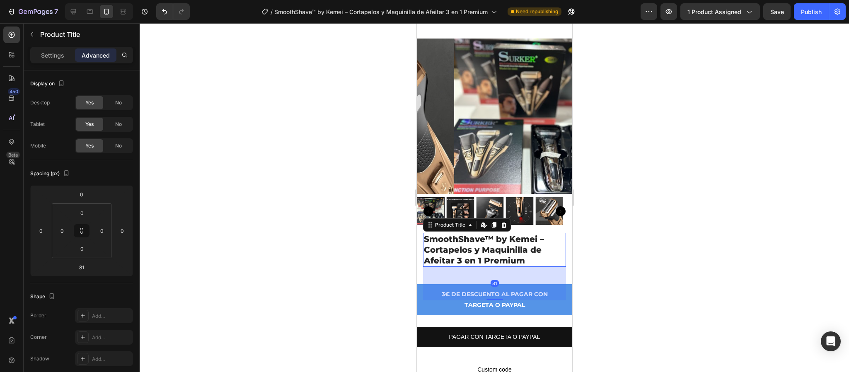
click at [648, 280] on div at bounding box center [494, 197] width 709 height 349
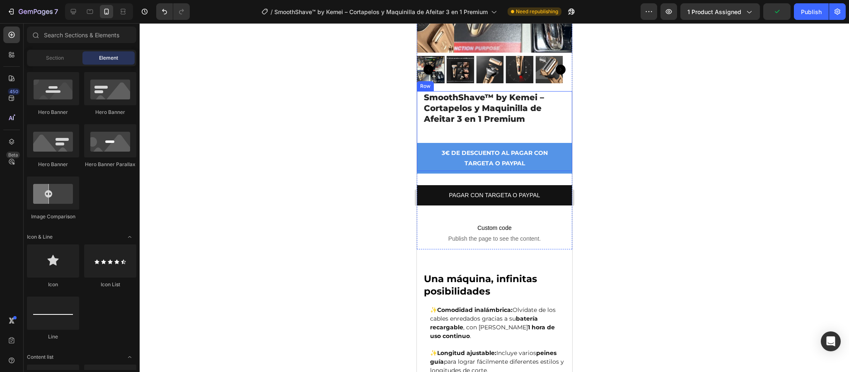
scroll to position [249, 0]
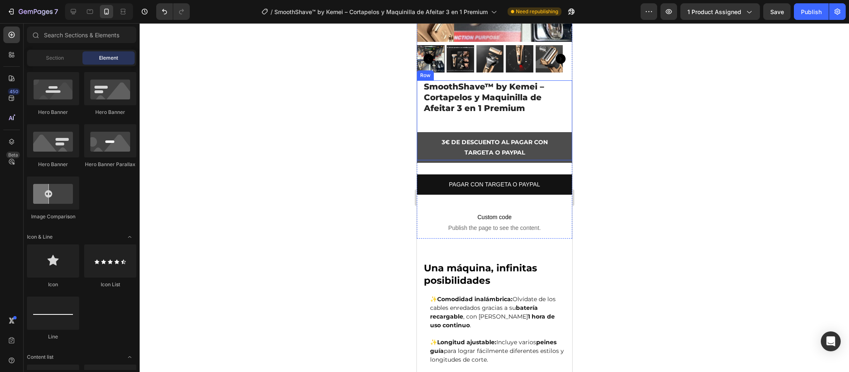
click at [500, 132] on button "3€ DE DESCUENTO AL PAGAR CON TARGETA O PAYPAL" at bounding box center [493, 147] width 155 height 31
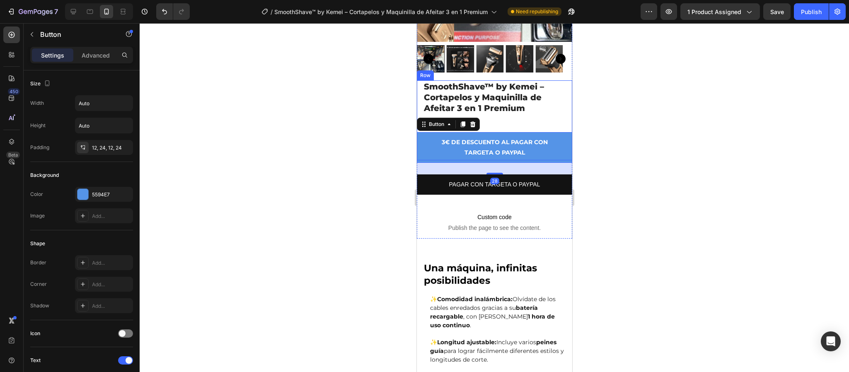
click at [501, 108] on div "SmoothShave™ by Kemei – Cortapelos y Maquinilla de Afeitar 3 en 1 Premium Produ…" at bounding box center [494, 120] width 143 height 80
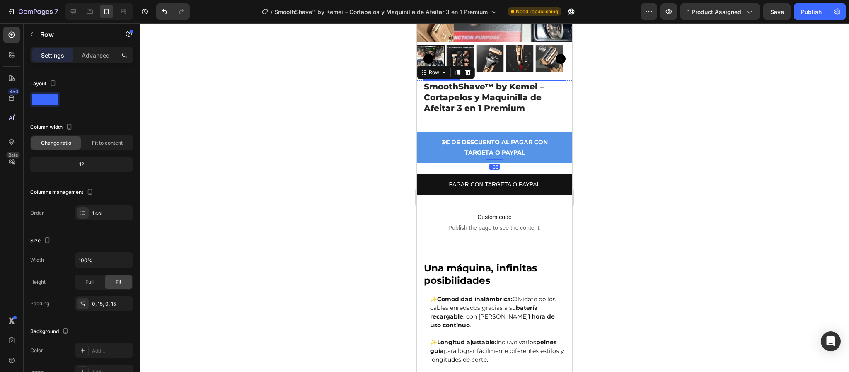
click at [498, 89] on h1 "SmoothShave™ by Kemei – Cortapelos y Maquinilla de Afeitar 3 en 1 Premium" at bounding box center [494, 97] width 143 height 34
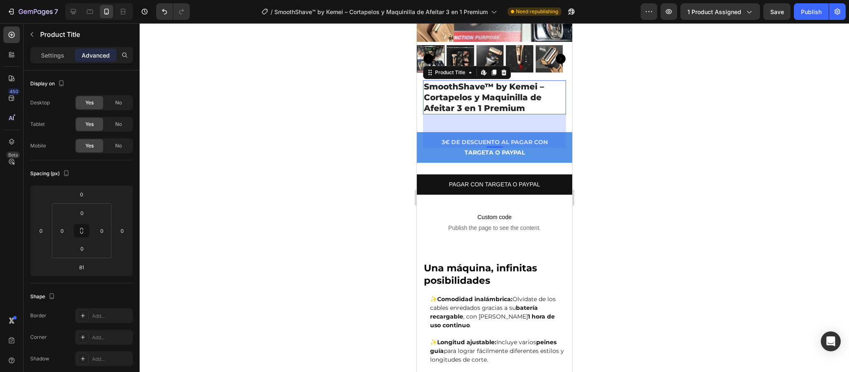
click at [629, 126] on div at bounding box center [494, 197] width 709 height 349
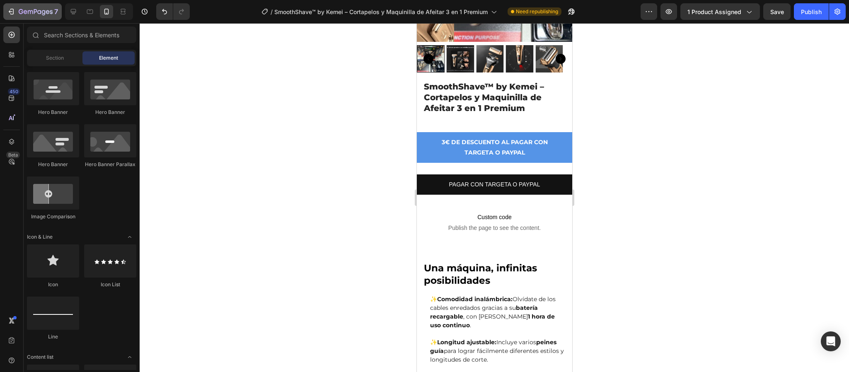
drag, startPoint x: 66, startPoint y: 8, endPoint x: 61, endPoint y: 9, distance: 5.0
click at [62, 9] on div "7" at bounding box center [66, 11] width 133 height 17
click at [74, 13] on icon at bounding box center [73, 11] width 8 height 8
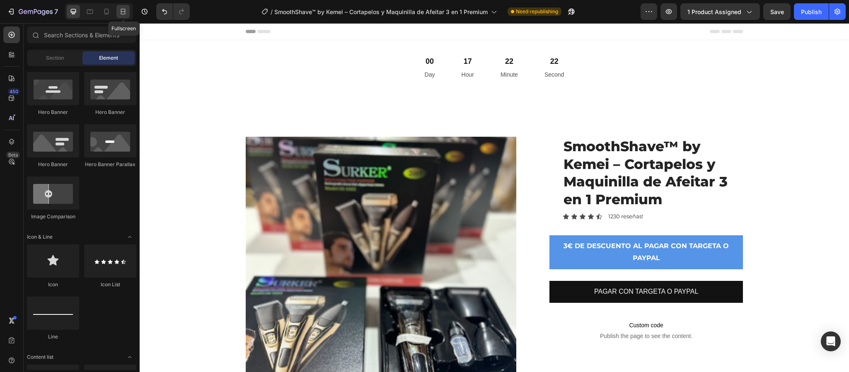
click at [125, 11] on icon at bounding box center [124, 11] width 2 height 2
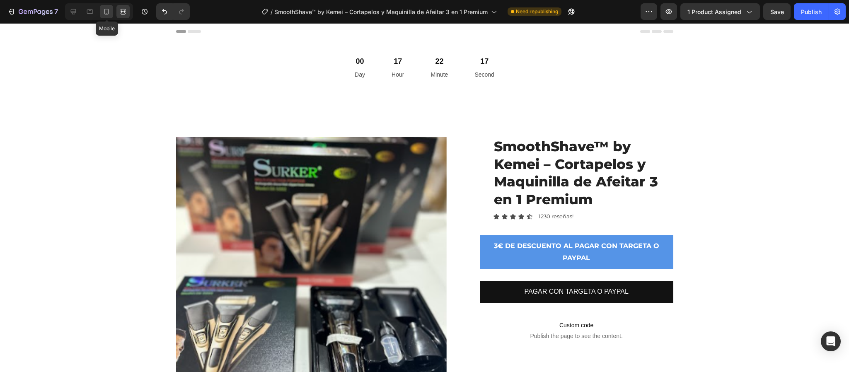
click at [108, 6] on div at bounding box center [106, 11] width 13 height 13
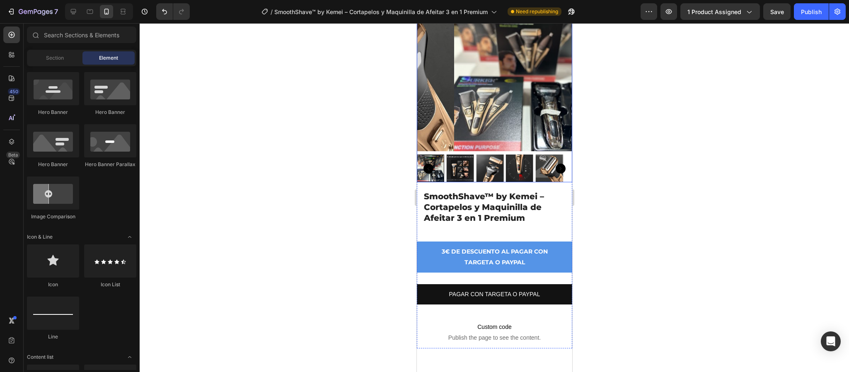
scroll to position [124, 0]
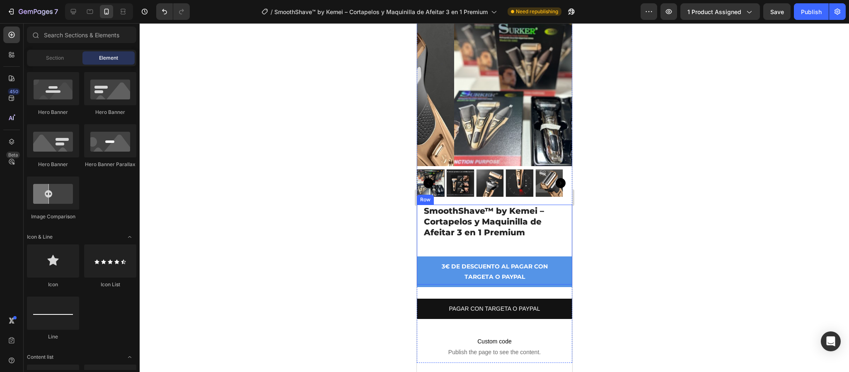
click at [532, 235] on div "SmoothShave™ by Kemei – Cortapelos y Maquinilla de Afeitar 3 en 1 Premium Produ…" at bounding box center [494, 245] width 143 height 80
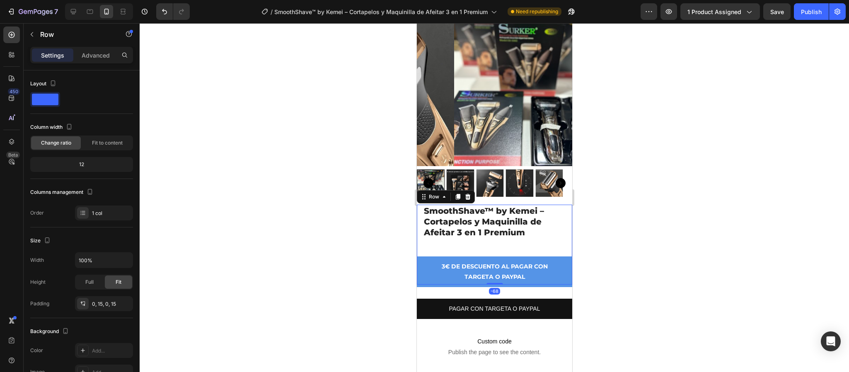
click at [607, 199] on div at bounding box center [494, 197] width 709 height 349
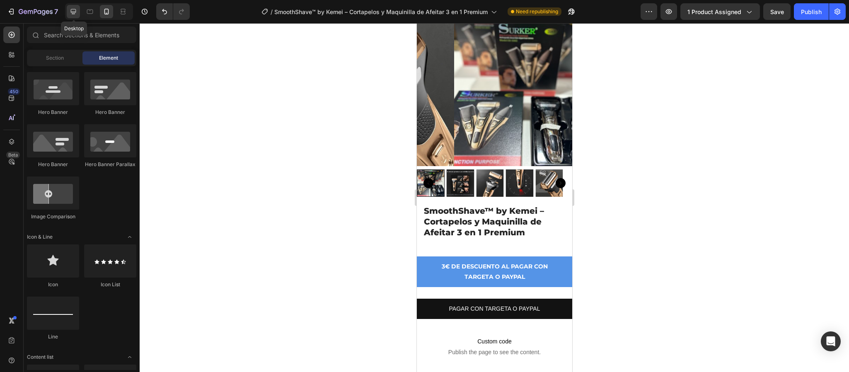
click at [78, 11] on div at bounding box center [73, 11] width 13 height 13
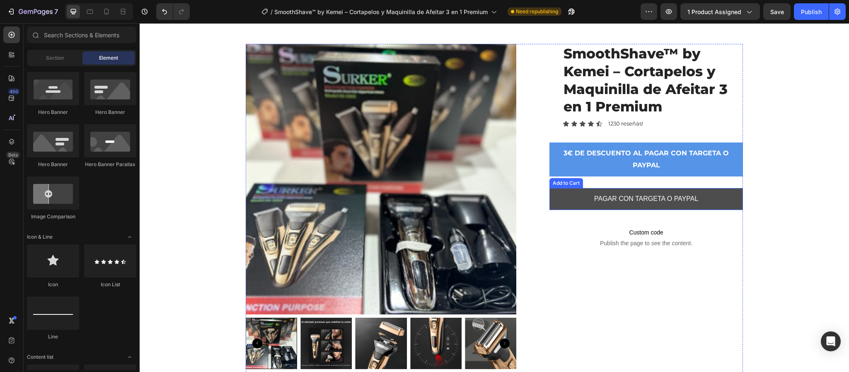
scroll to position [186, 0]
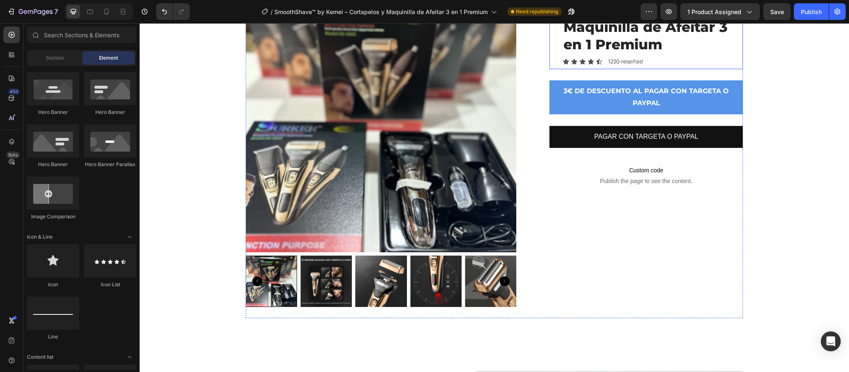
click at [588, 64] on icon at bounding box center [591, 61] width 7 height 7
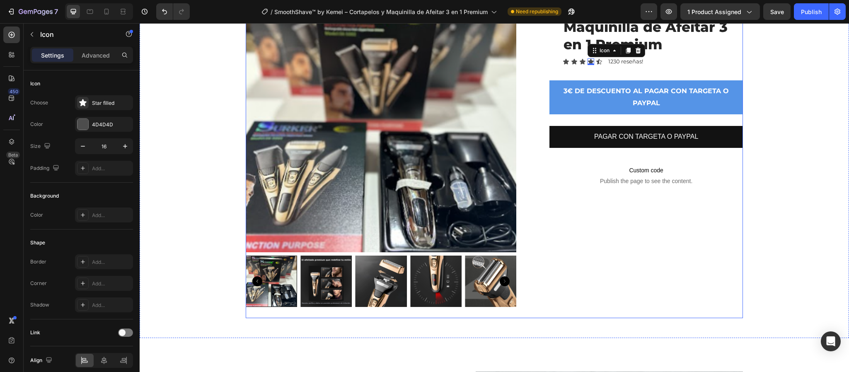
click at [676, 217] on div "SmoothShave™ by Kemei – Cortapelos y Maquinilla de Afeitar 3 en 1 Premium Produ…" at bounding box center [645, 150] width 193 height 337
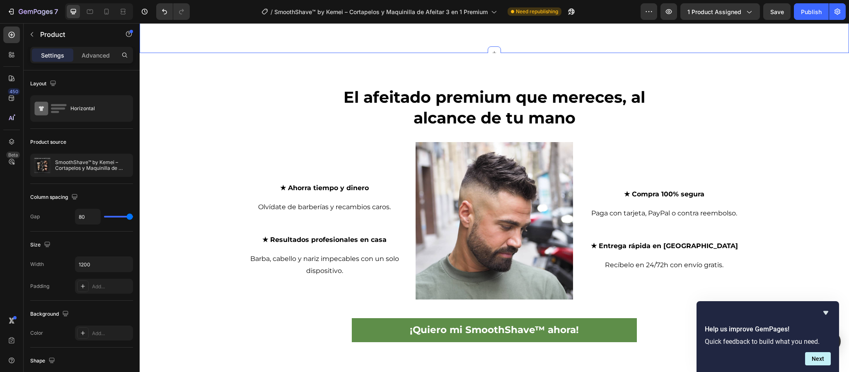
scroll to position [1554, 0]
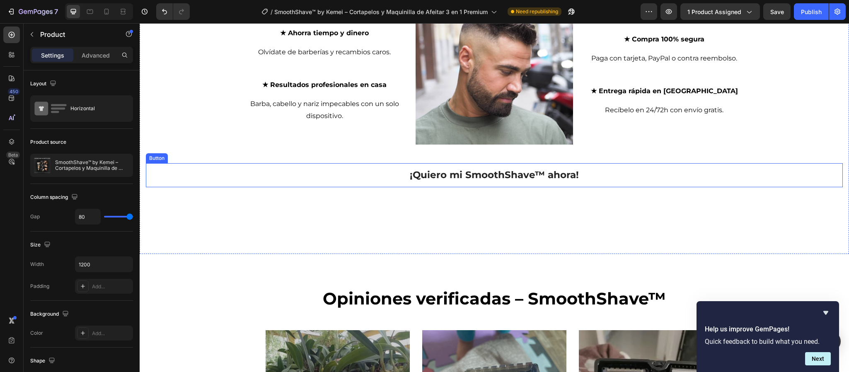
click at [623, 175] on link "¡Quiero mi SmoothShave™ ahora!" at bounding box center [494, 175] width 285 height 24
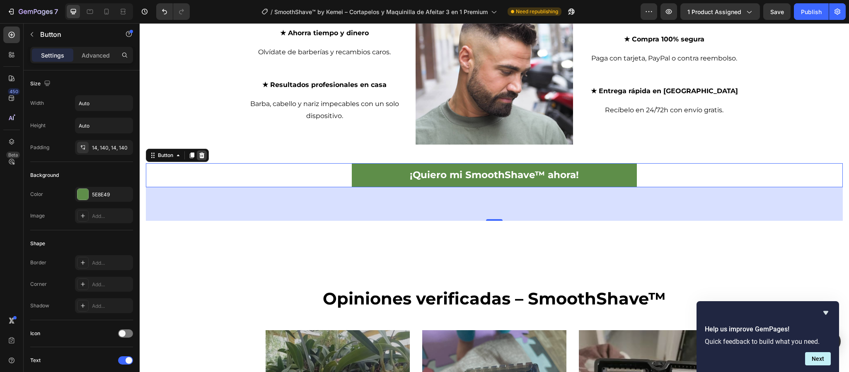
click at [201, 153] on icon at bounding box center [201, 155] width 7 height 7
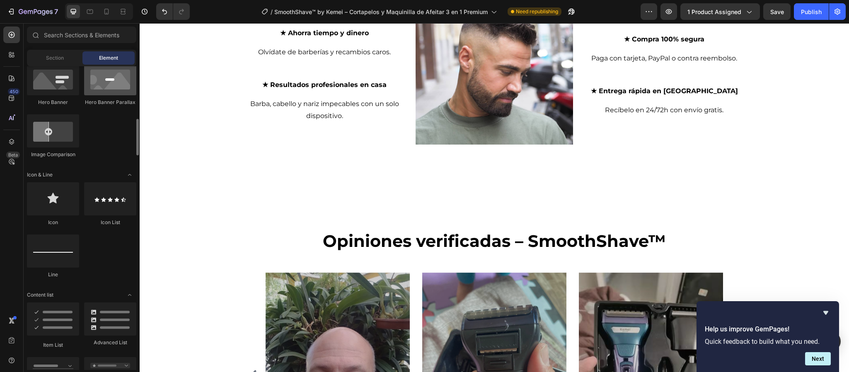
scroll to position [311, 0]
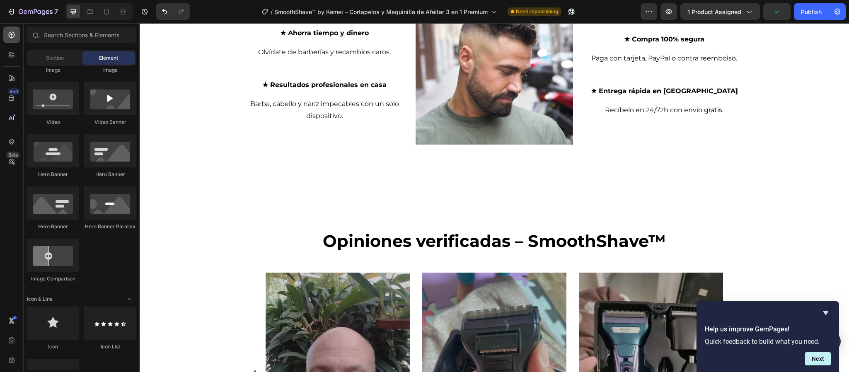
click at [13, 35] on icon at bounding box center [11, 35] width 8 height 8
click at [56, 53] on div "Section" at bounding box center [55, 57] width 52 height 13
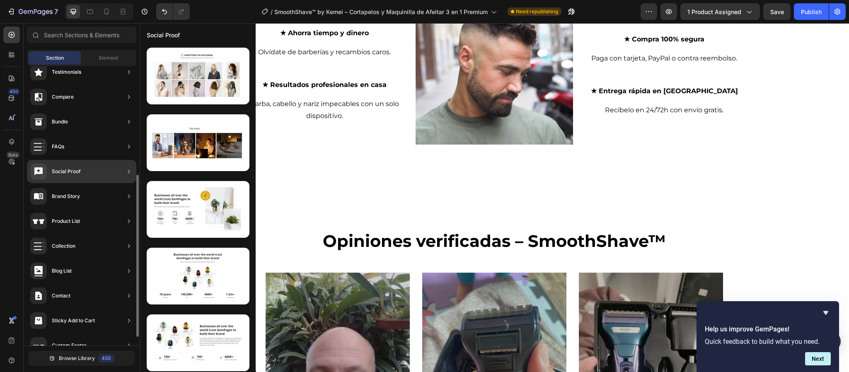
scroll to position [201, 0]
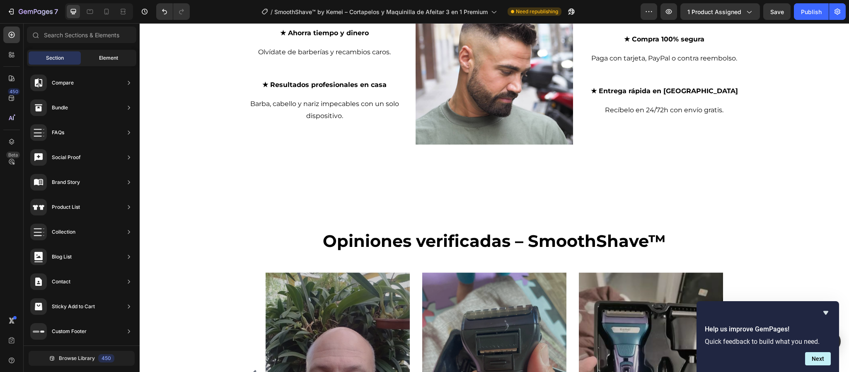
click at [106, 55] on span "Element" at bounding box center [108, 57] width 19 height 7
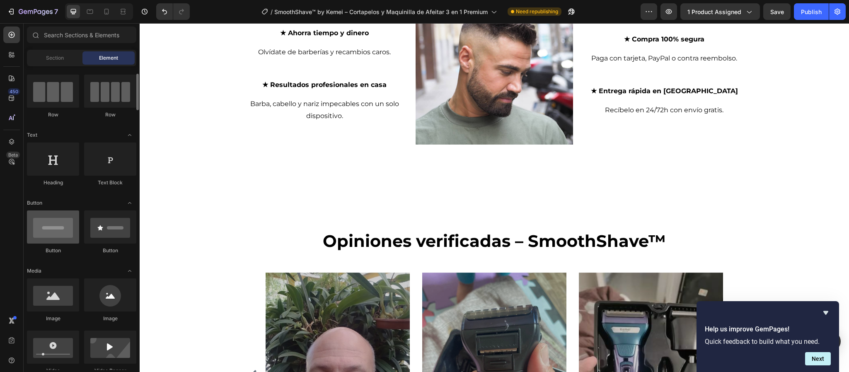
scroll to position [0, 0]
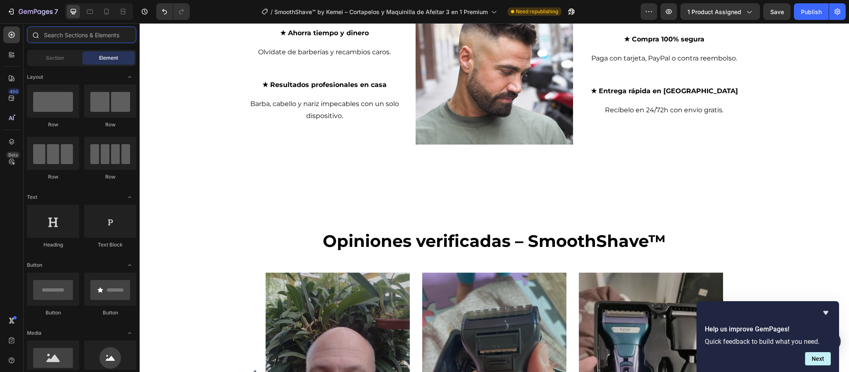
click at [104, 30] on input "text" at bounding box center [81, 35] width 109 height 17
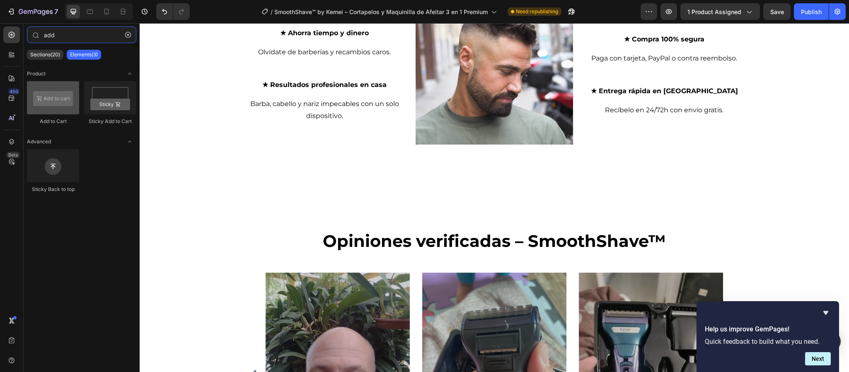
type input "add"
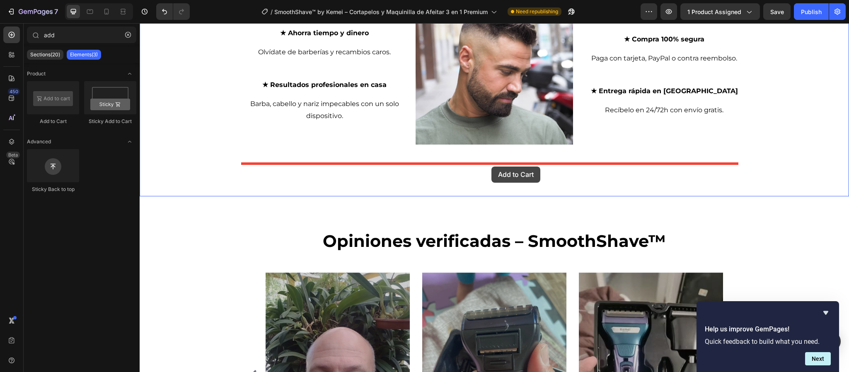
drag, startPoint x: 201, startPoint y: 133, endPoint x: 491, endPoint y: 167, distance: 292.8
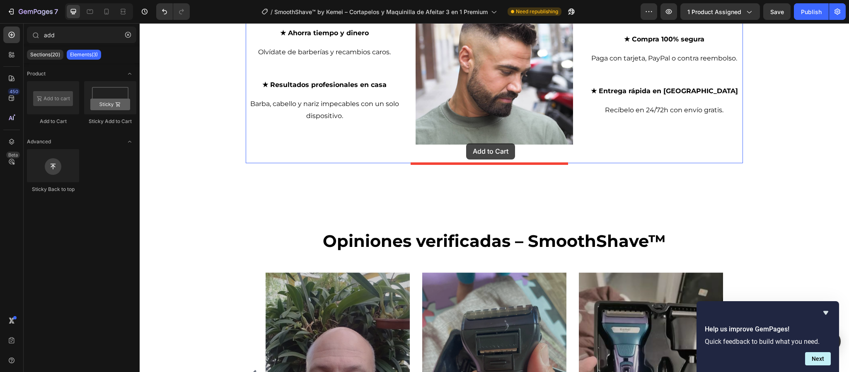
drag, startPoint x: 199, startPoint y: 130, endPoint x: 466, endPoint y: 143, distance: 267.2
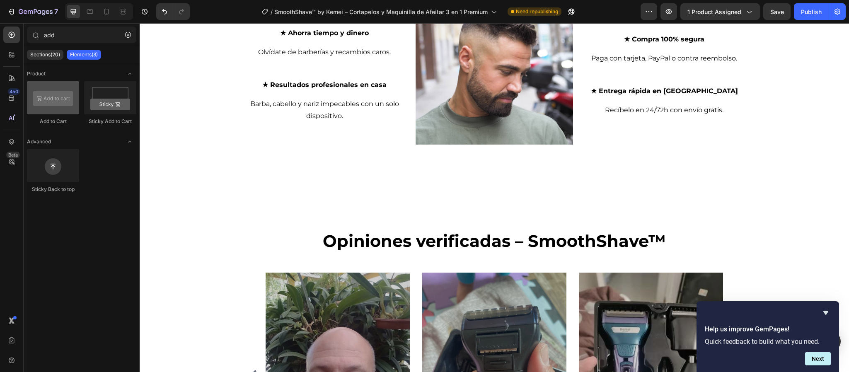
click at [61, 111] on div at bounding box center [53, 97] width 52 height 33
click at [92, 175] on div "Sticky Back to top" at bounding box center [81, 174] width 109 height 51
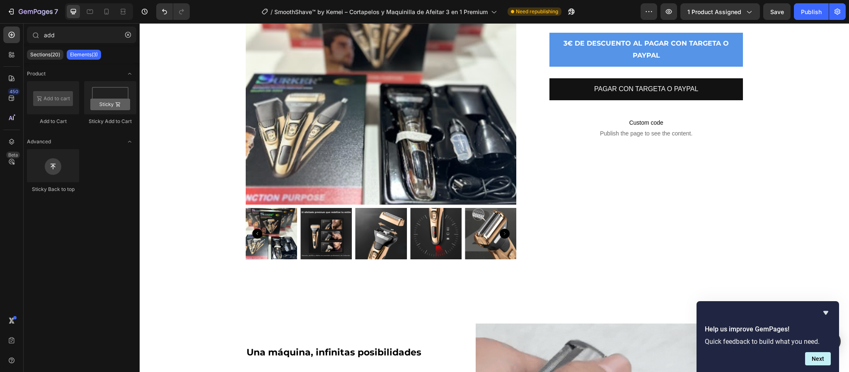
scroll to position [239, 0]
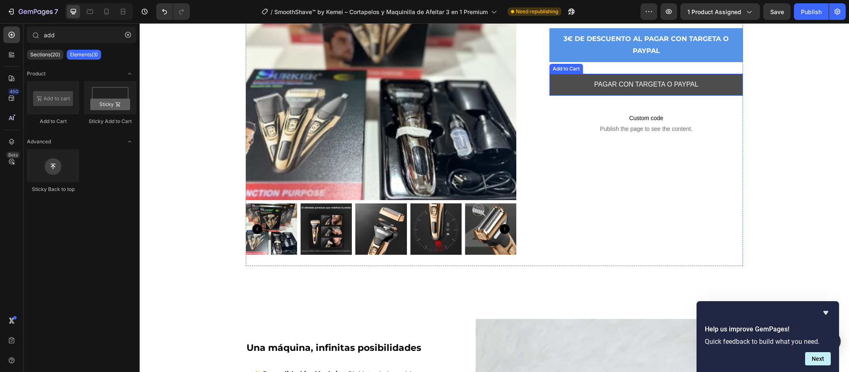
click at [732, 84] on button "PAGAR CON TARGETA O PAYPAL" at bounding box center [645, 85] width 193 height 22
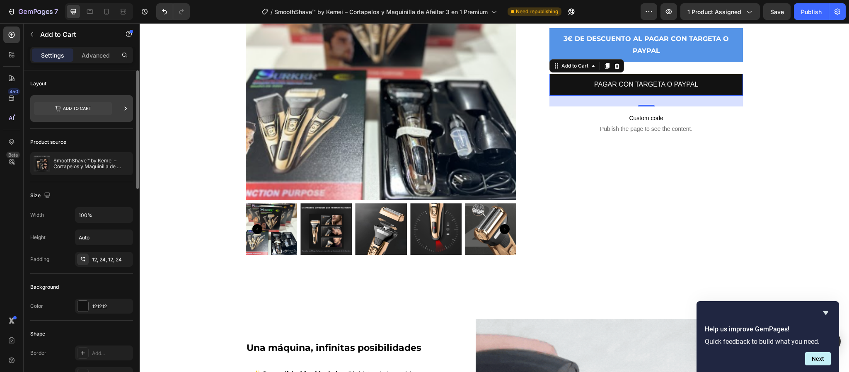
click at [111, 111] on icon at bounding box center [73, 108] width 78 height 12
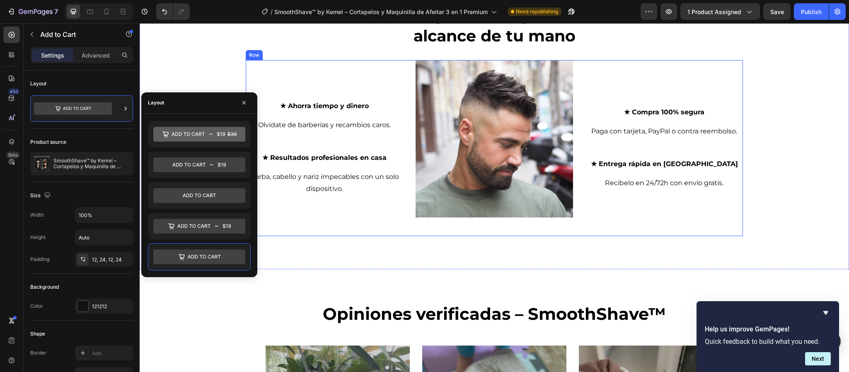
scroll to position [1482, 0]
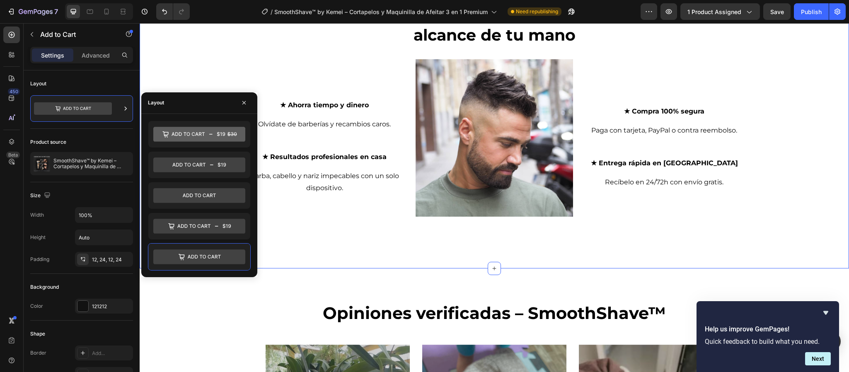
drag, startPoint x: 365, startPoint y: 281, endPoint x: 448, endPoint y: 253, distance: 87.5
drag, startPoint x: 330, startPoint y: 274, endPoint x: 408, endPoint y: 253, distance: 80.8
drag, startPoint x: 211, startPoint y: 229, endPoint x: 179, endPoint y: 255, distance: 41.3
click at [179, 255] on div at bounding box center [199, 196] width 103 height 150
click at [97, 110] on icon at bounding box center [73, 108] width 78 height 12
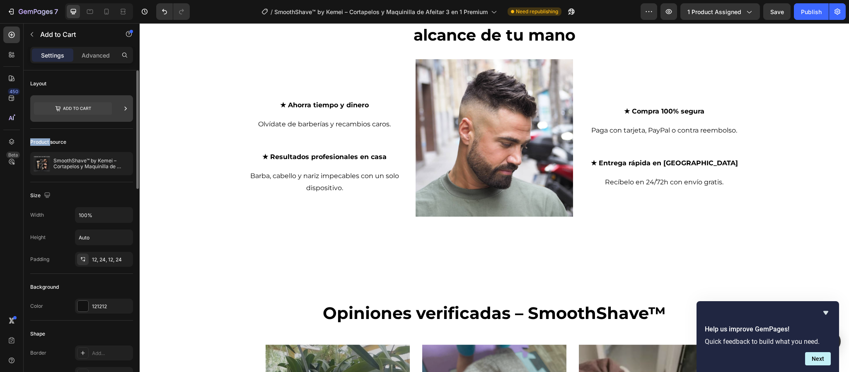
click at [97, 110] on icon at bounding box center [73, 108] width 78 height 12
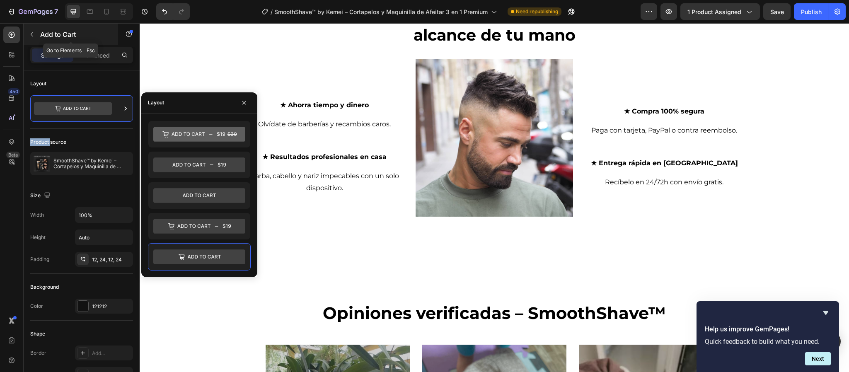
click at [35, 32] on button "button" at bounding box center [31, 34] width 13 height 13
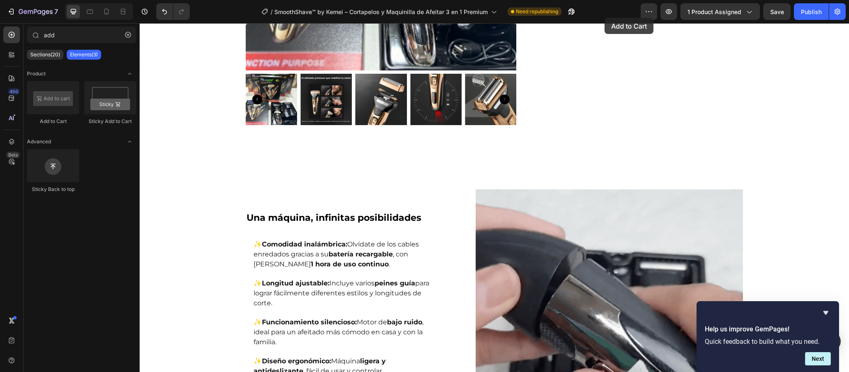
scroll to position [288, 0]
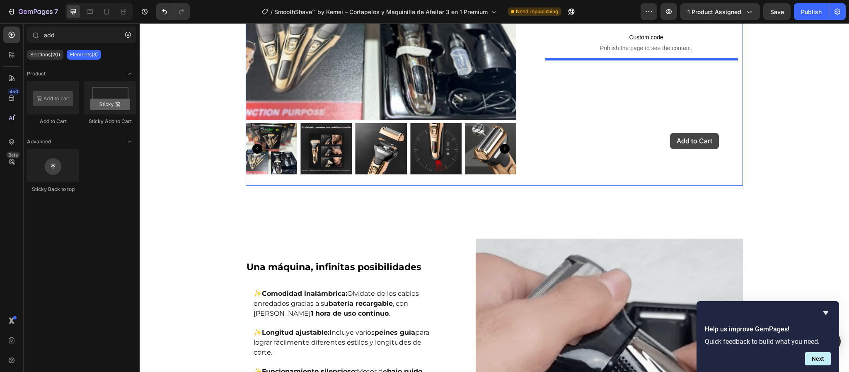
drag, startPoint x: 211, startPoint y: 128, endPoint x: 670, endPoint y: 133, distance: 459.1
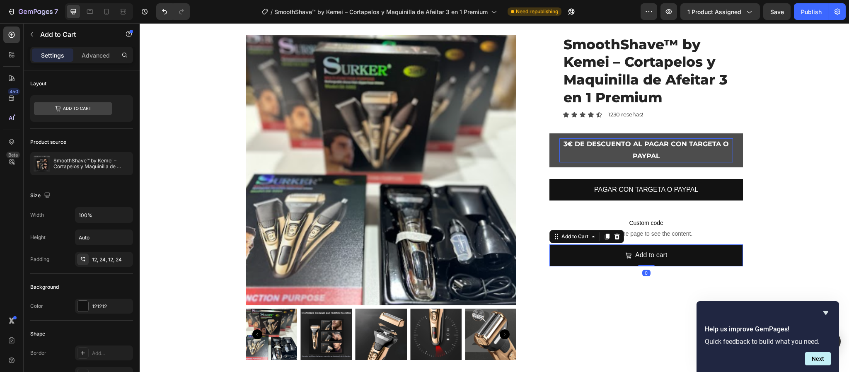
scroll to position [101, 0]
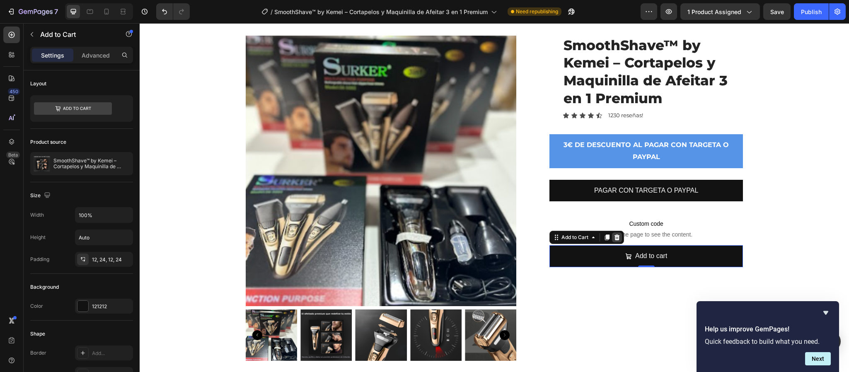
click at [615, 234] on icon at bounding box center [617, 237] width 7 height 7
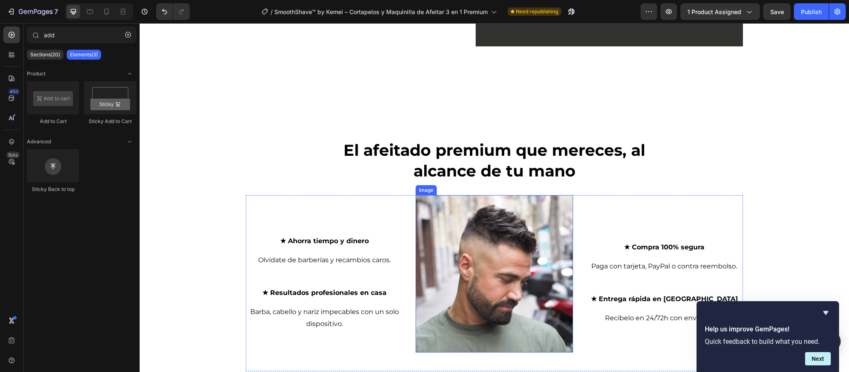
scroll to position [1344, 0]
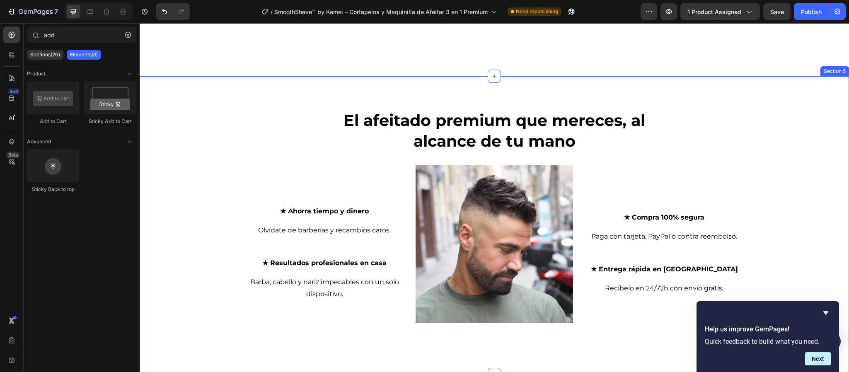
click at [775, 126] on div "El afeitado premium que mereces, al alcance de tu mano Heading Row ★ Ahorra tie…" at bounding box center [494, 225] width 697 height 232
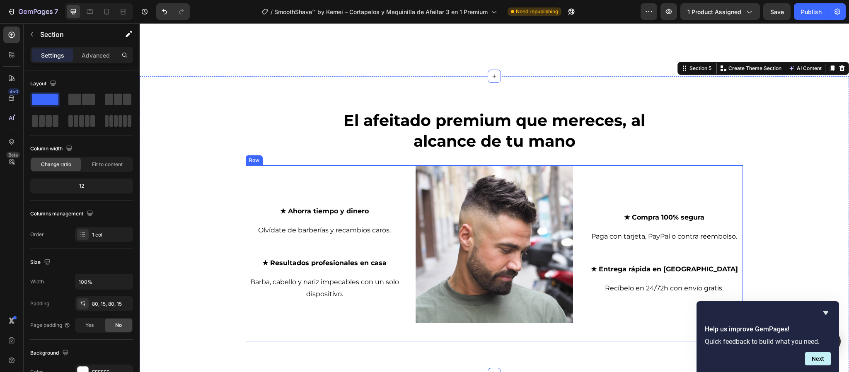
scroll to position [1468, 0]
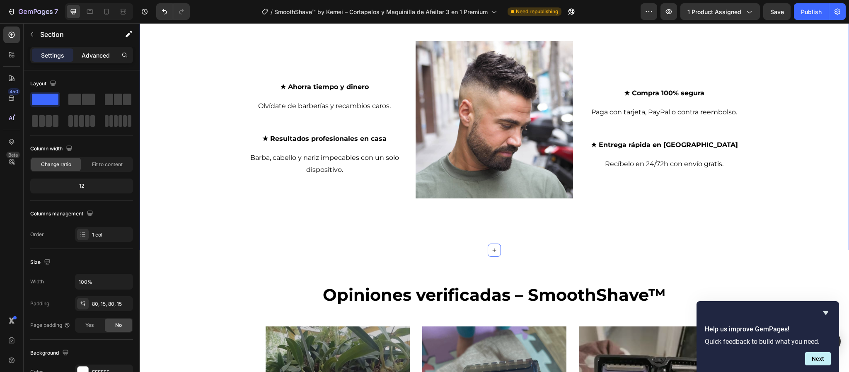
click at [97, 58] on p "Advanced" at bounding box center [96, 55] width 28 height 9
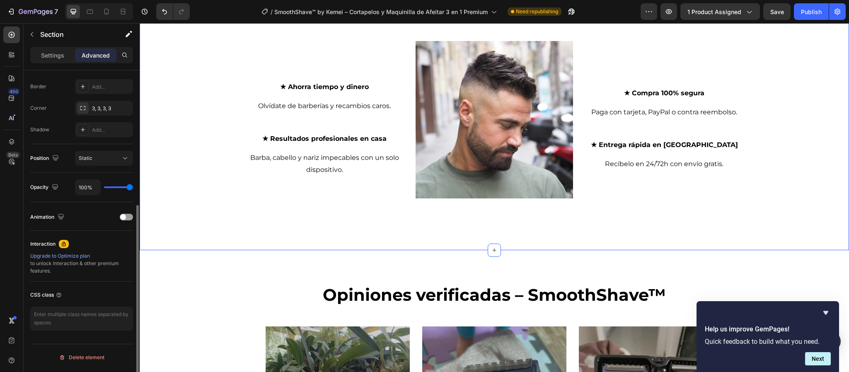
scroll to position [43, 0]
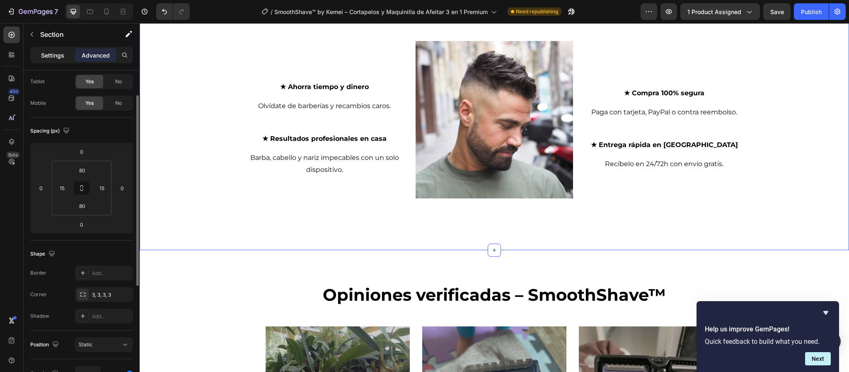
click at [54, 56] on p "Settings" at bounding box center [52, 55] width 23 height 9
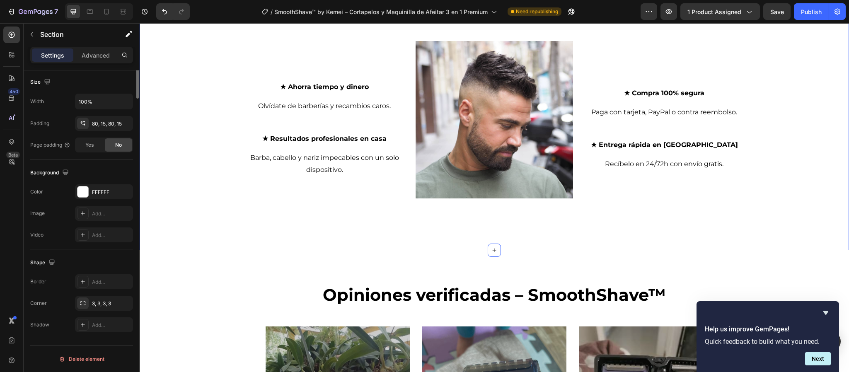
scroll to position [0, 0]
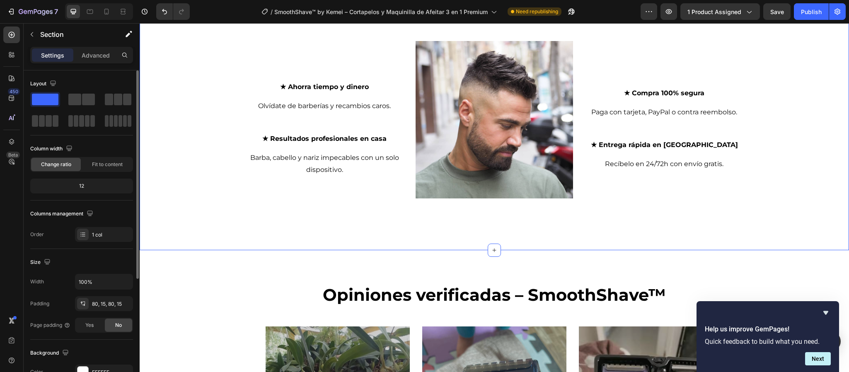
click at [239, 197] on div "El afeitado premium que mereces, al alcance de tu mano Heading Row ★ Ahorra tie…" at bounding box center [494, 101] width 697 height 232
click at [92, 57] on p "Advanced" at bounding box center [96, 55] width 28 height 9
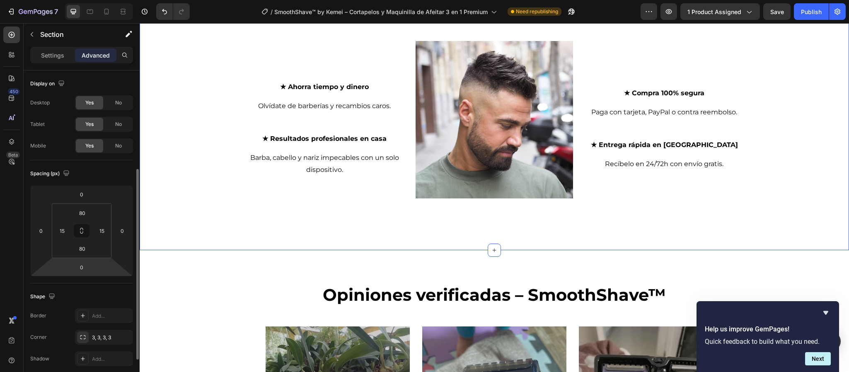
scroll to position [124, 0]
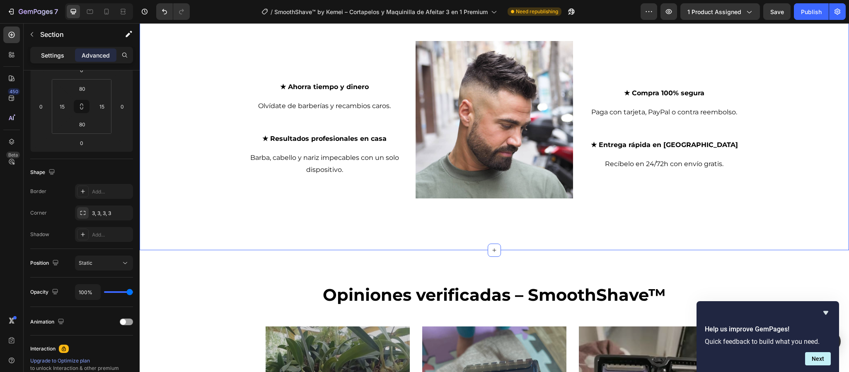
click at [61, 58] on p "Settings" at bounding box center [52, 55] width 23 height 9
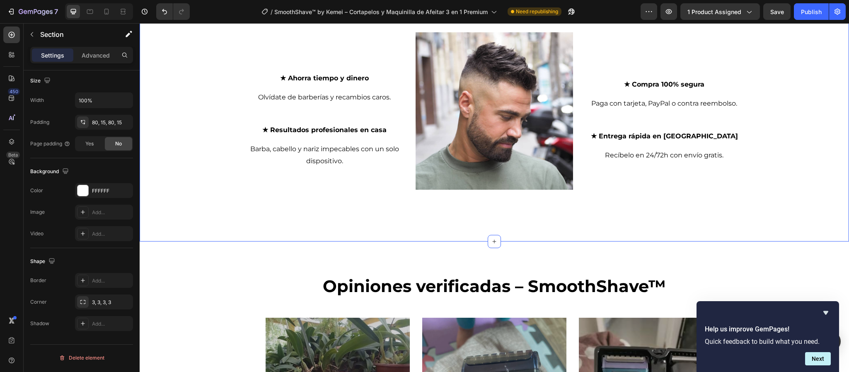
scroll to position [1593, 0]
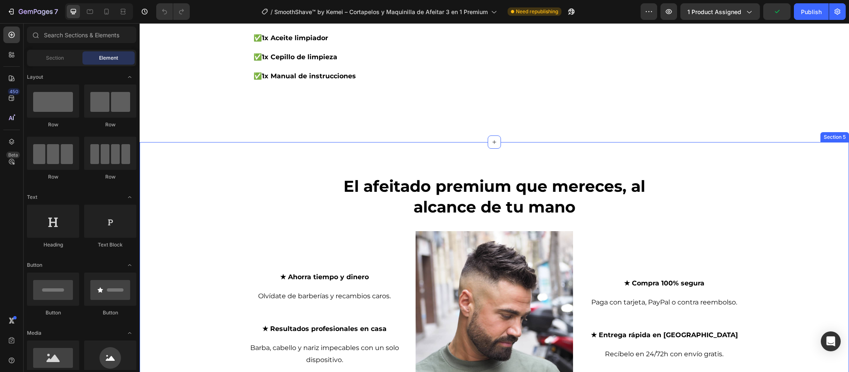
scroll to position [1181, 0]
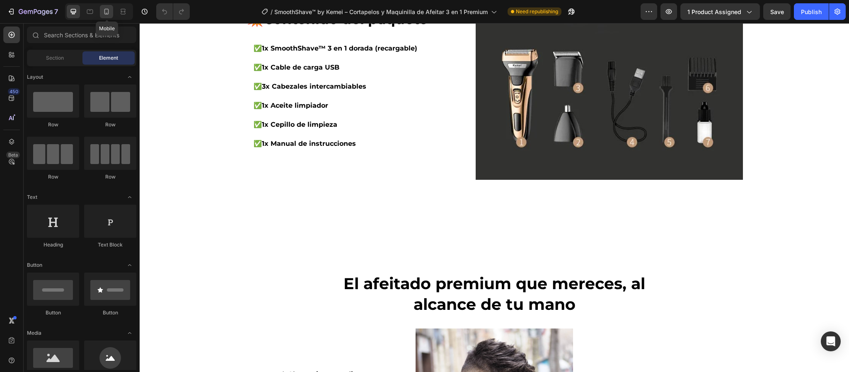
click at [106, 12] on icon at bounding box center [106, 11] width 8 height 8
